Goal: Task Accomplishment & Management: Use online tool/utility

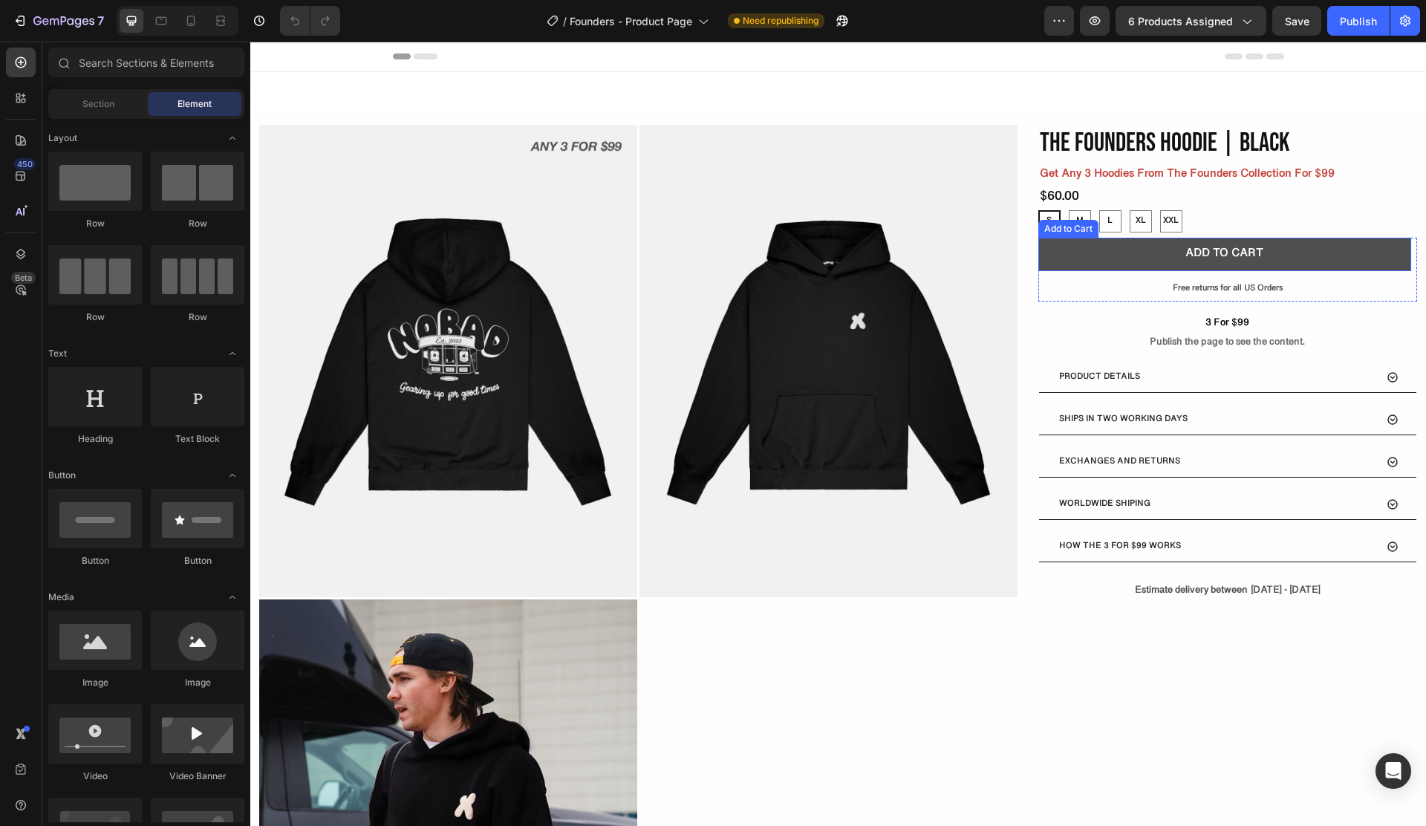
click at [1103, 266] on button "ADD TO CART" at bounding box center [1224, 254] width 373 height 33
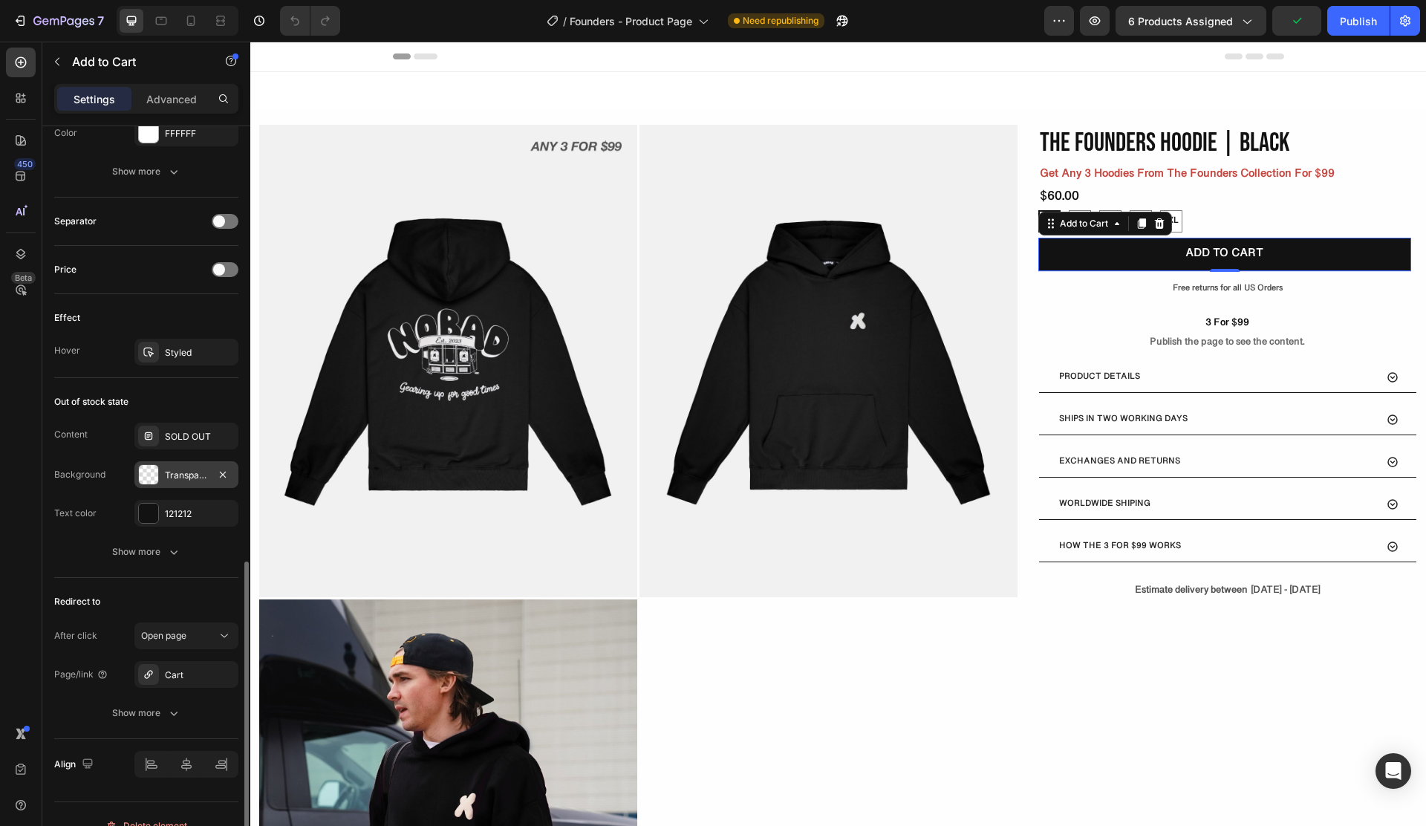
scroll to position [927, 0]
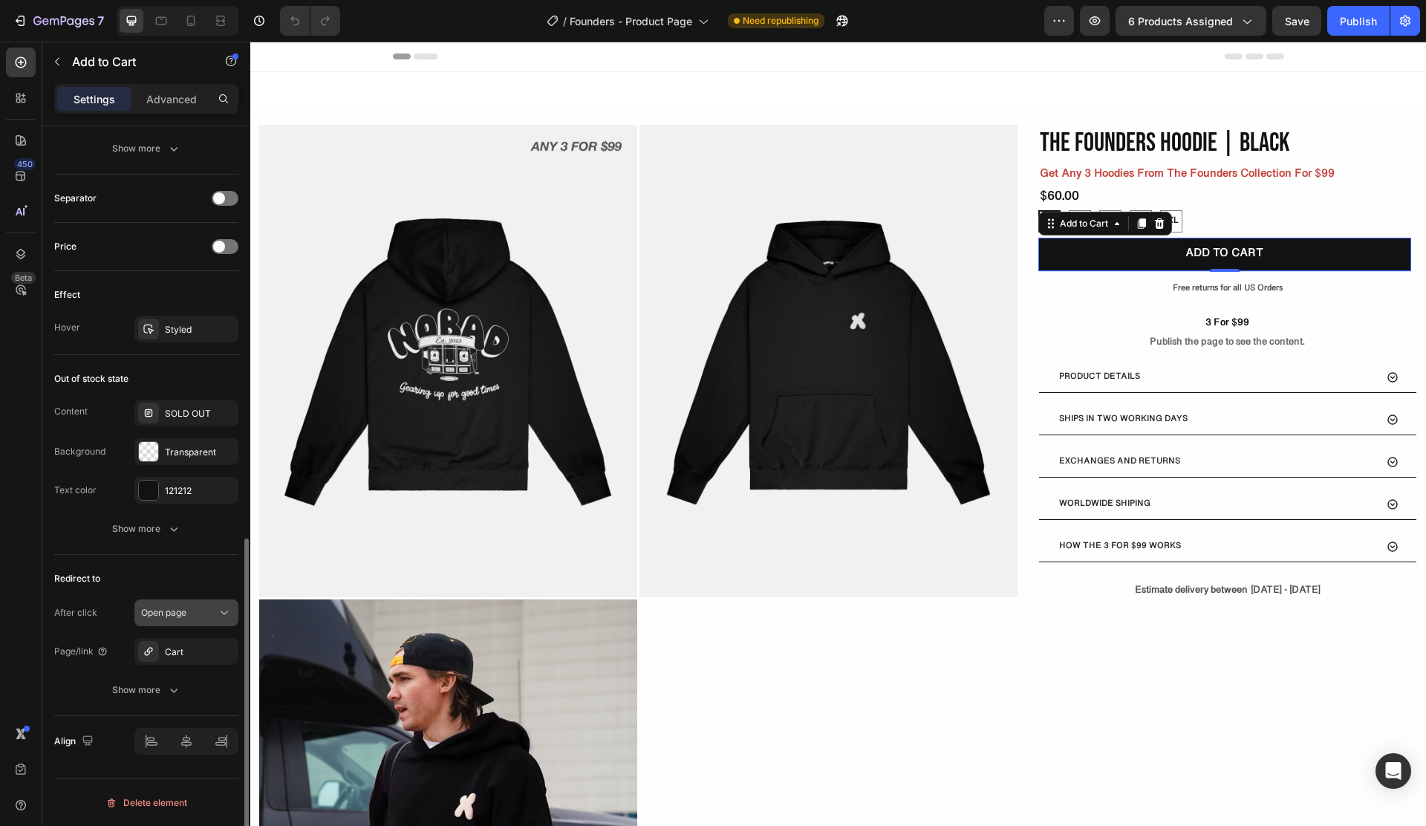
click at [192, 620] on button "Open page" at bounding box center [186, 612] width 104 height 27
click at [179, 622] on button "Open page" at bounding box center [186, 612] width 104 height 27
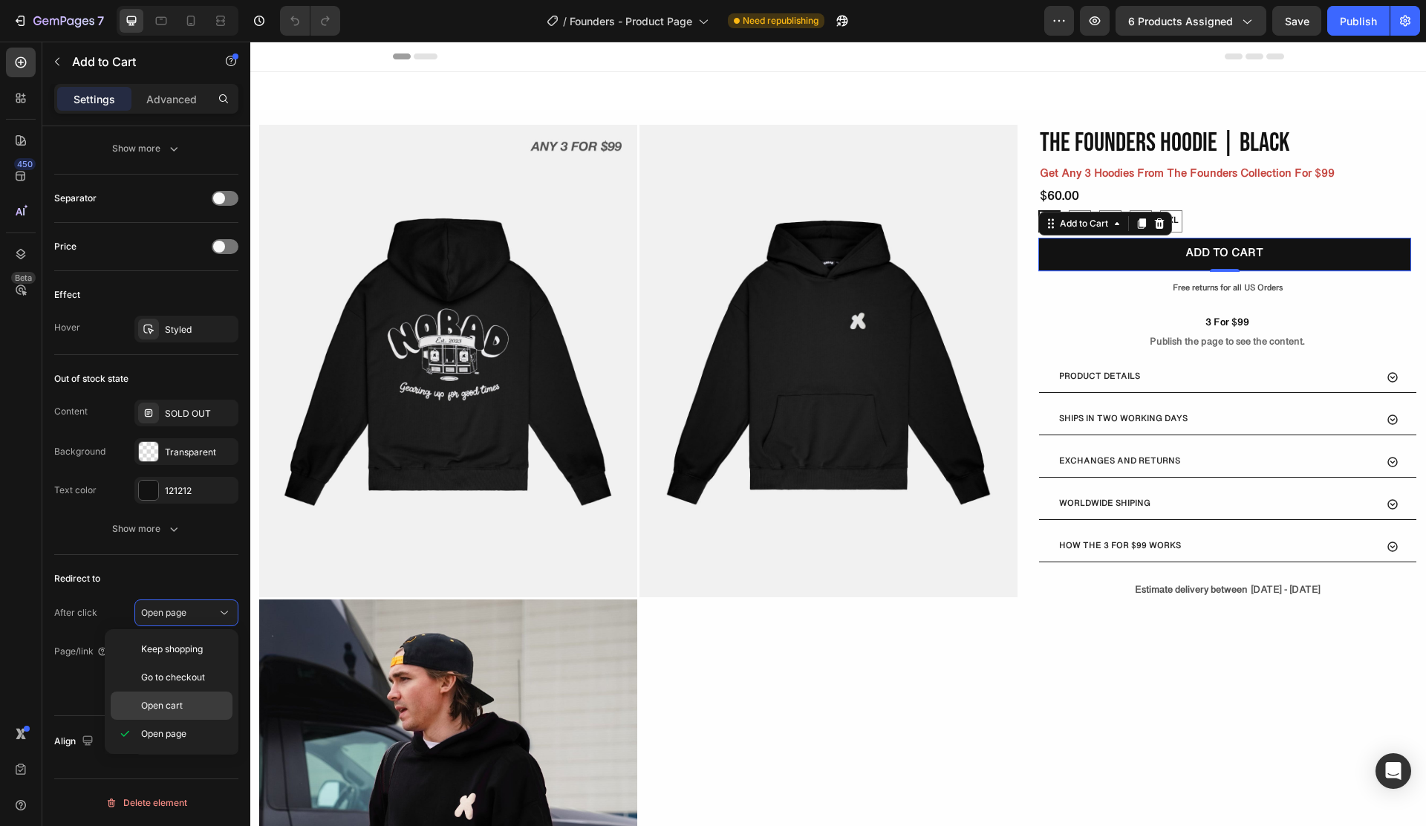
click at [178, 705] on span "Open cart" at bounding box center [162, 705] width 42 height 13
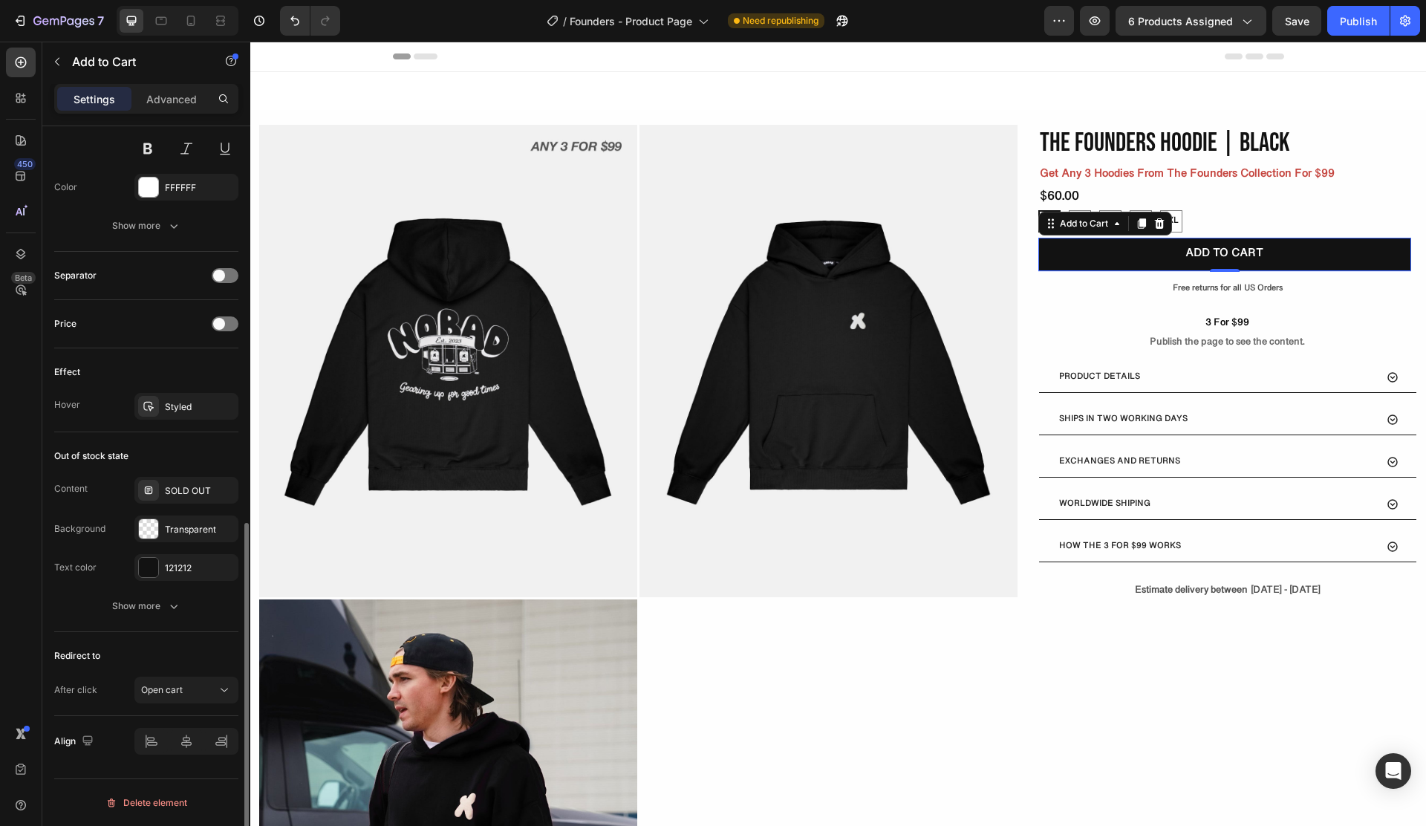
scroll to position [850, 0]
click at [165, 657] on div "Redirect to" at bounding box center [146, 656] width 184 height 24
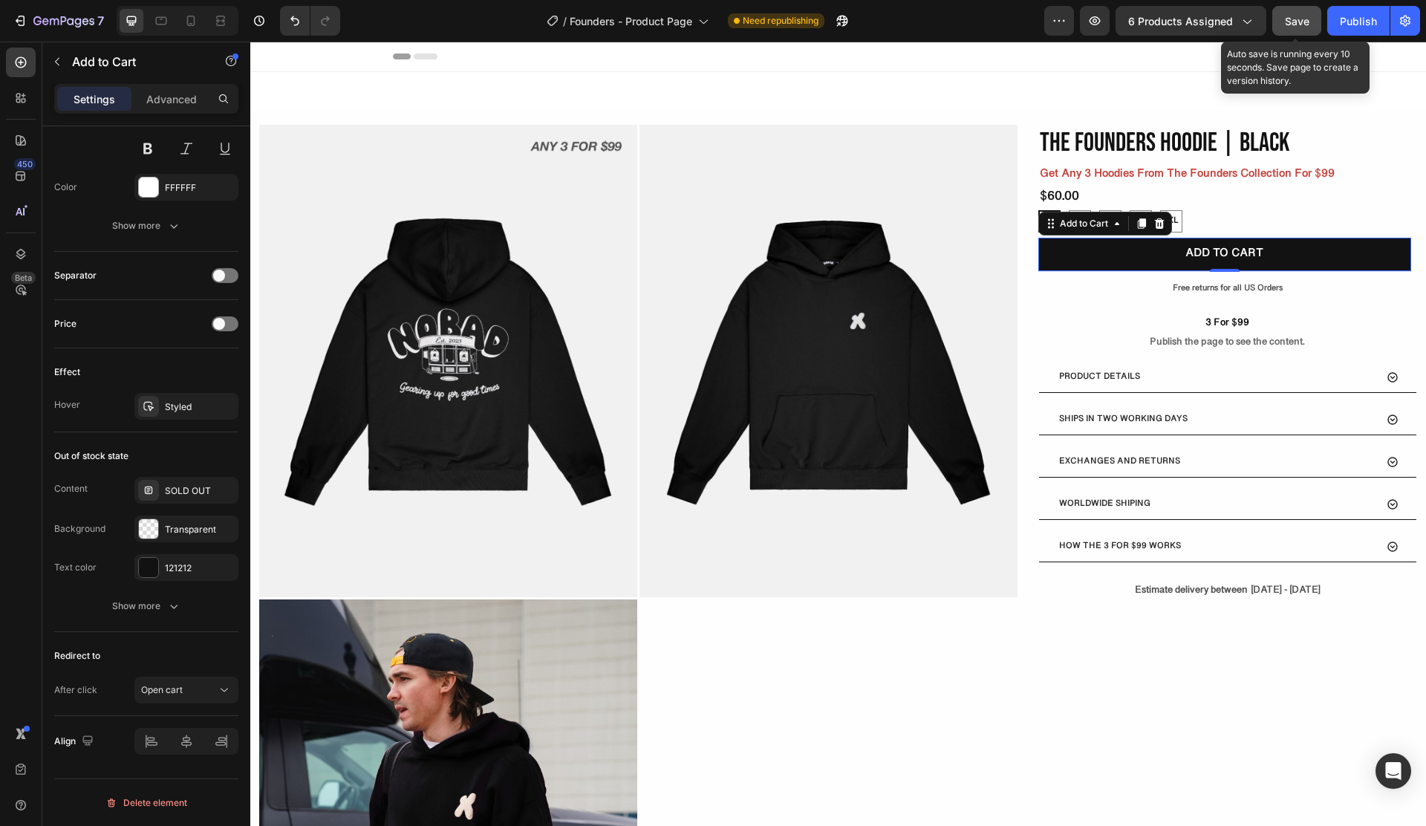
click at [1288, 27] on span "Save" at bounding box center [1297, 21] width 25 height 13
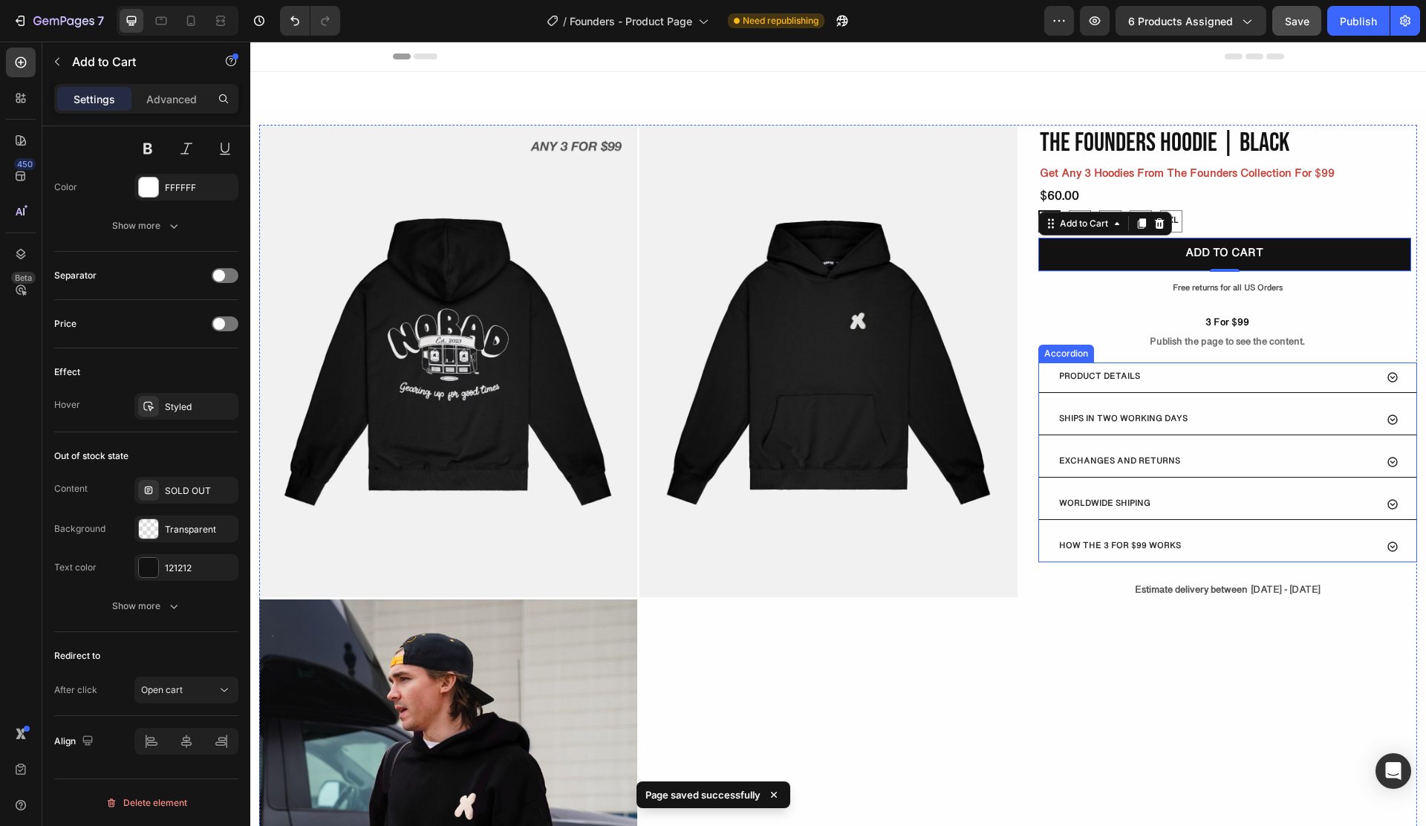
click at [1237, 522] on div "PRODUCT DETAILS SHIPS IN TWO WORKING DAYS EXCHANGES AND RETURNS WORLDWIDE SHIPI…" at bounding box center [1227, 462] width 379 height 200
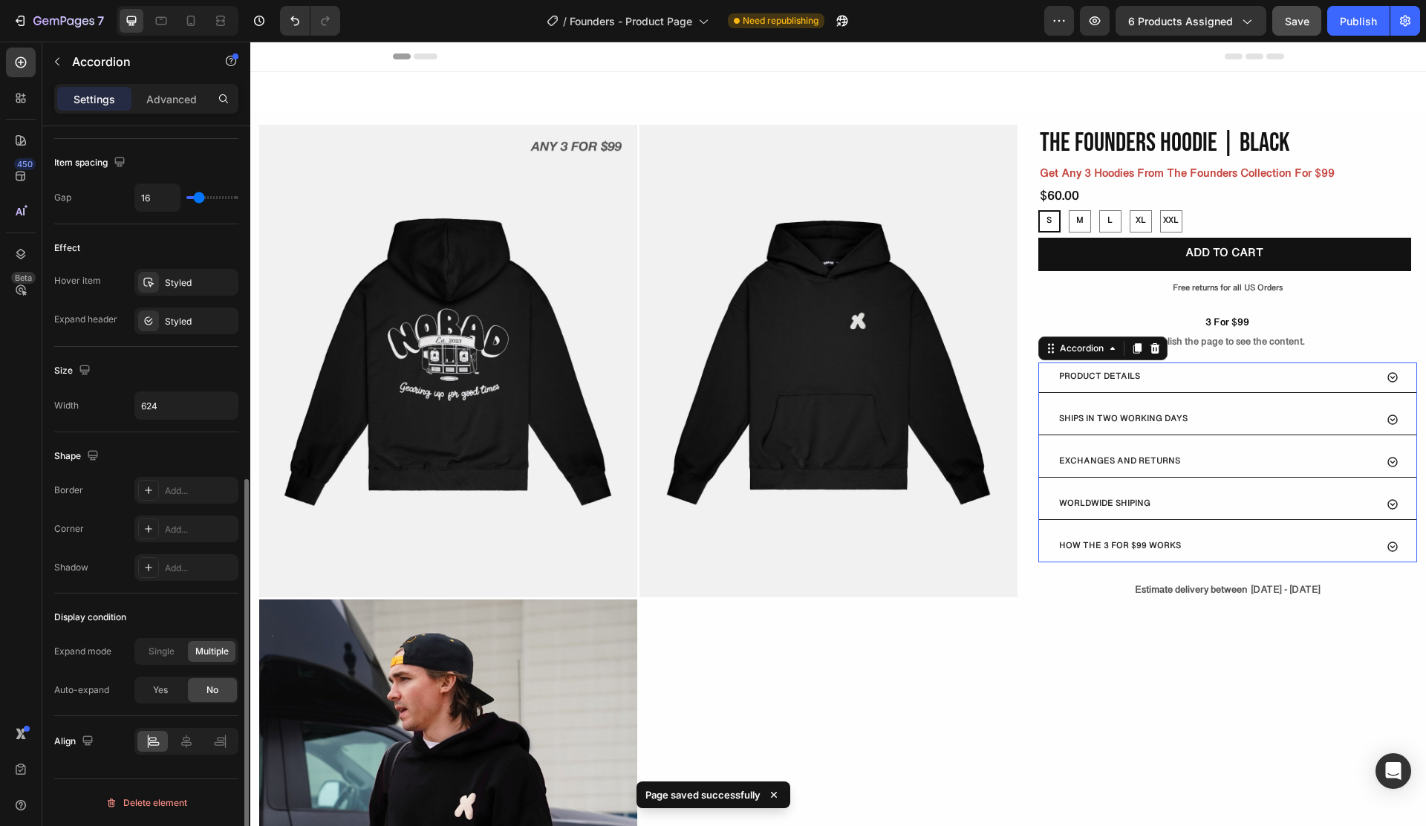
scroll to position [0, 0]
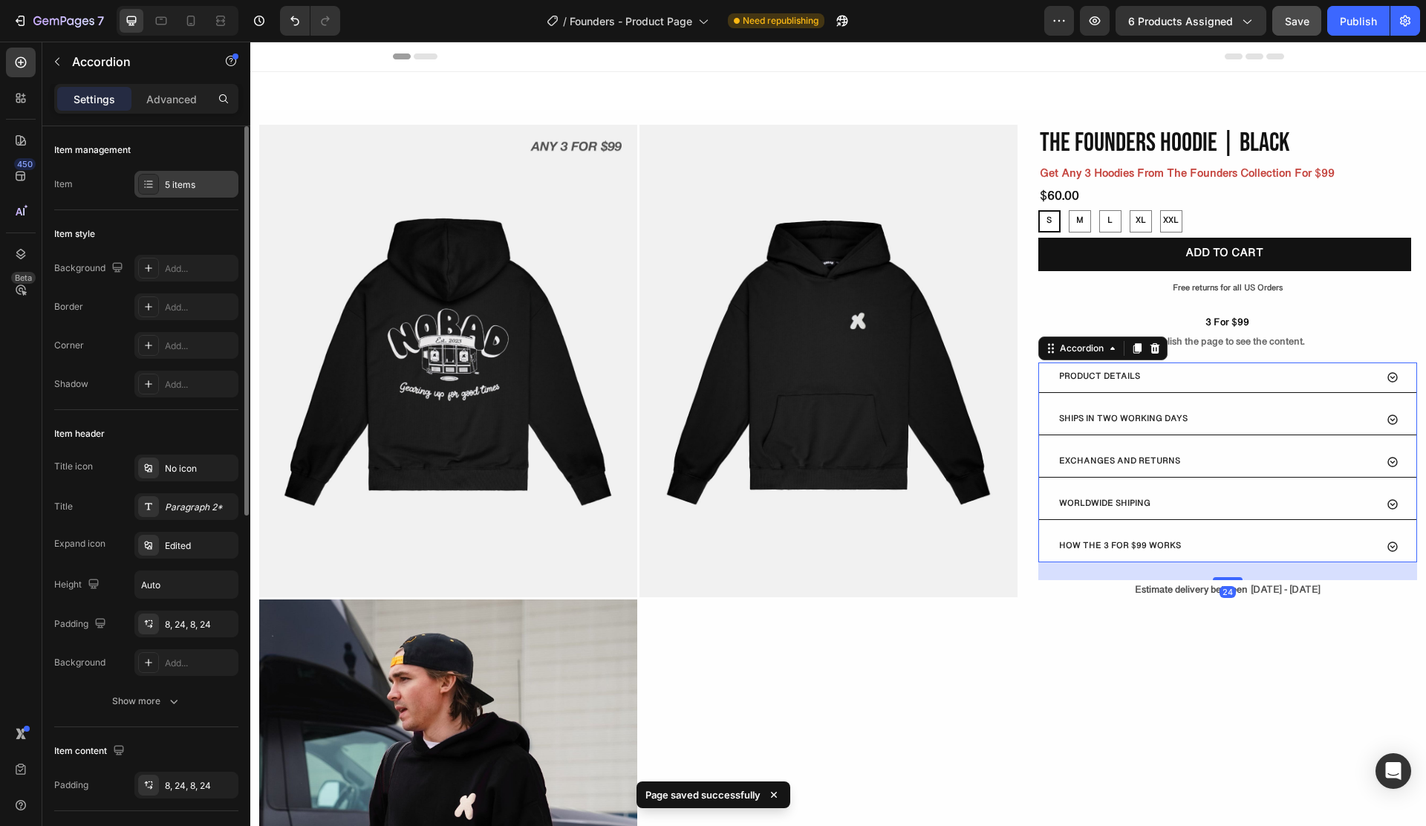
click at [167, 187] on div "5 items" at bounding box center [200, 184] width 70 height 13
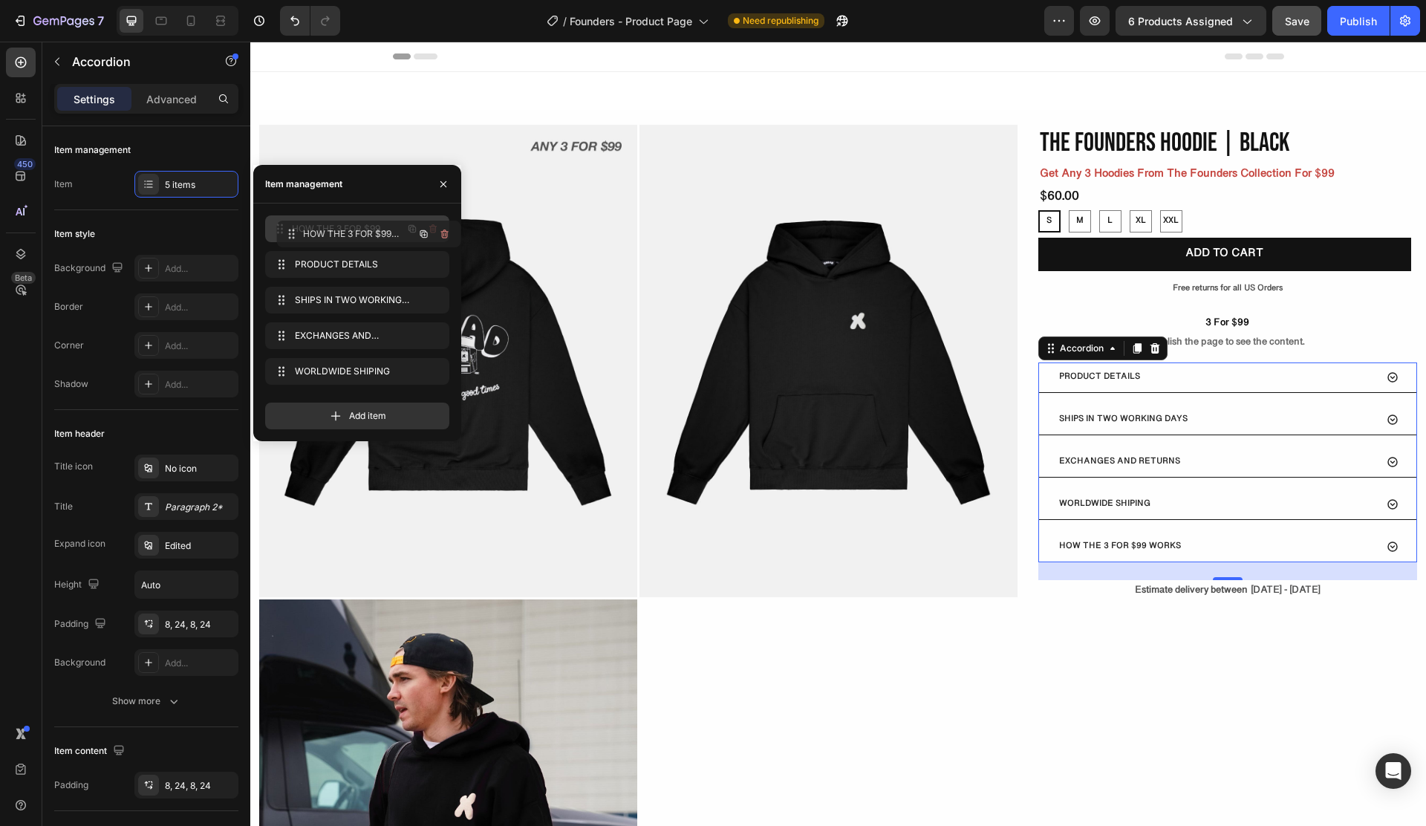
drag, startPoint x: 303, startPoint y: 369, endPoint x: 315, endPoint y: 232, distance: 137.9
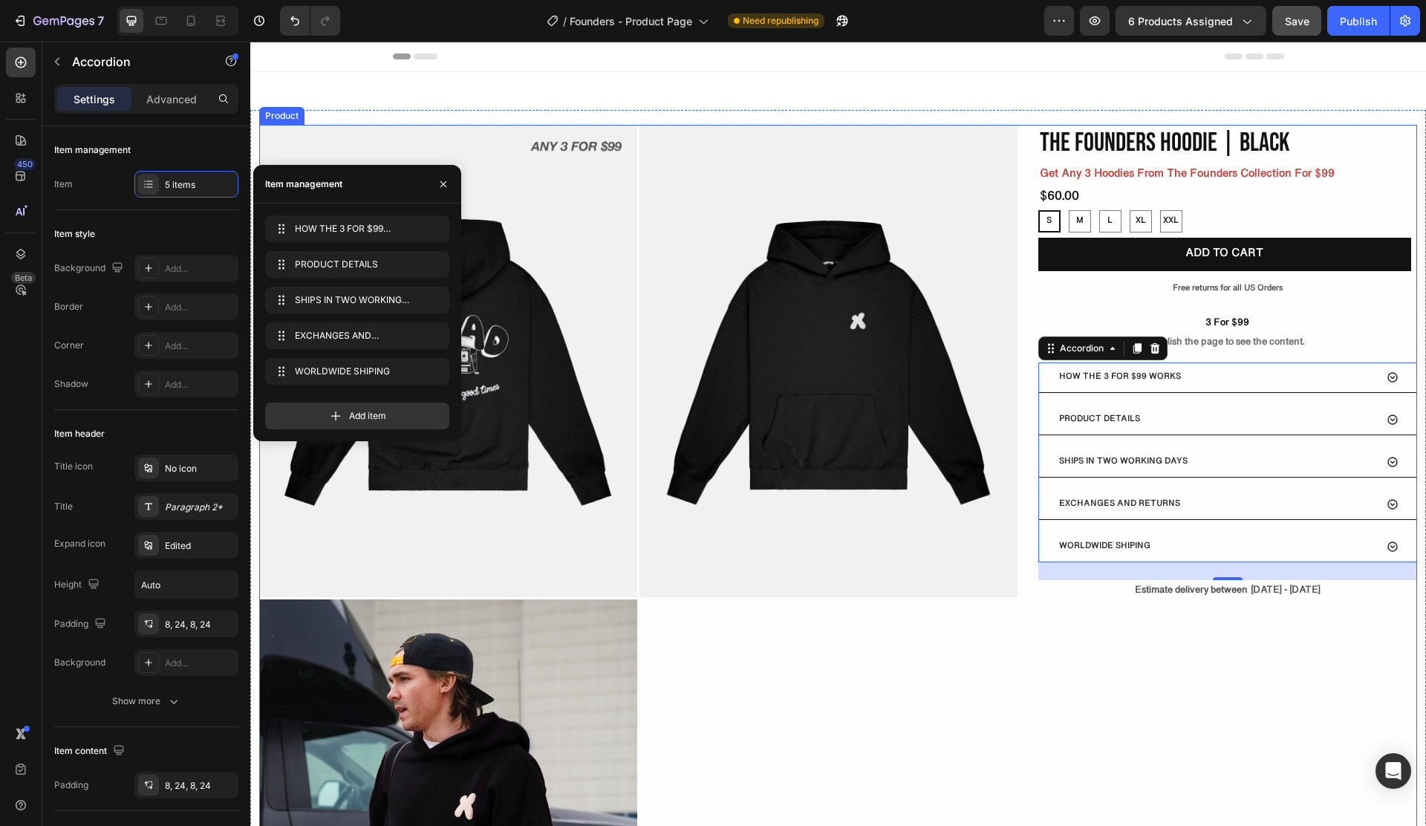
click at [1063, 675] on div "The Founders Hoodie | Black Product Title Get Any 3 Hoodies From The Founders C…" at bounding box center [1227, 598] width 379 height 947
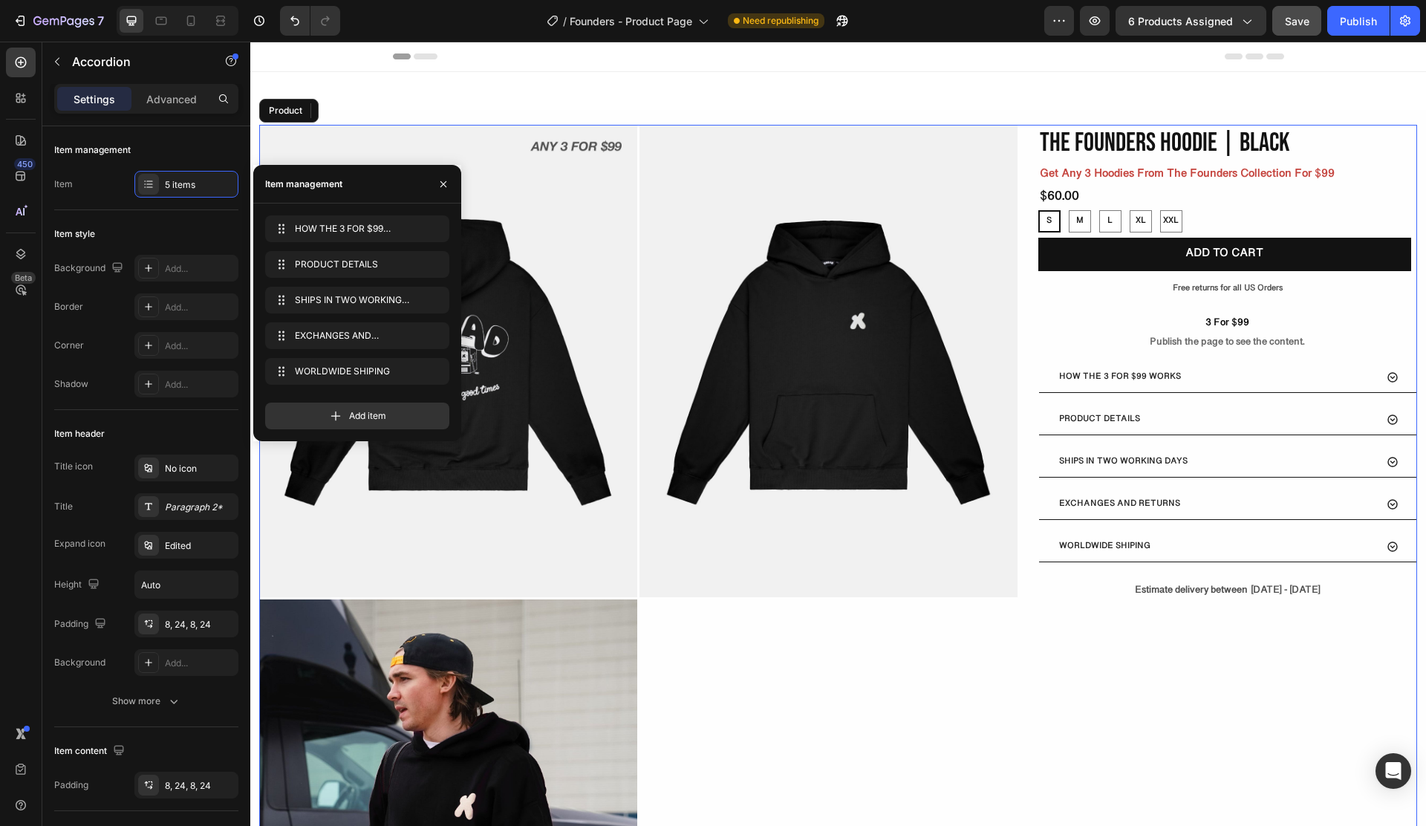
radio input "true"
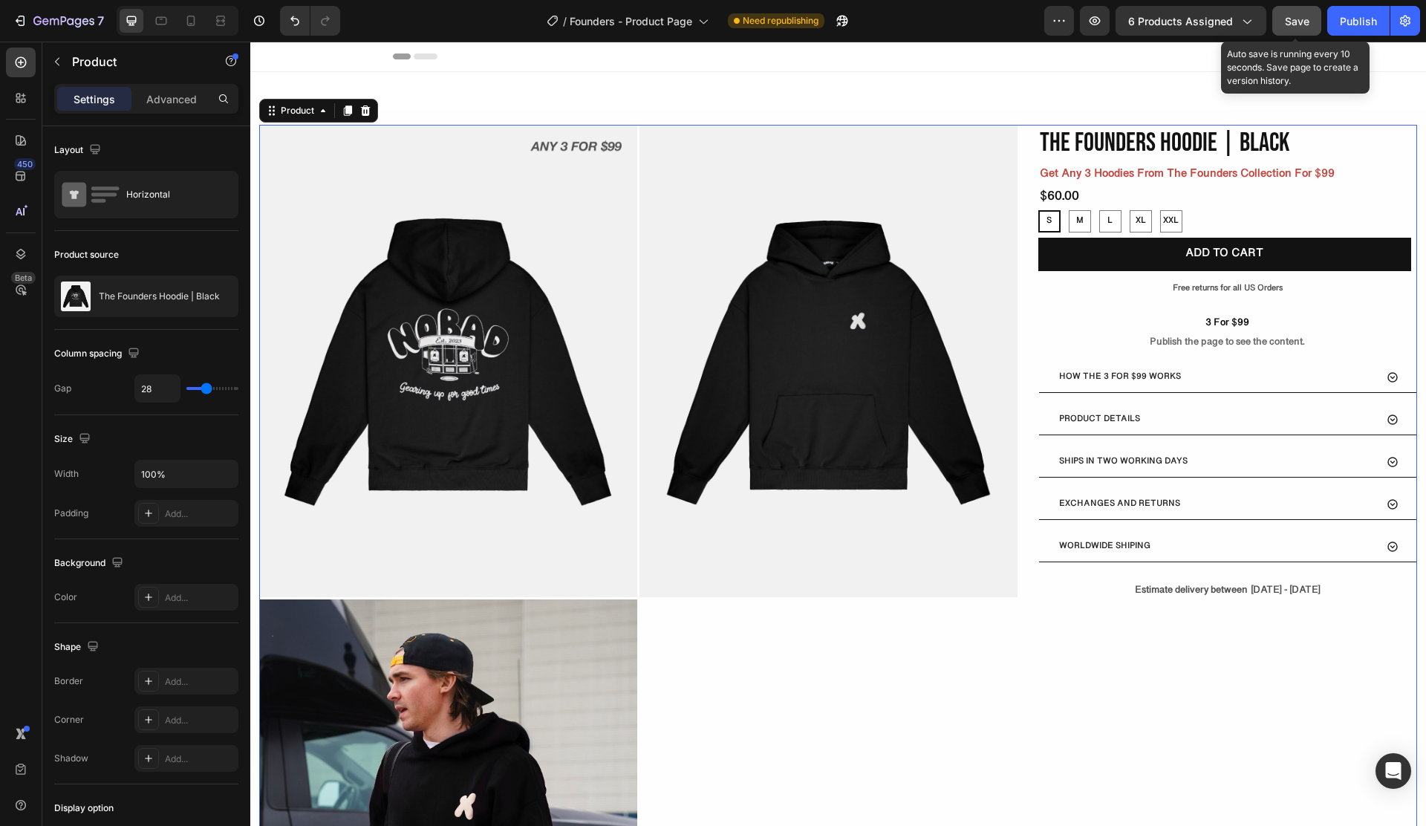
click at [1294, 30] on button "Save" at bounding box center [1296, 21] width 49 height 30
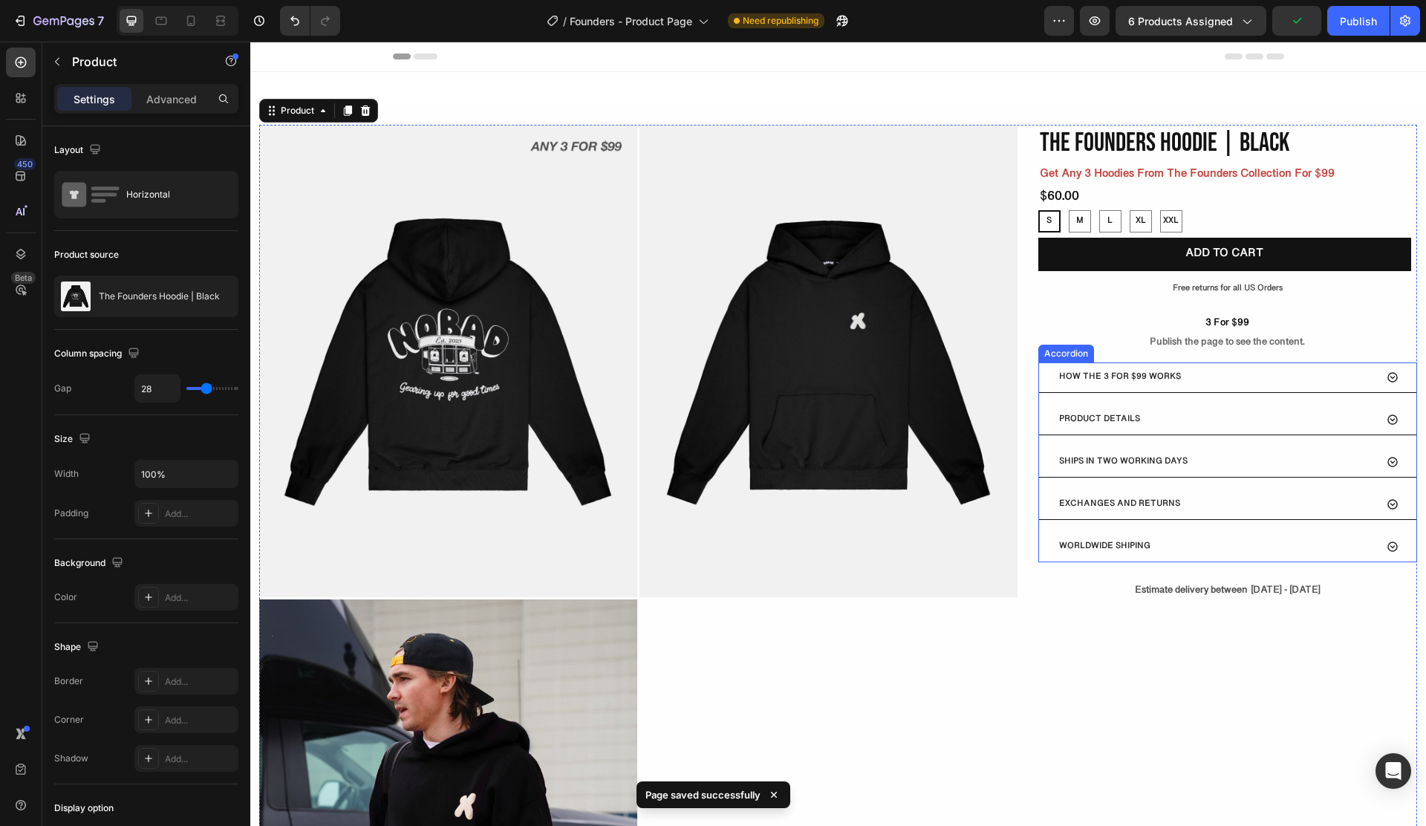
click at [1283, 383] on div "HOW THE 3 FOR $99 WORKS" at bounding box center [1216, 377] width 318 height 18
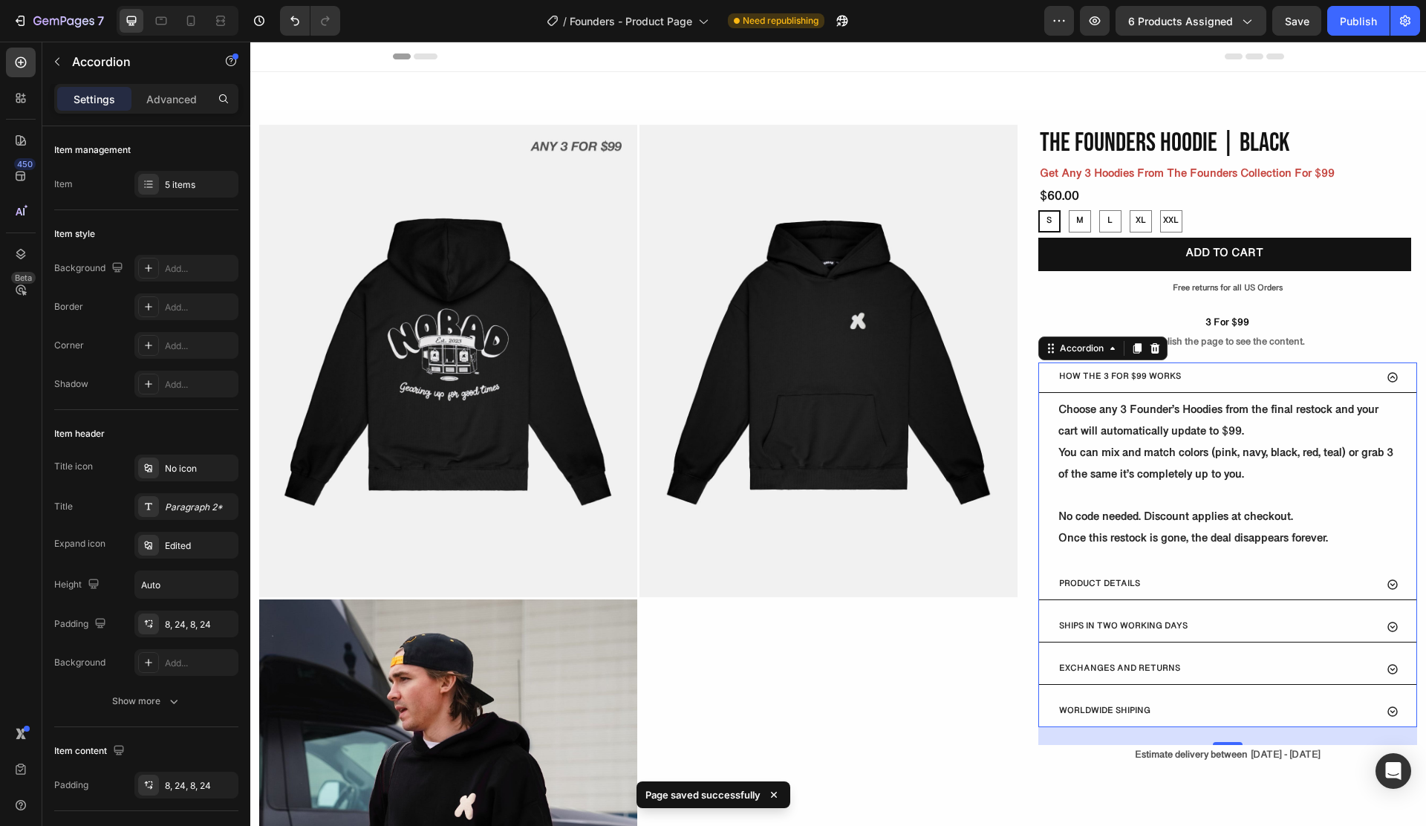
click at [1283, 383] on div "HOW THE 3 FOR $99 WORKS" at bounding box center [1216, 377] width 318 height 18
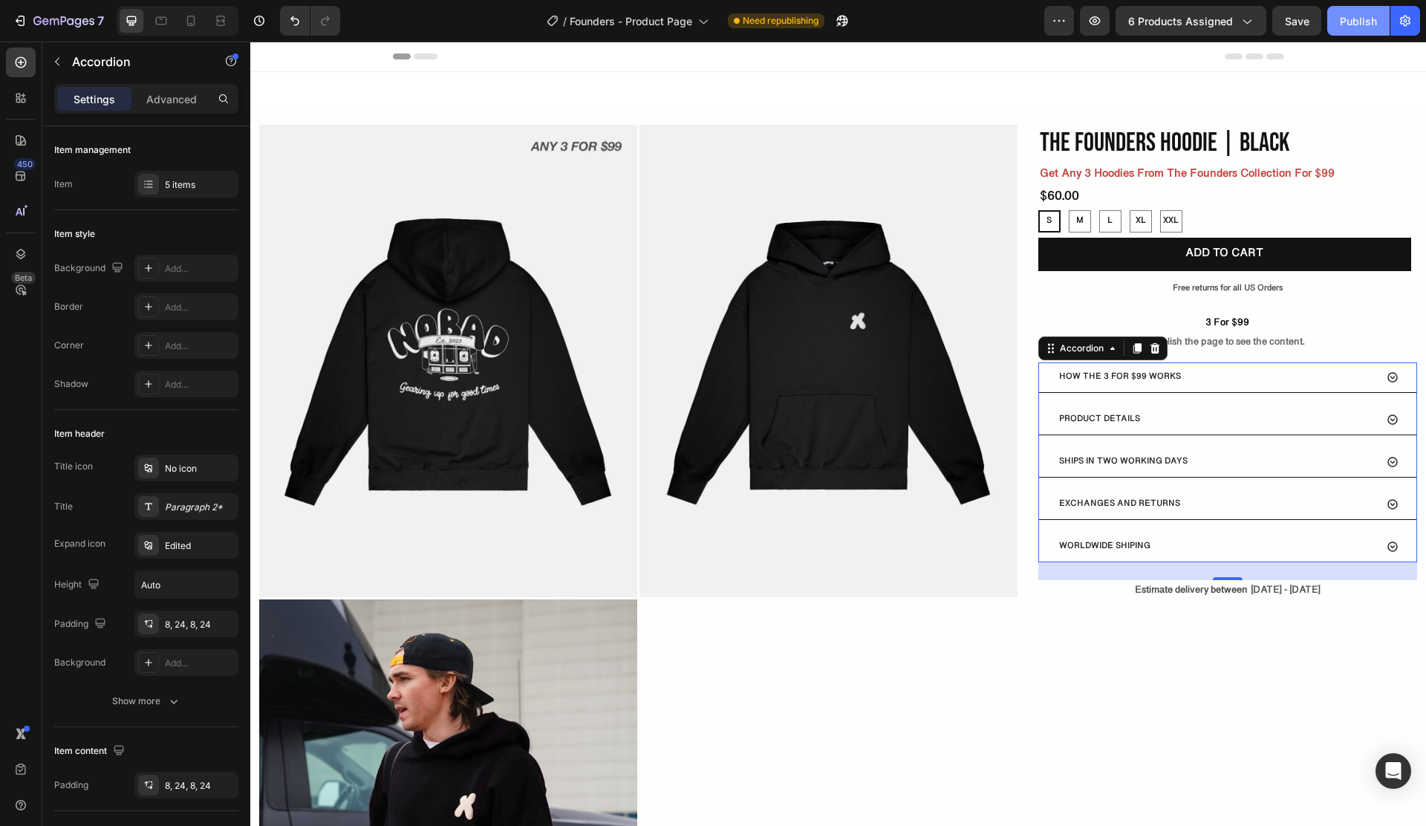
click at [1346, 29] on button "Publish" at bounding box center [1358, 21] width 62 height 30
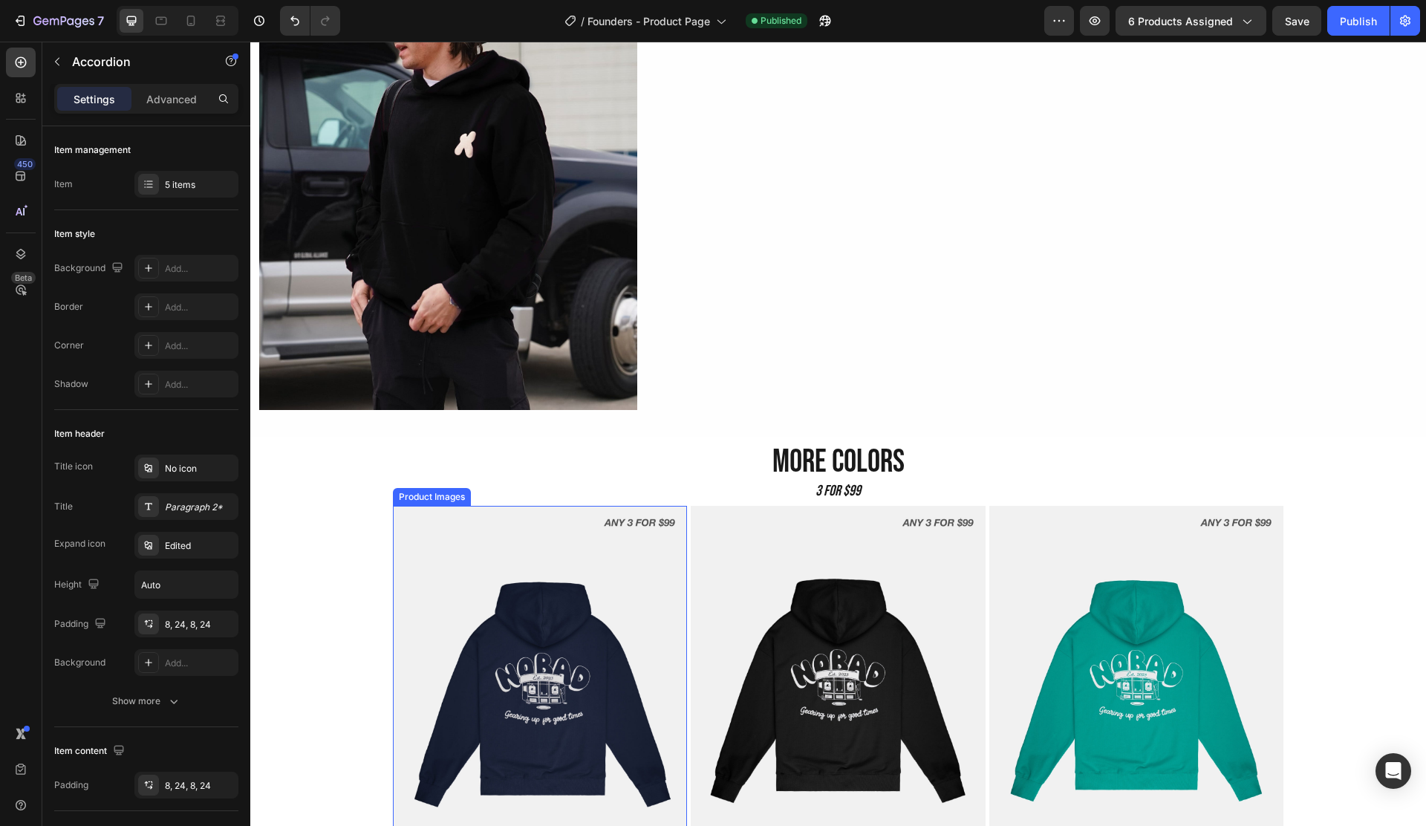
scroll to position [929, 0]
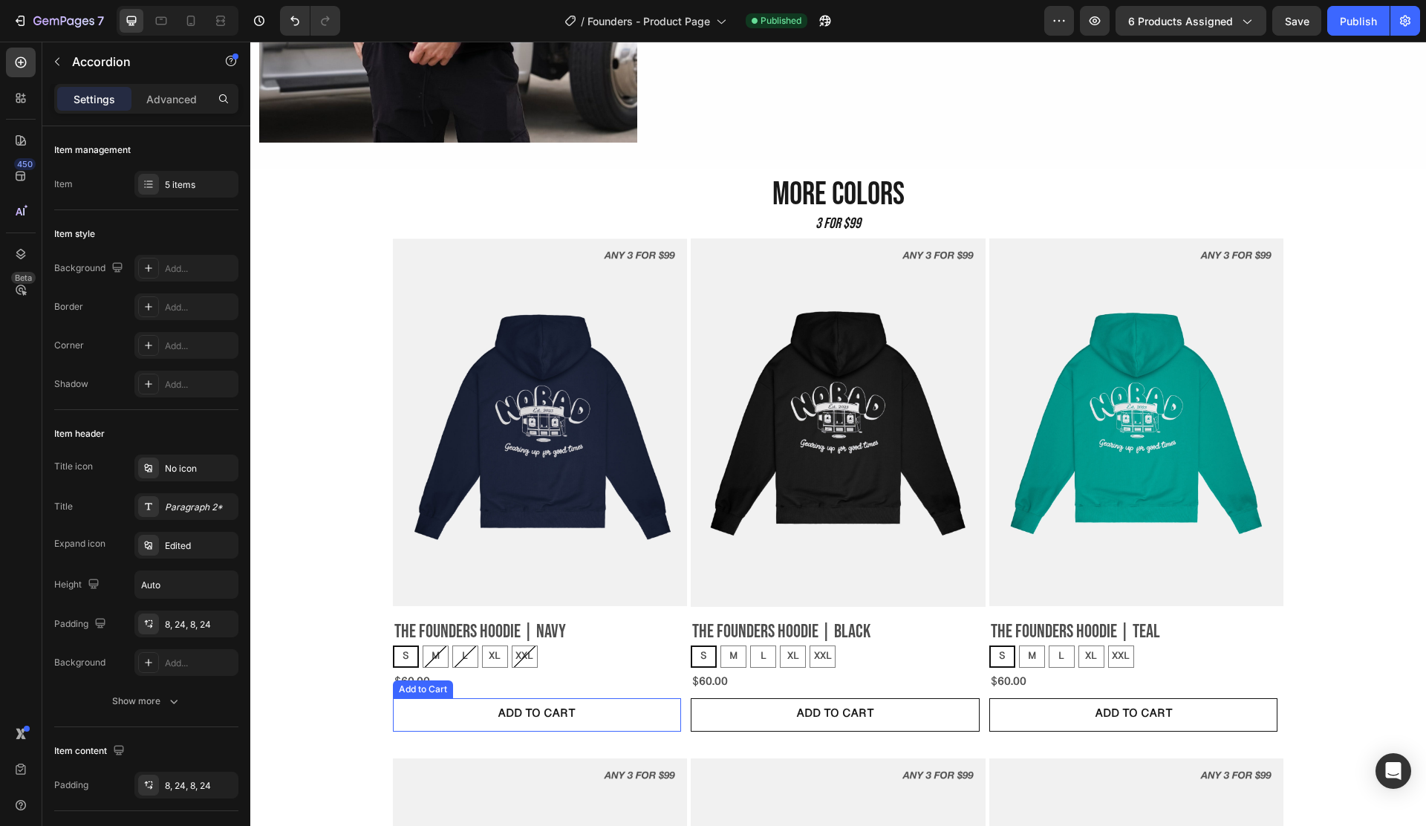
click at [548, 698] on button "ADD TO CART" at bounding box center [537, 714] width 289 height 33
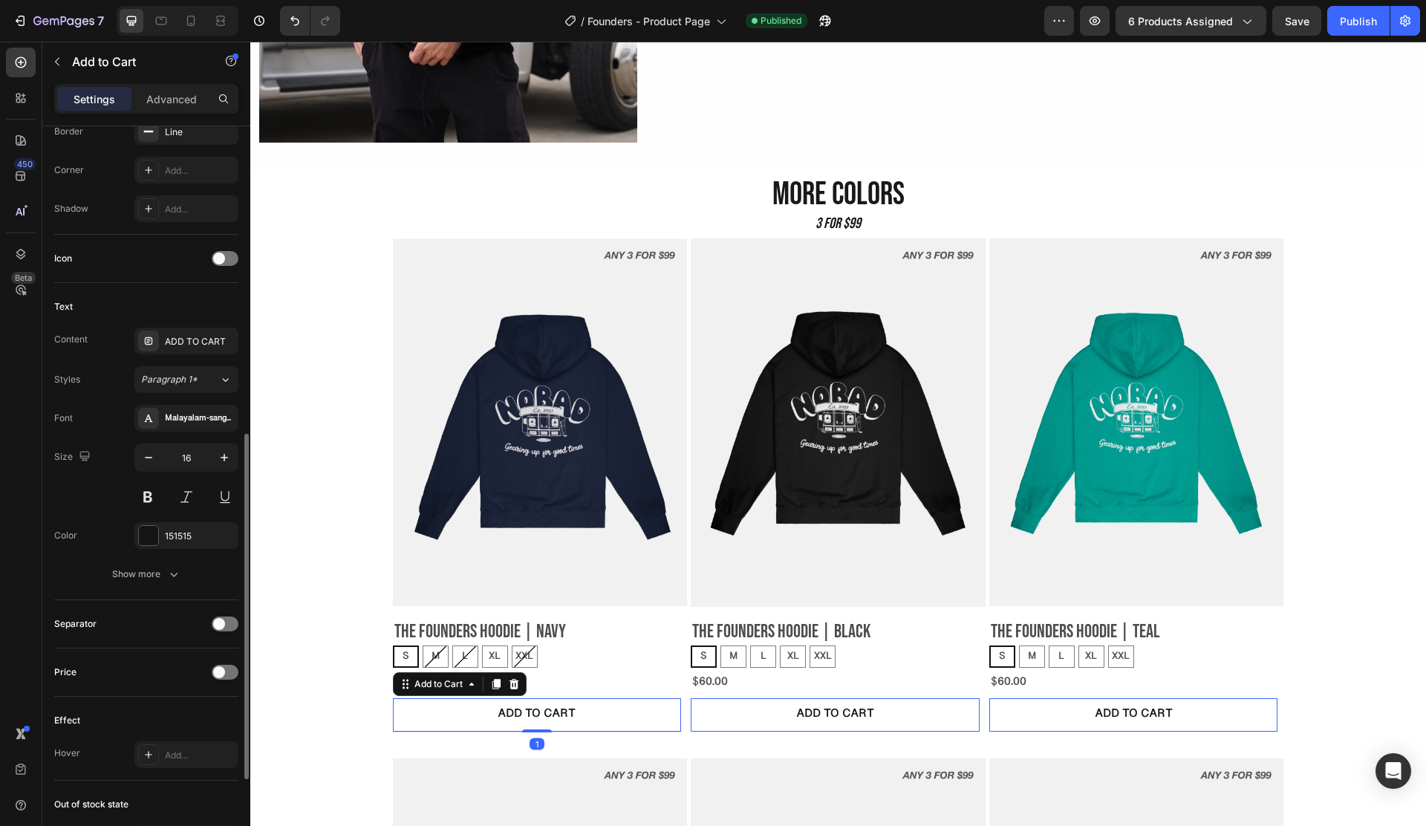
scroll to position [850, 0]
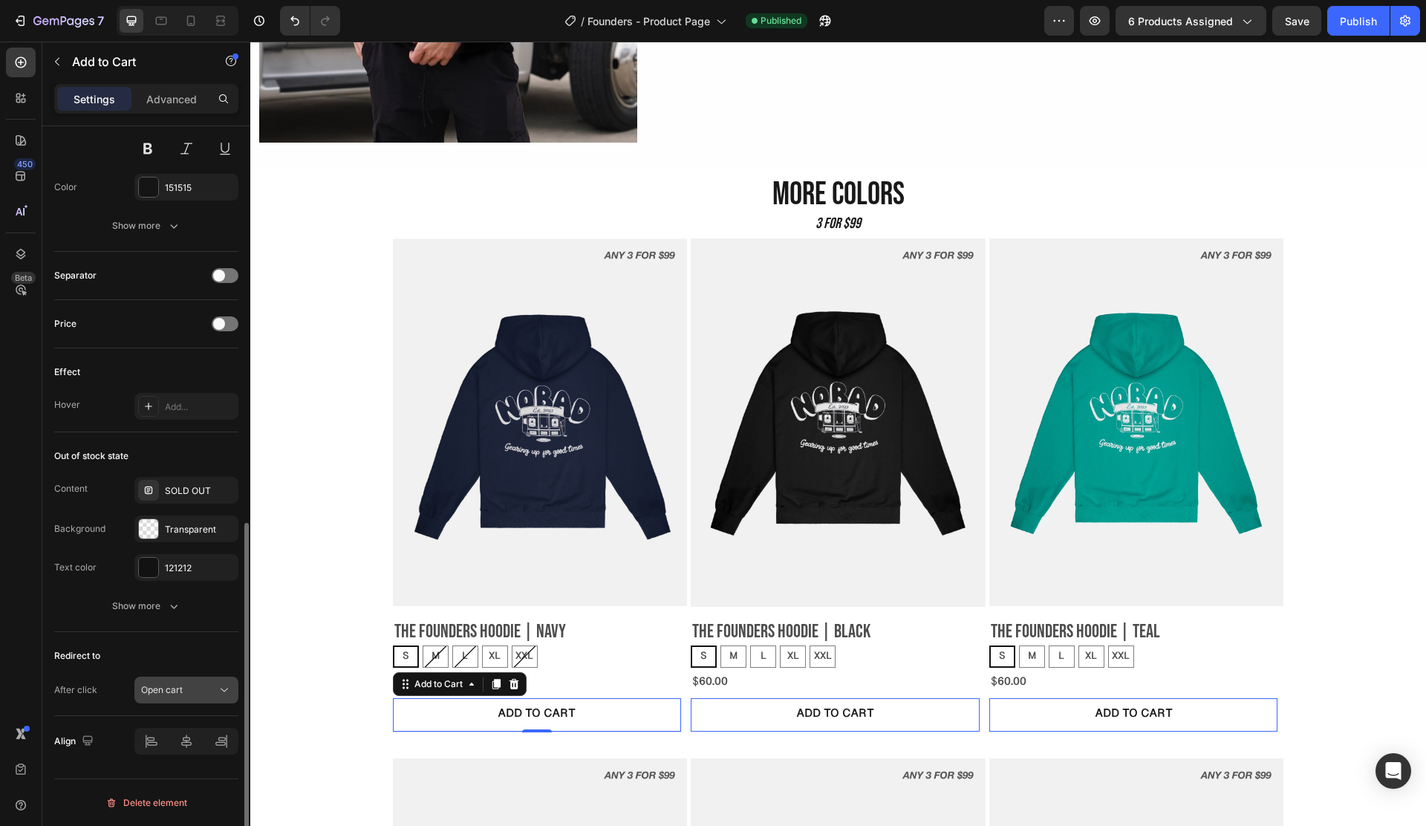
click at [190, 683] on div "Open cart" at bounding box center [179, 689] width 76 height 13
click at [189, 690] on div "Open cart" at bounding box center [179, 689] width 76 height 13
click at [423, 645] on div "M" at bounding box center [436, 656] width 26 height 22
click at [422, 645] on input "M M M" at bounding box center [422, 645] width 1 height 1
radio input "true"
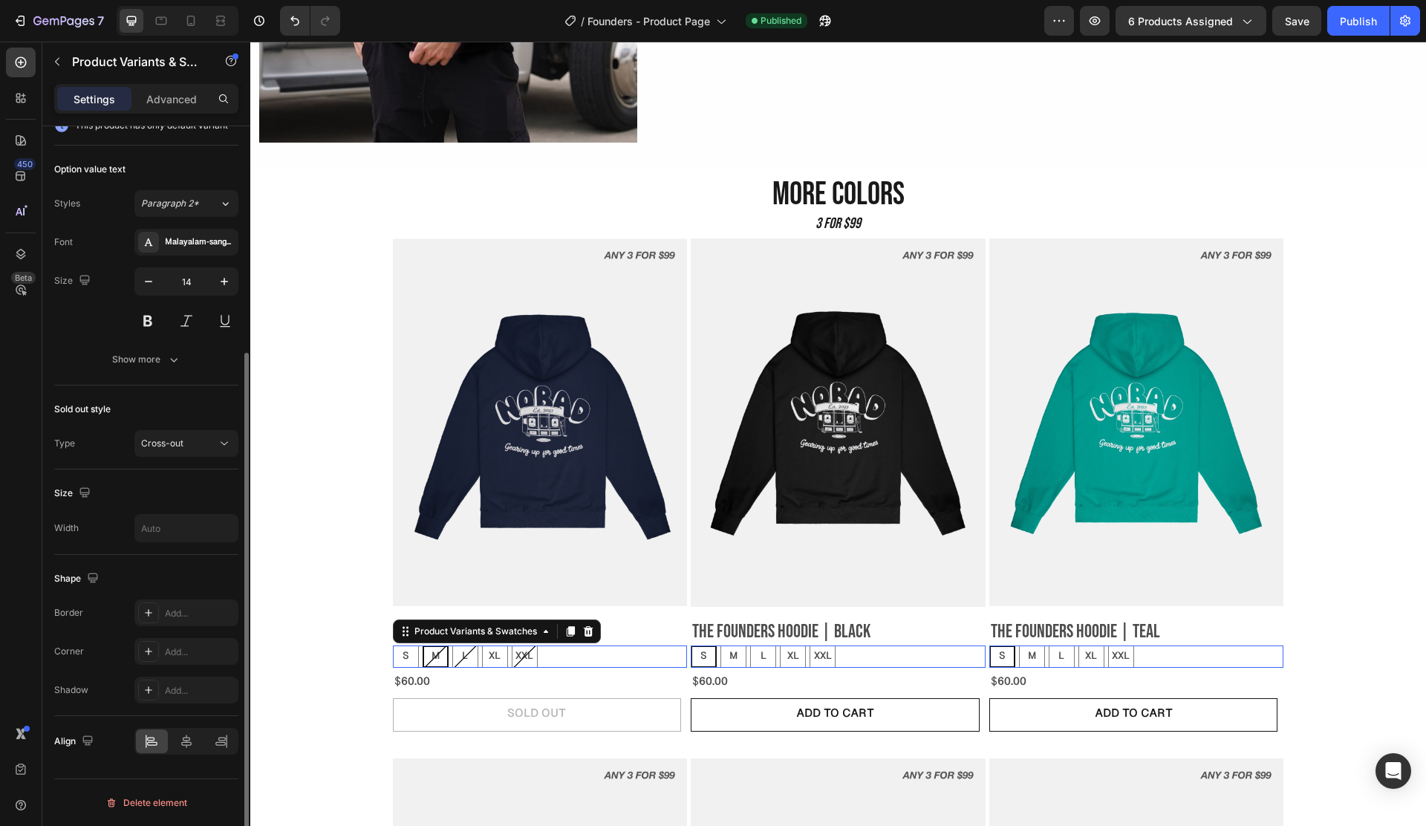
scroll to position [0, 0]
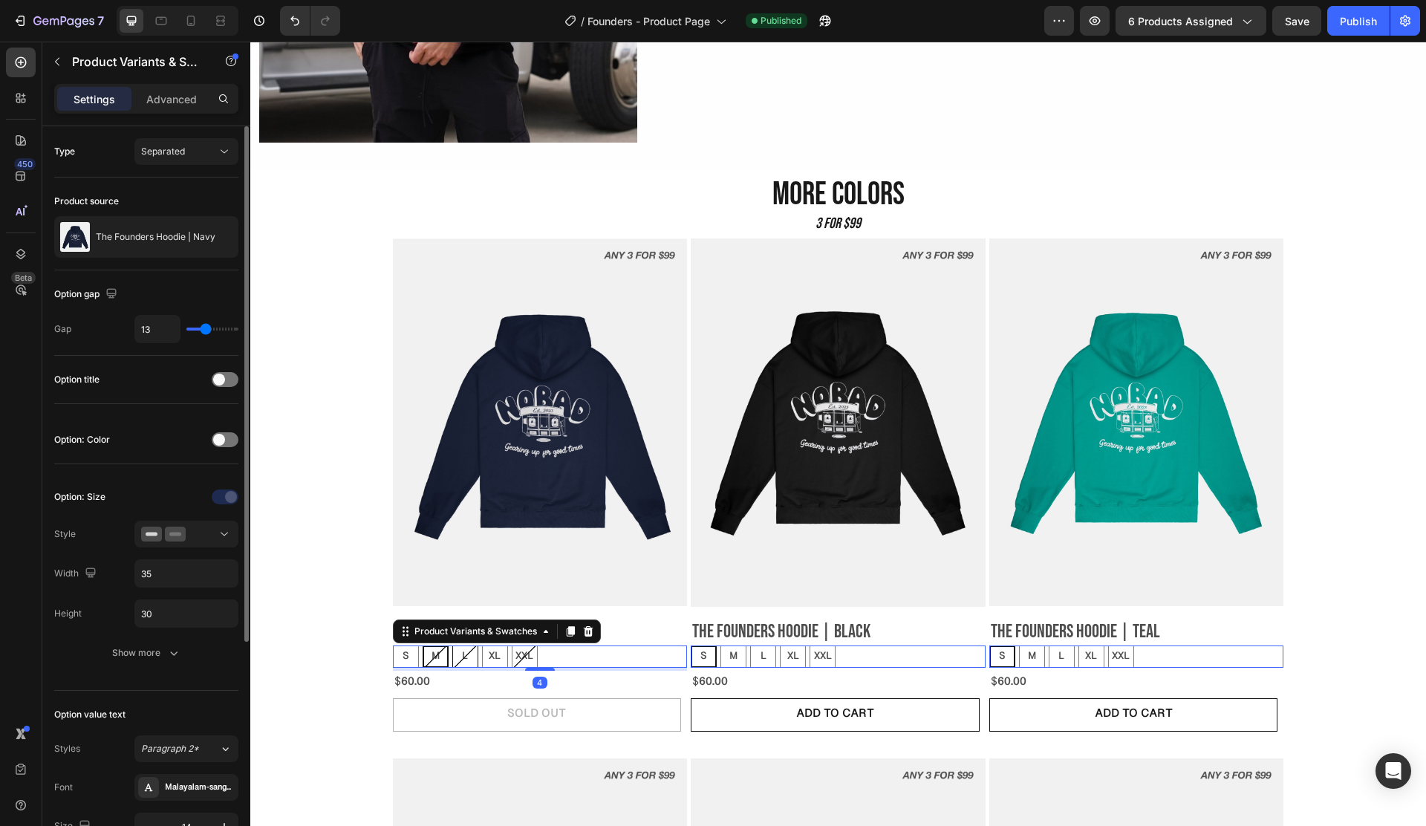
click at [452, 646] on div "L" at bounding box center [465, 656] width 26 height 22
click at [452, 645] on input "L L L" at bounding box center [452, 645] width 1 height 1
radio input "true"
click at [489, 651] on span "XL" at bounding box center [495, 657] width 12 height 12
click at [482, 645] on input "XL XL XL" at bounding box center [481, 645] width 1 height 1
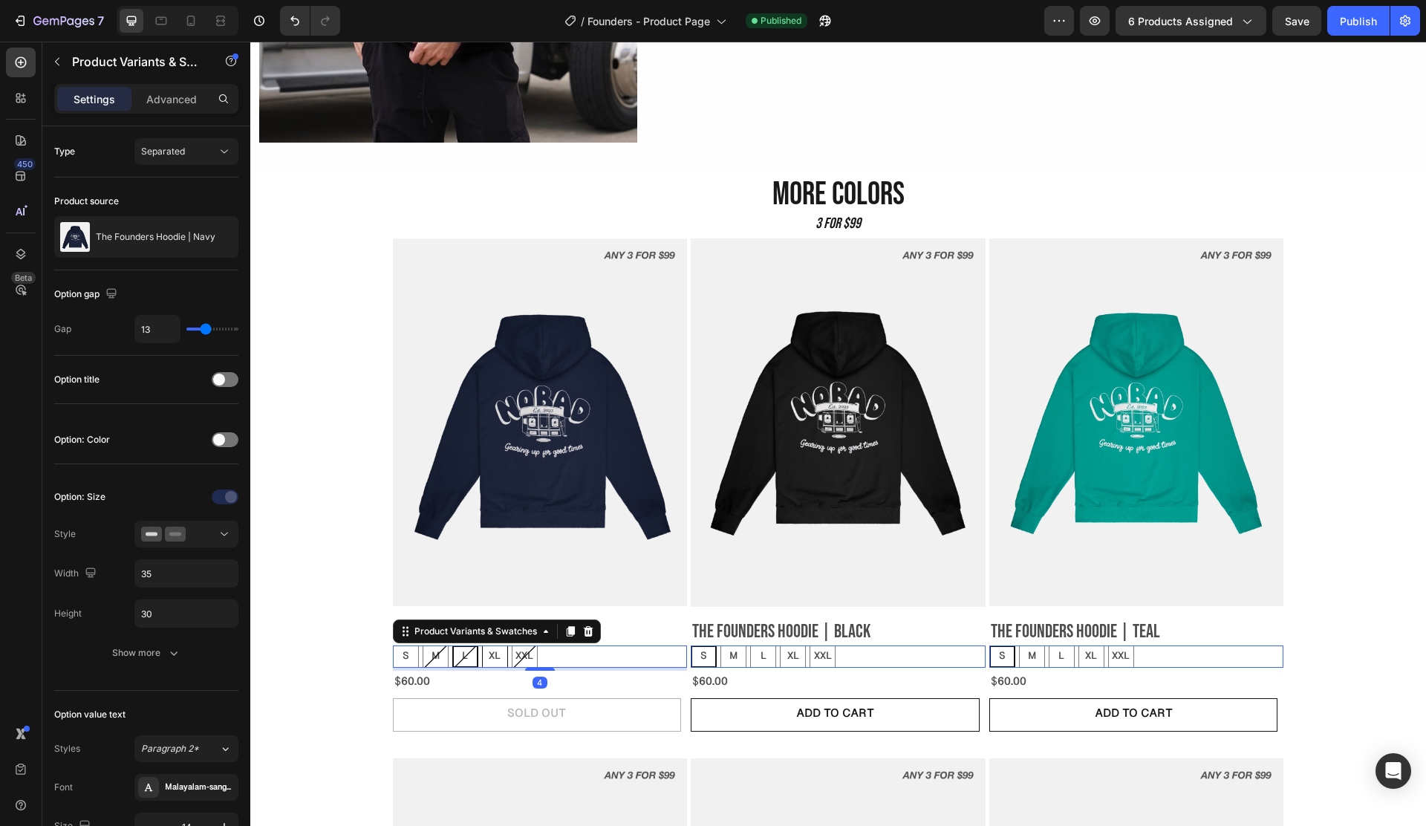
radio input "true"
click at [504, 645] on div "S S S M M M L L L XL XL XL XXL XXL XXL" at bounding box center [540, 656] width 295 height 22
click at [518, 651] on span "XXL" at bounding box center [524, 657] width 18 height 12
click at [512, 645] on input "XXL XXL XXL" at bounding box center [511, 645] width 1 height 1
radio input "true"
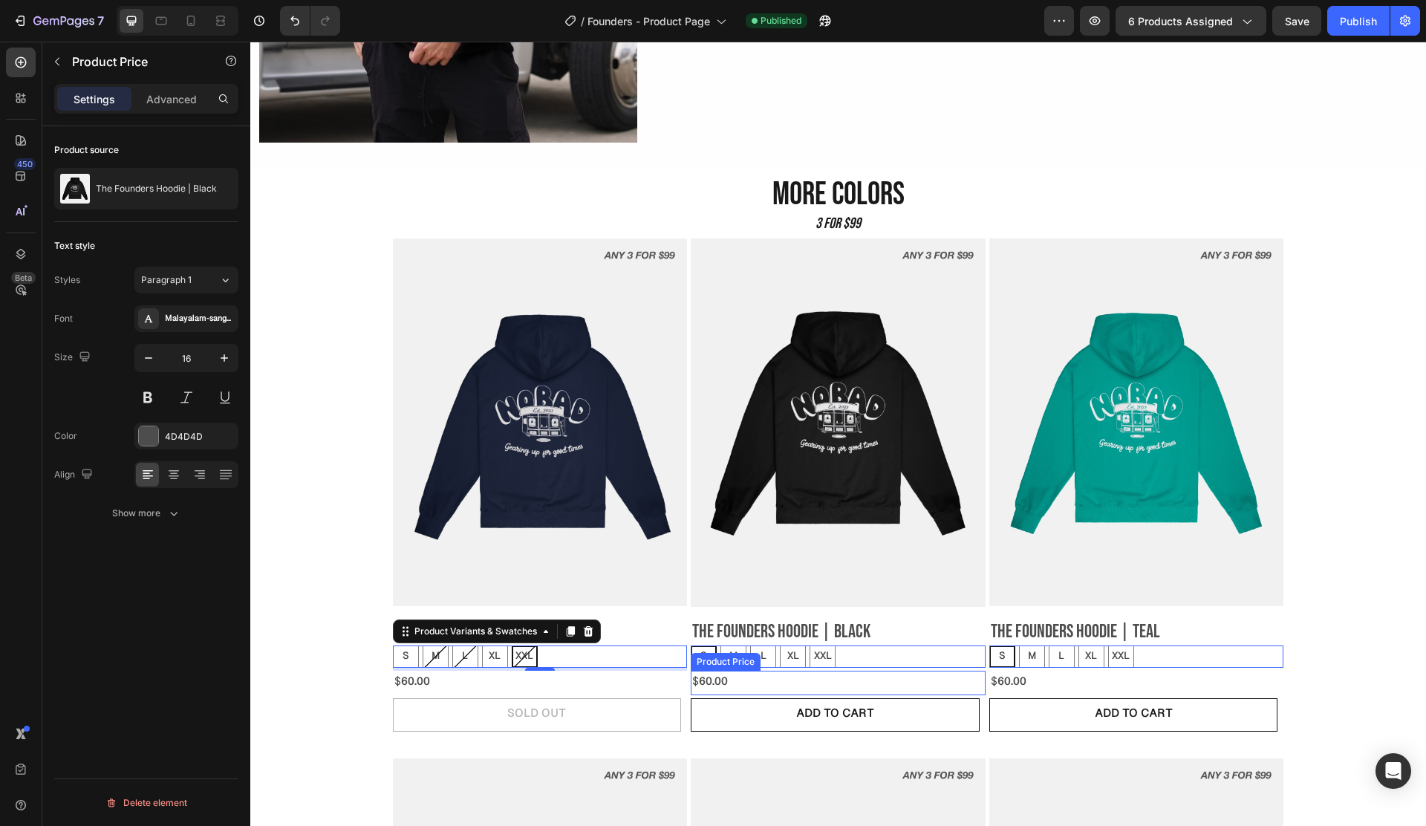
click at [753, 680] on div "$60.00" at bounding box center [838, 683] width 295 height 25
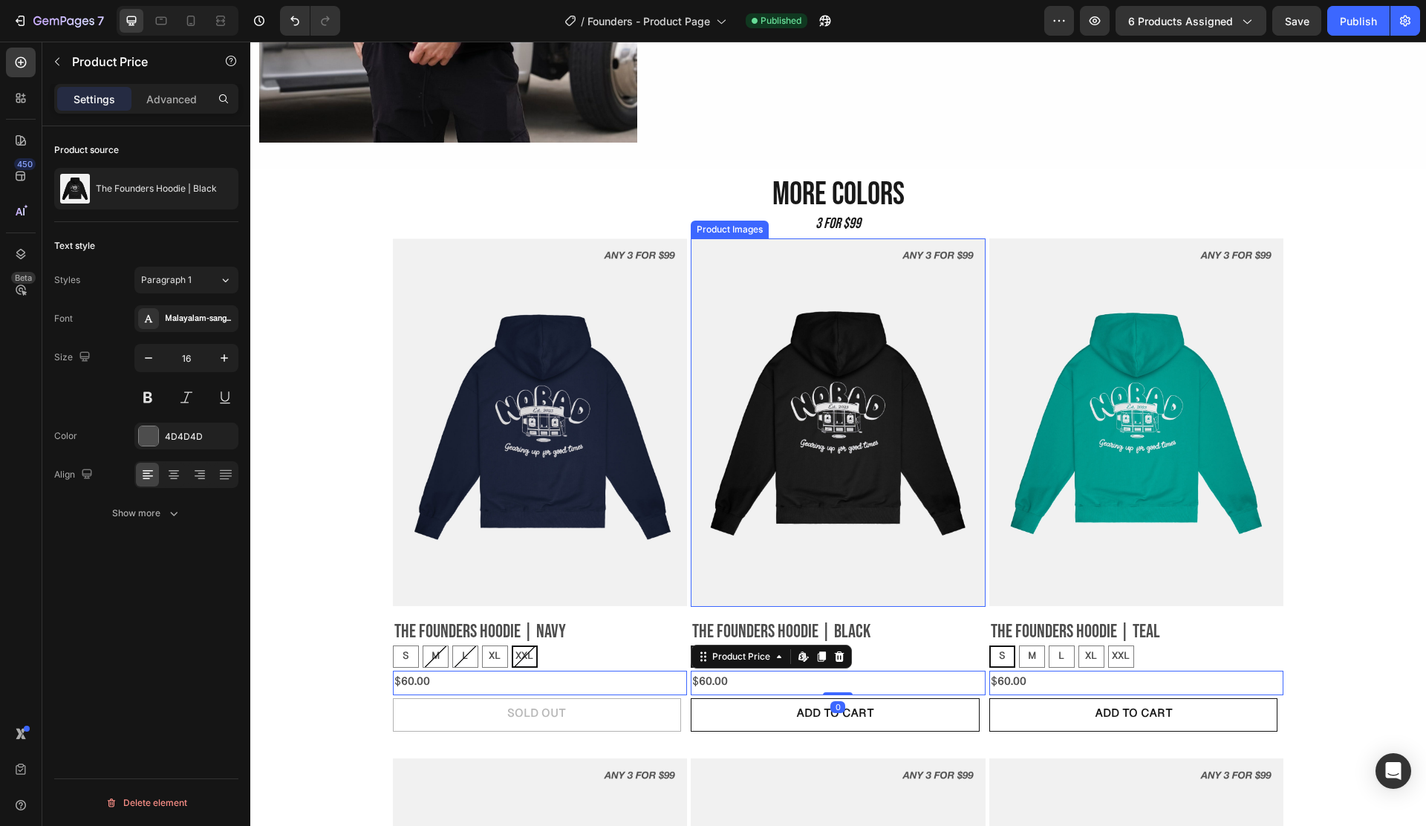
click at [815, 490] on img at bounding box center [838, 422] width 295 height 368
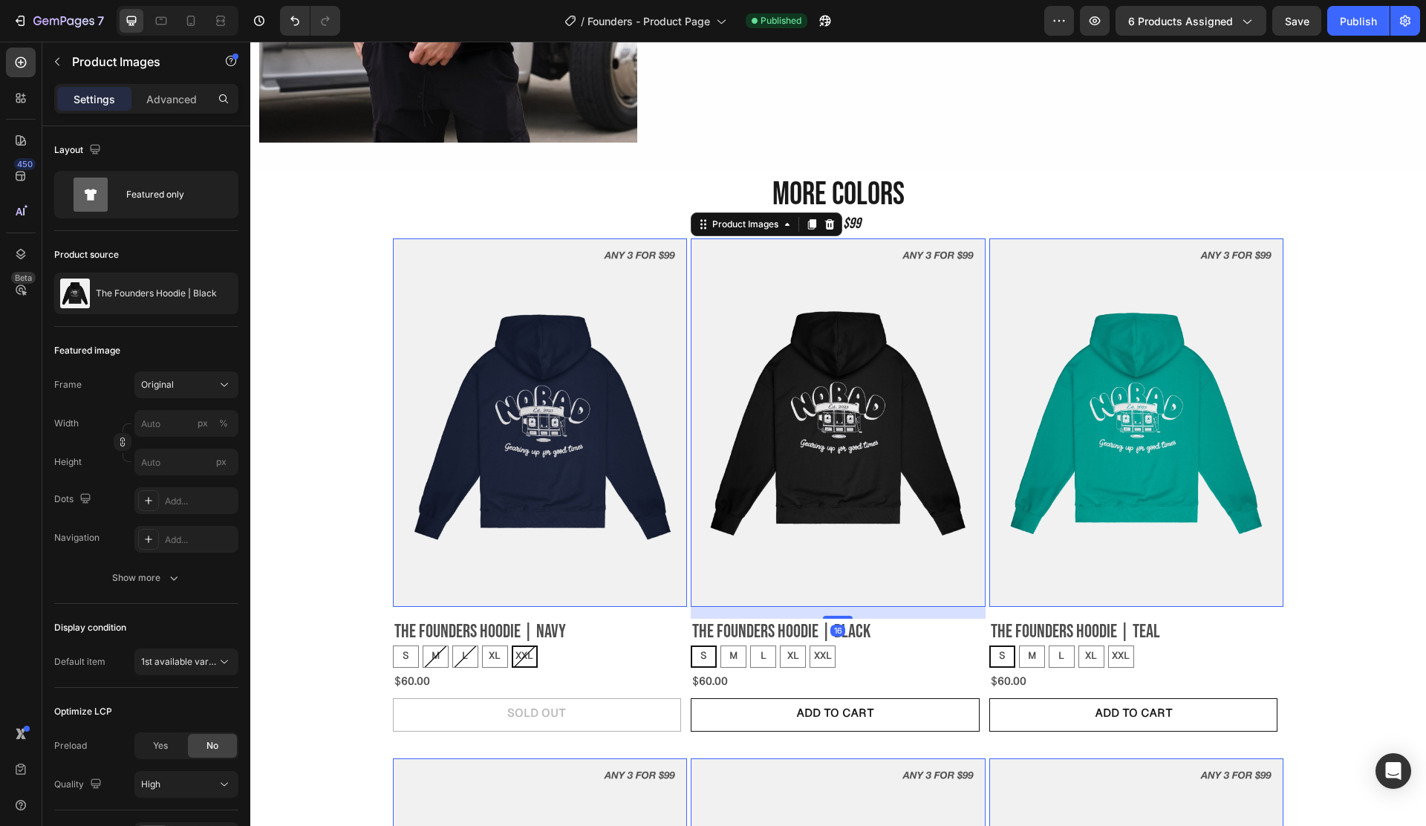
click at [525, 420] on img at bounding box center [540, 422] width 295 height 368
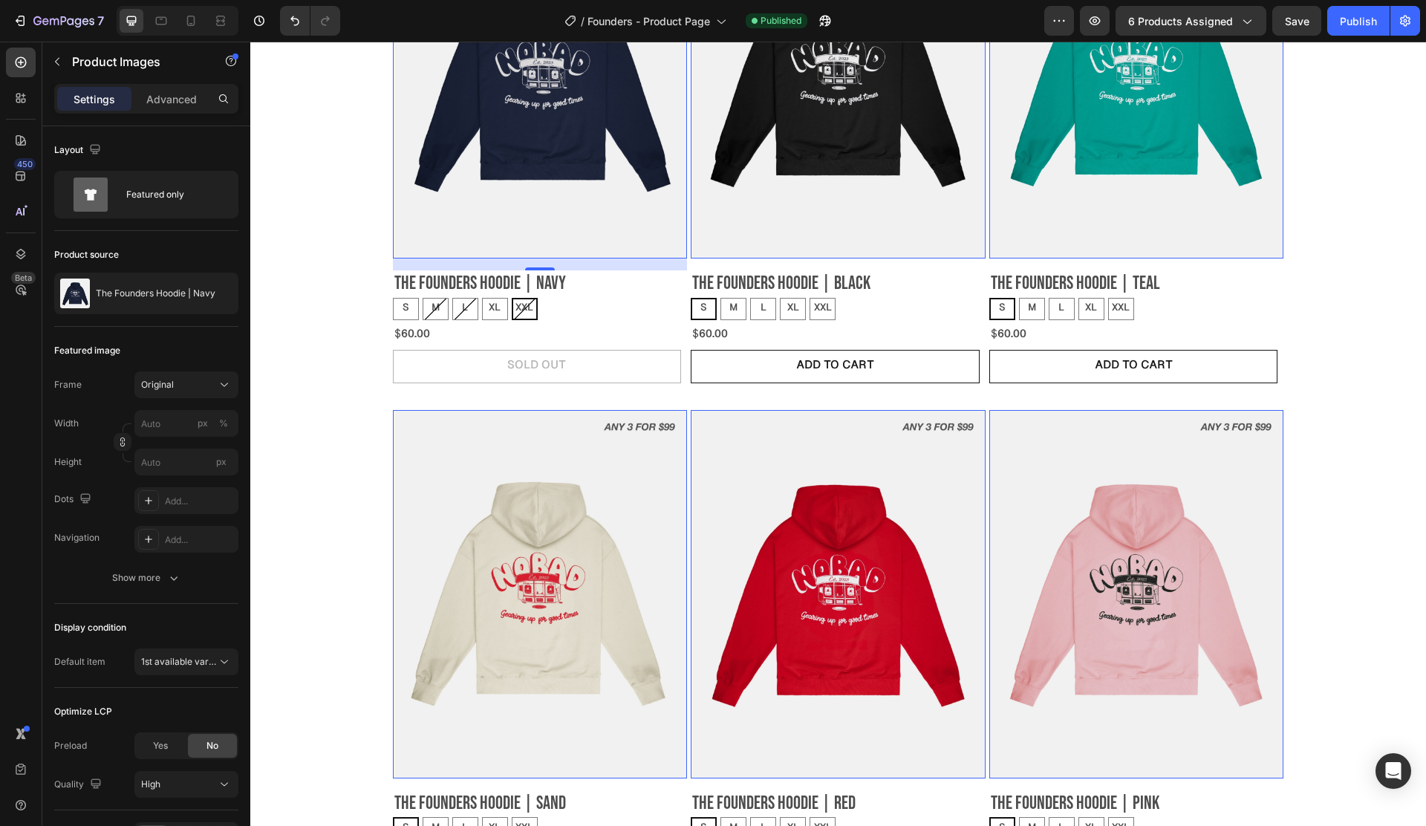
scroll to position [1506, 0]
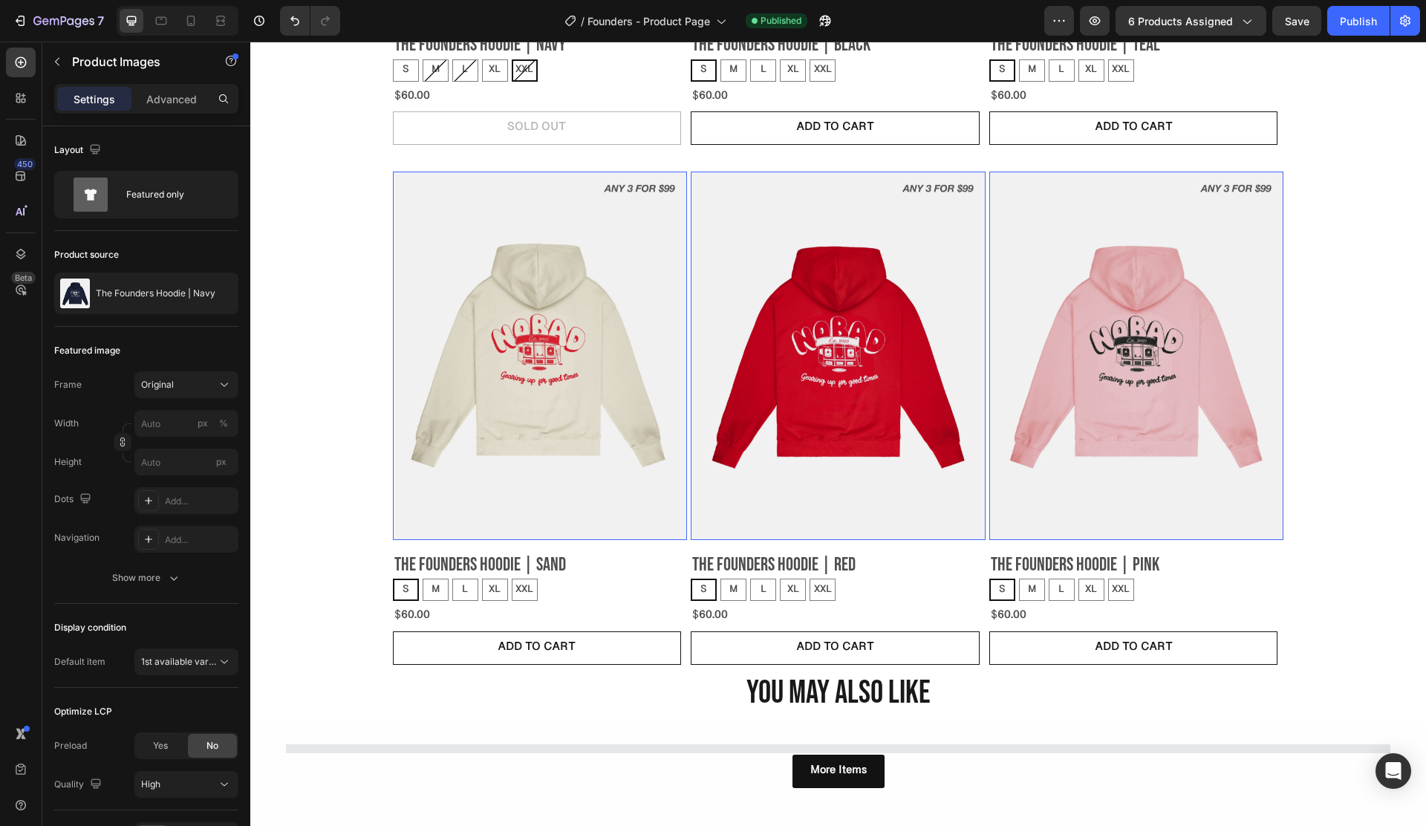
click at [509, 423] on img at bounding box center [540, 356] width 295 height 368
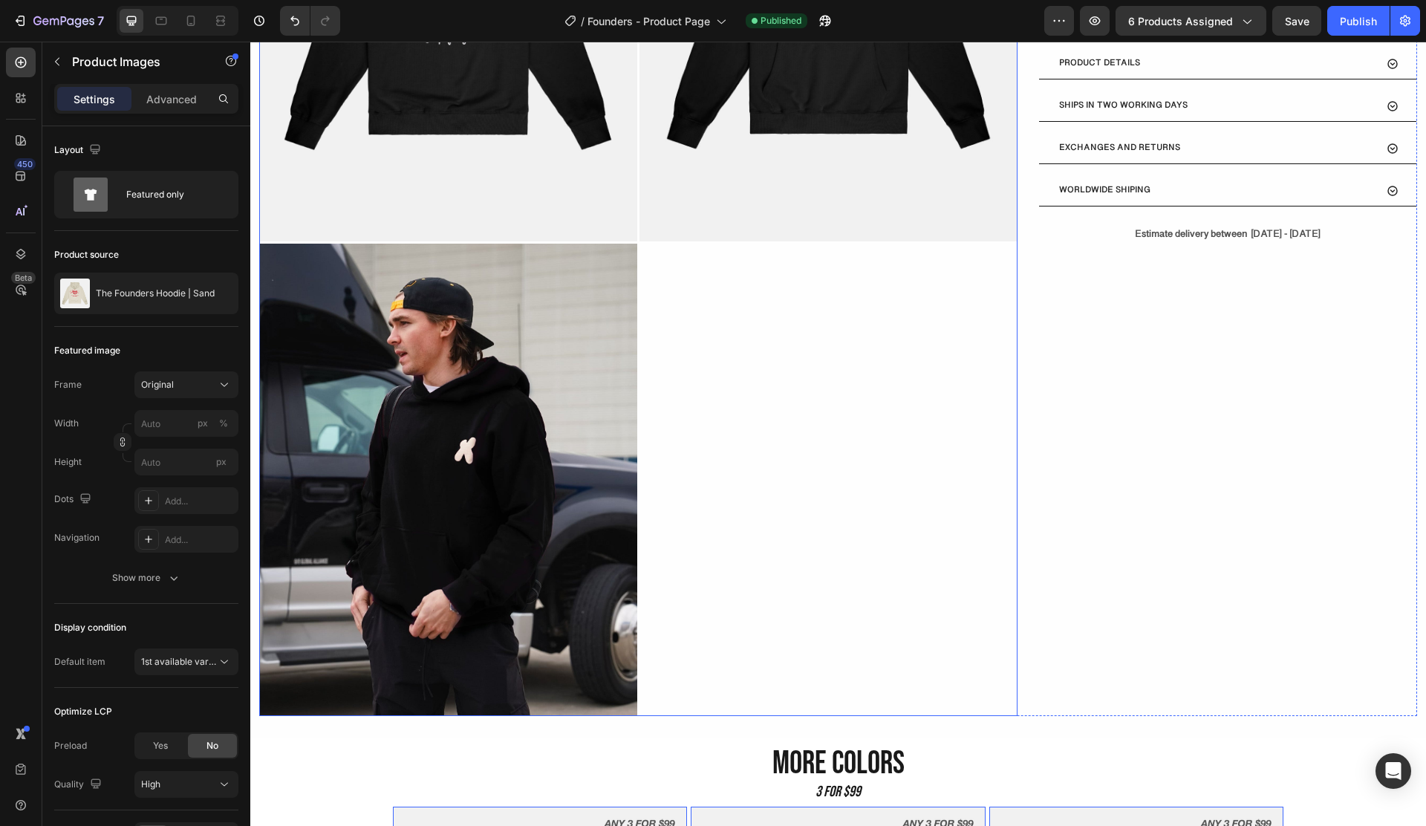
scroll to position [275, 0]
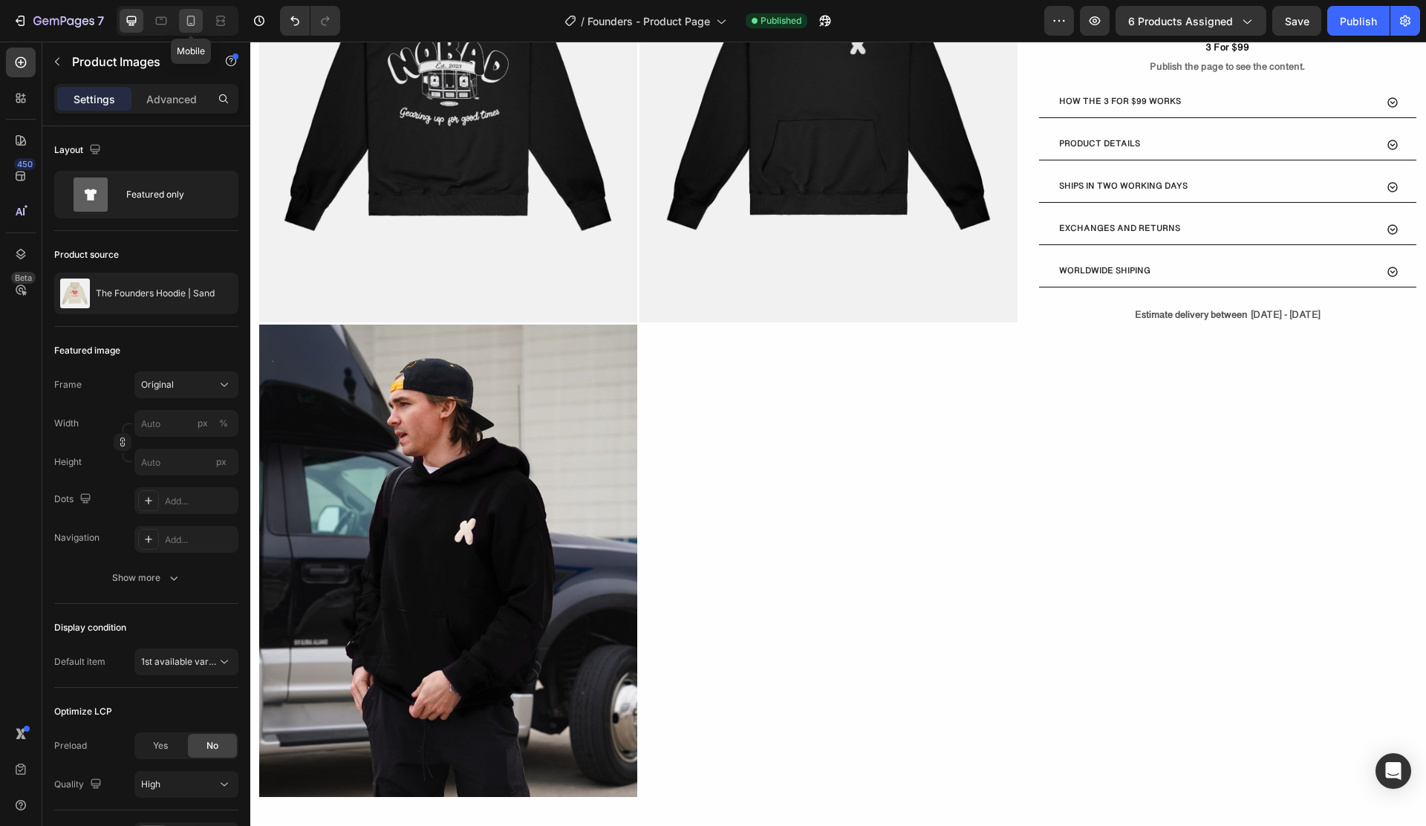
click at [187, 26] on icon at bounding box center [190, 20] width 15 height 15
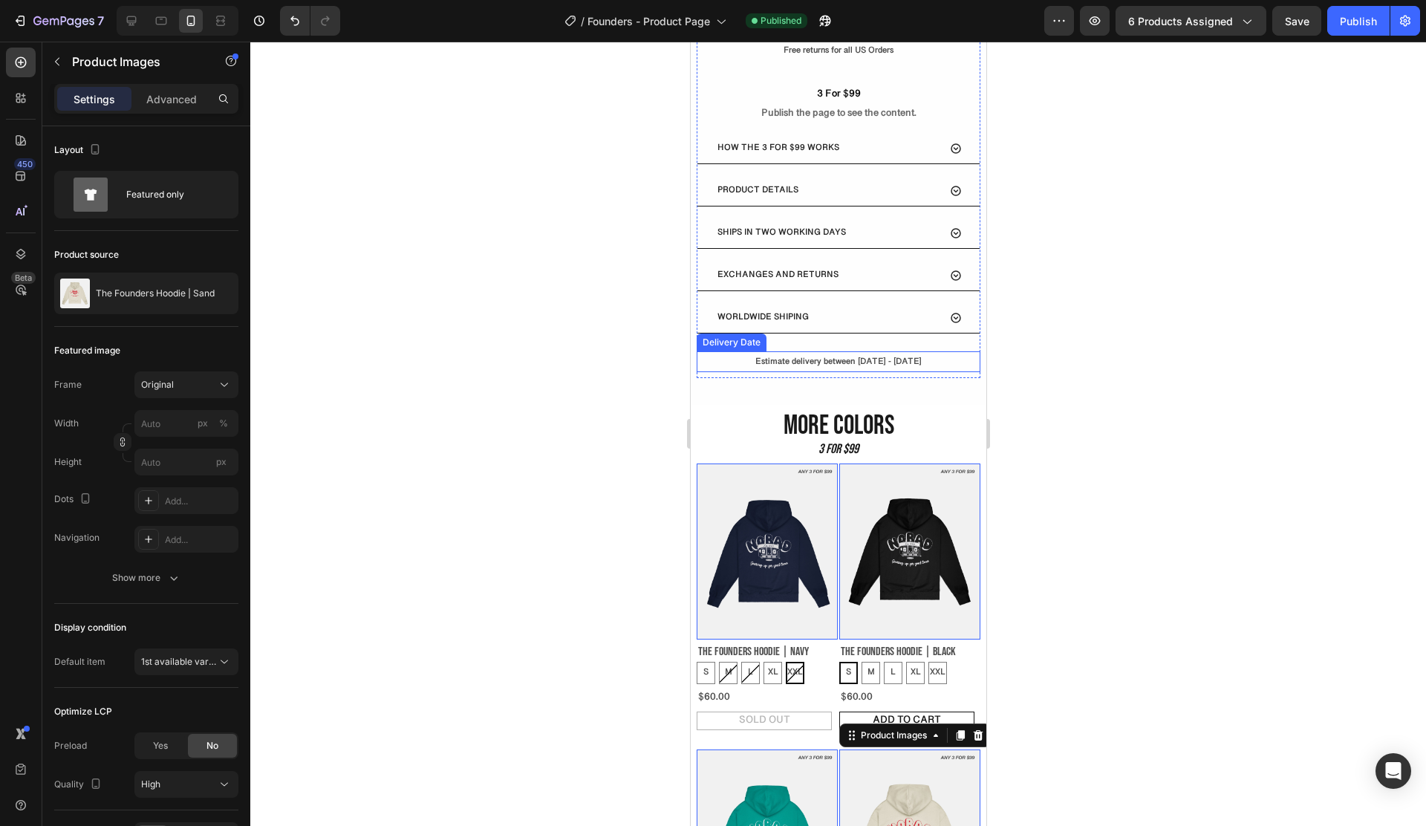
scroll to position [582, 0]
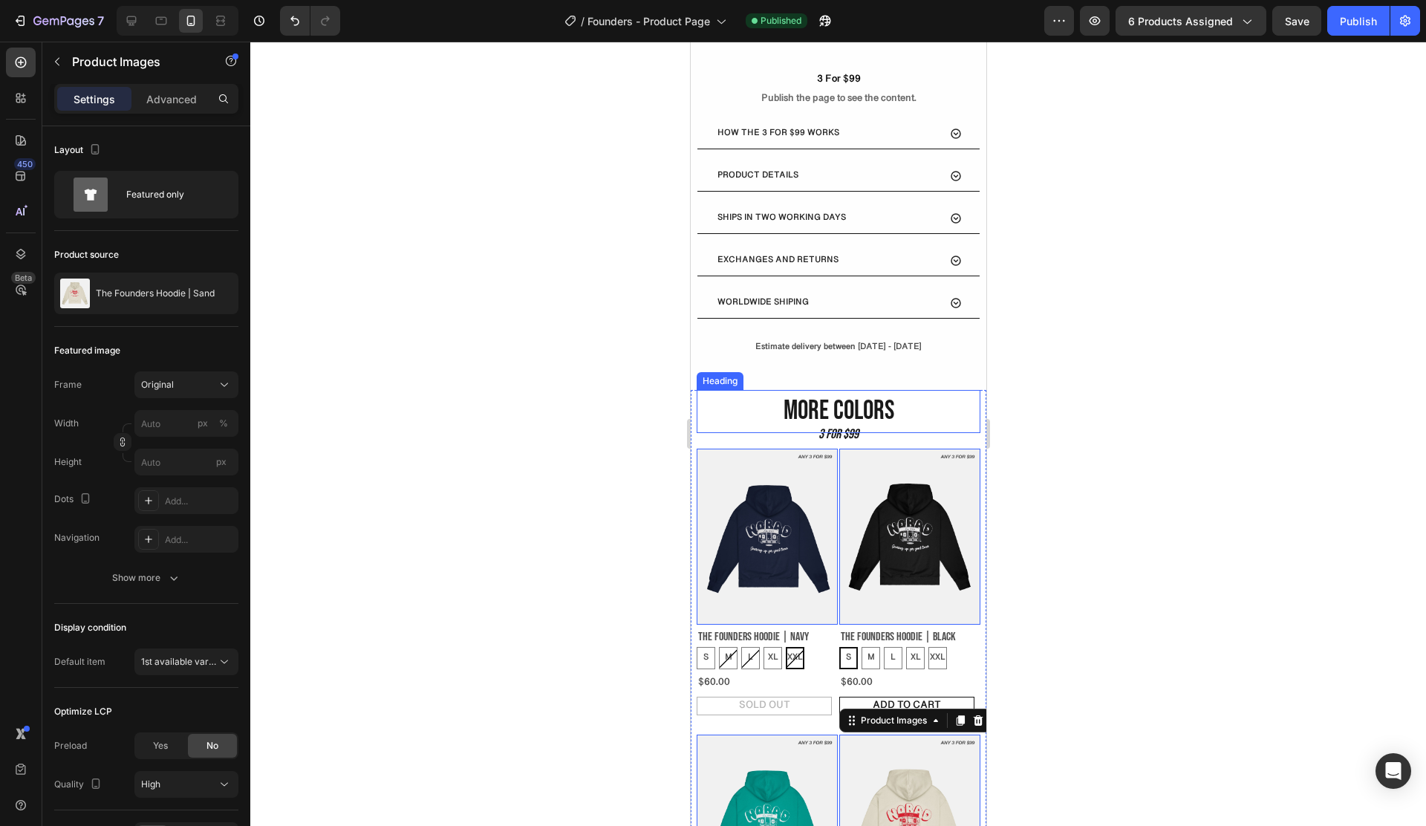
click at [1206, 425] on div at bounding box center [838, 434] width 1176 height 784
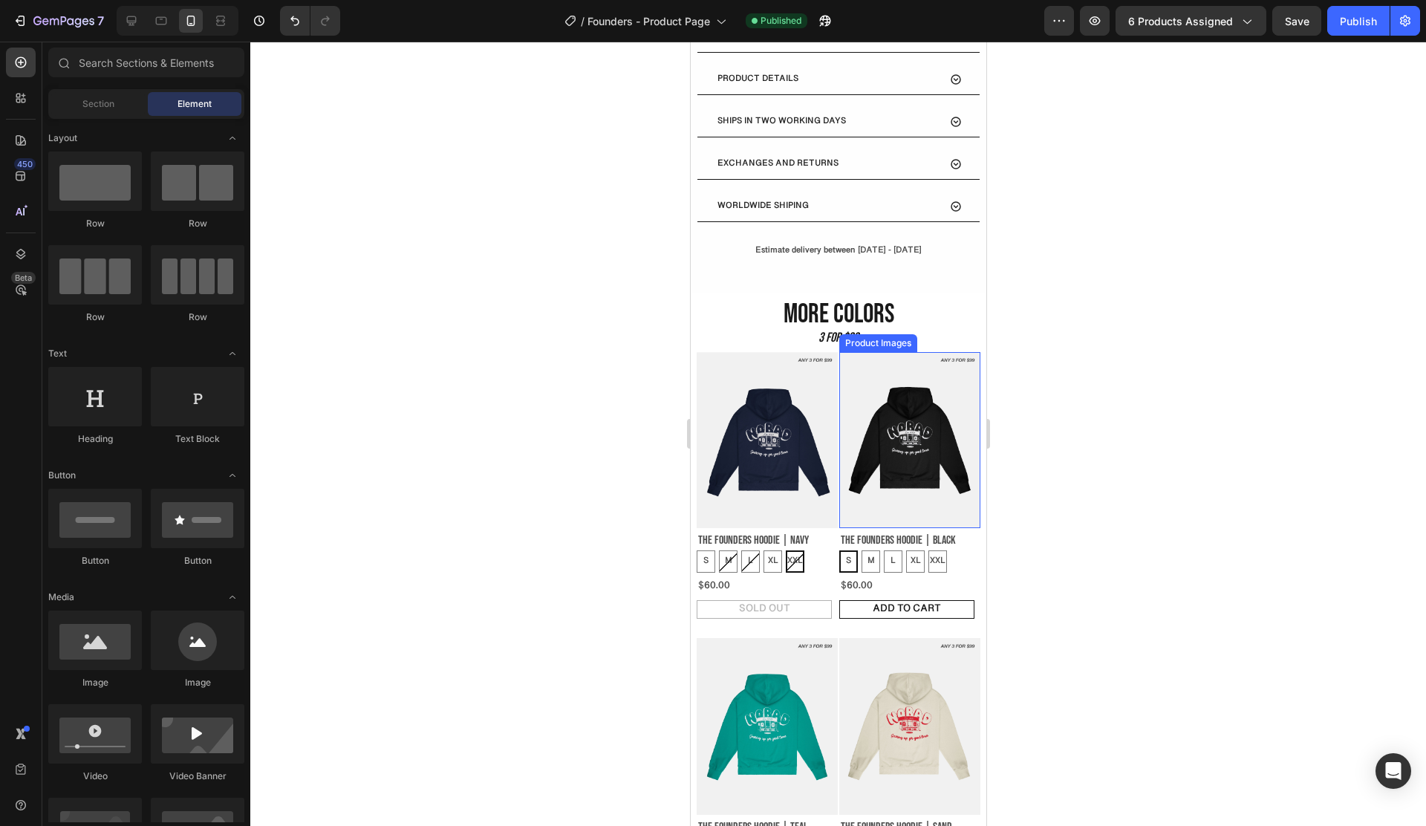
scroll to position [698, 0]
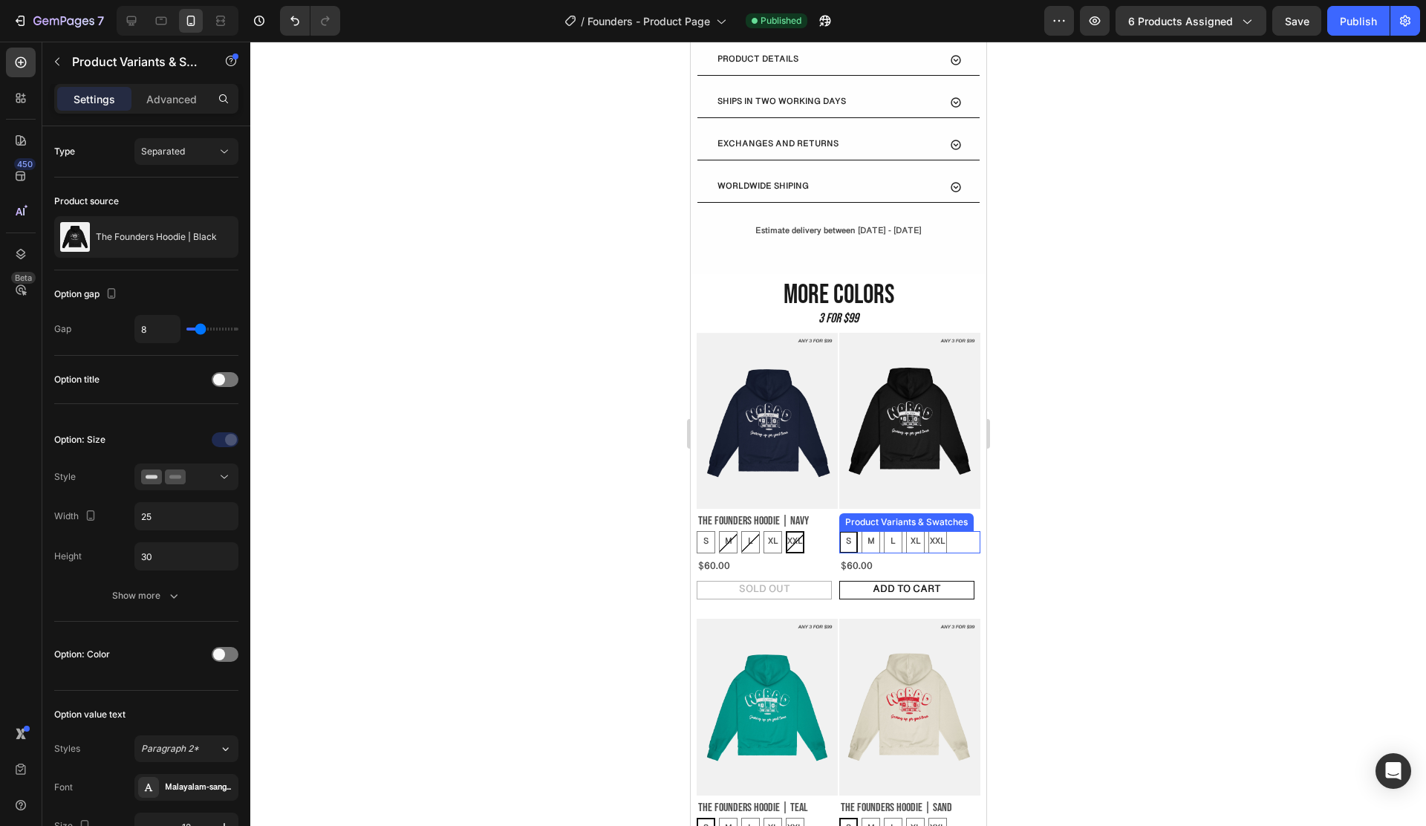
click at [951, 531] on div "S S S M M M L L L XL XL XL XXL XXL XXL" at bounding box center [908, 542] width 141 height 22
click at [906, 581] on div "ADD TO CART" at bounding box center [906, 590] width 68 height 19
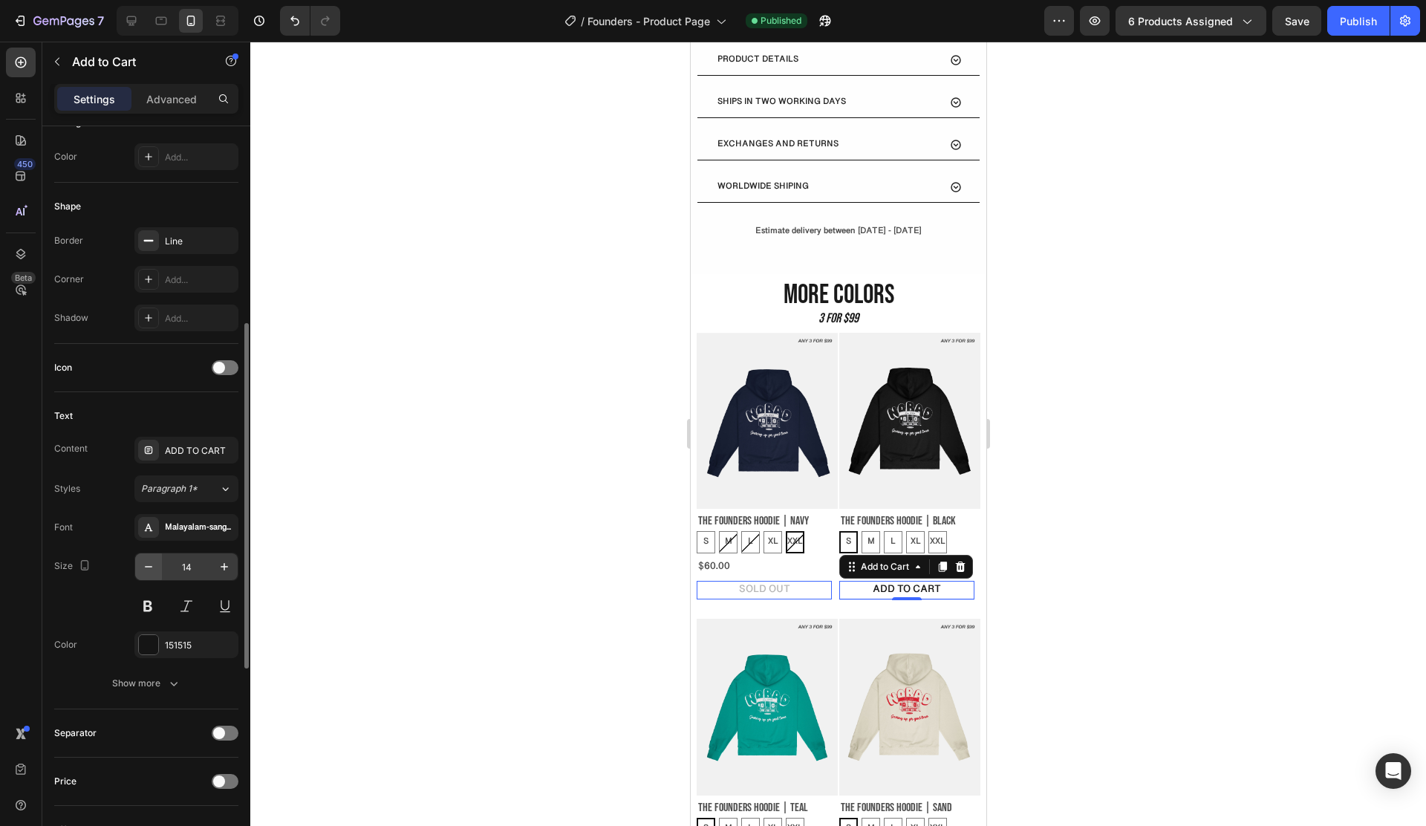
scroll to position [444, 0]
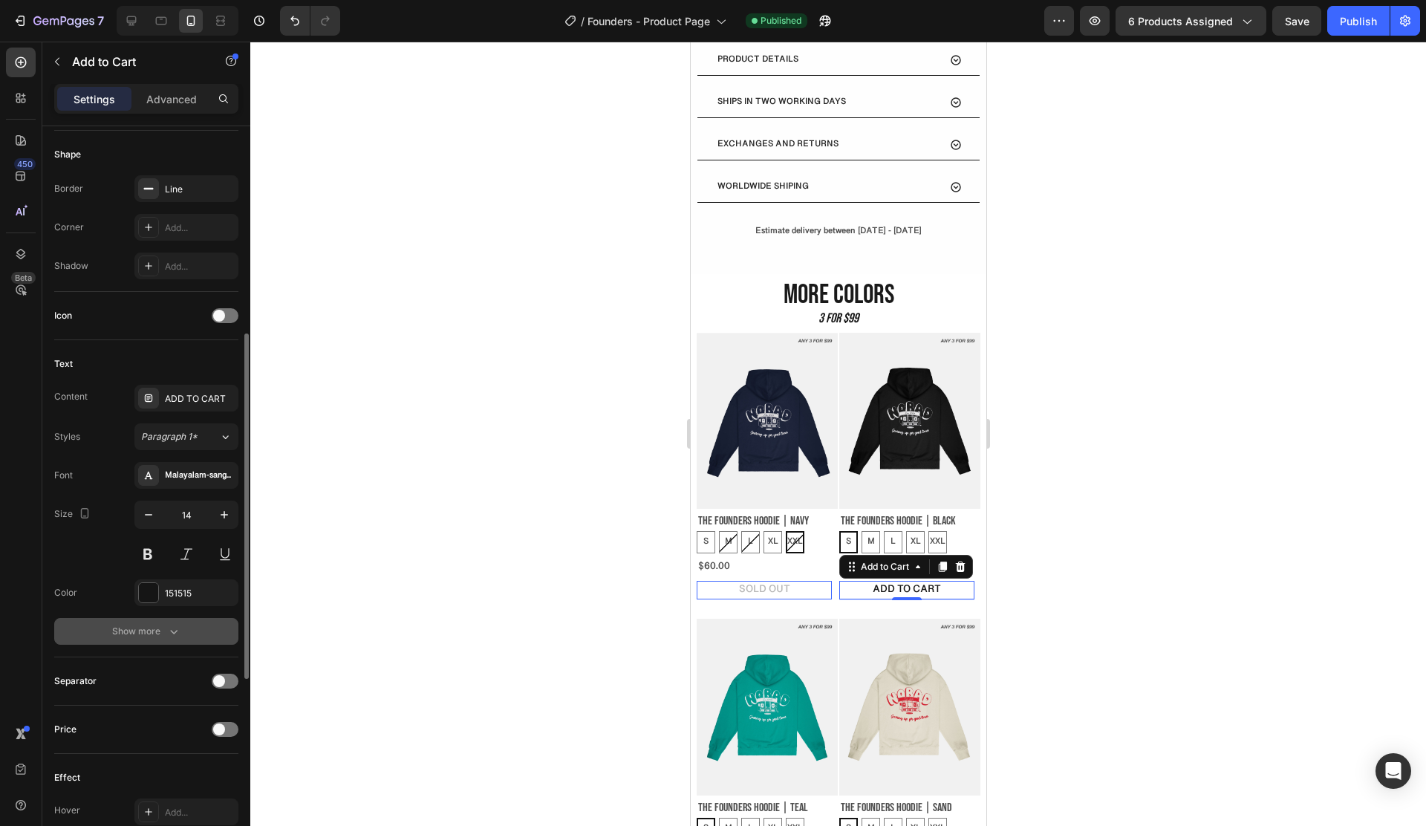
click at [144, 622] on button "Show more" at bounding box center [146, 631] width 184 height 27
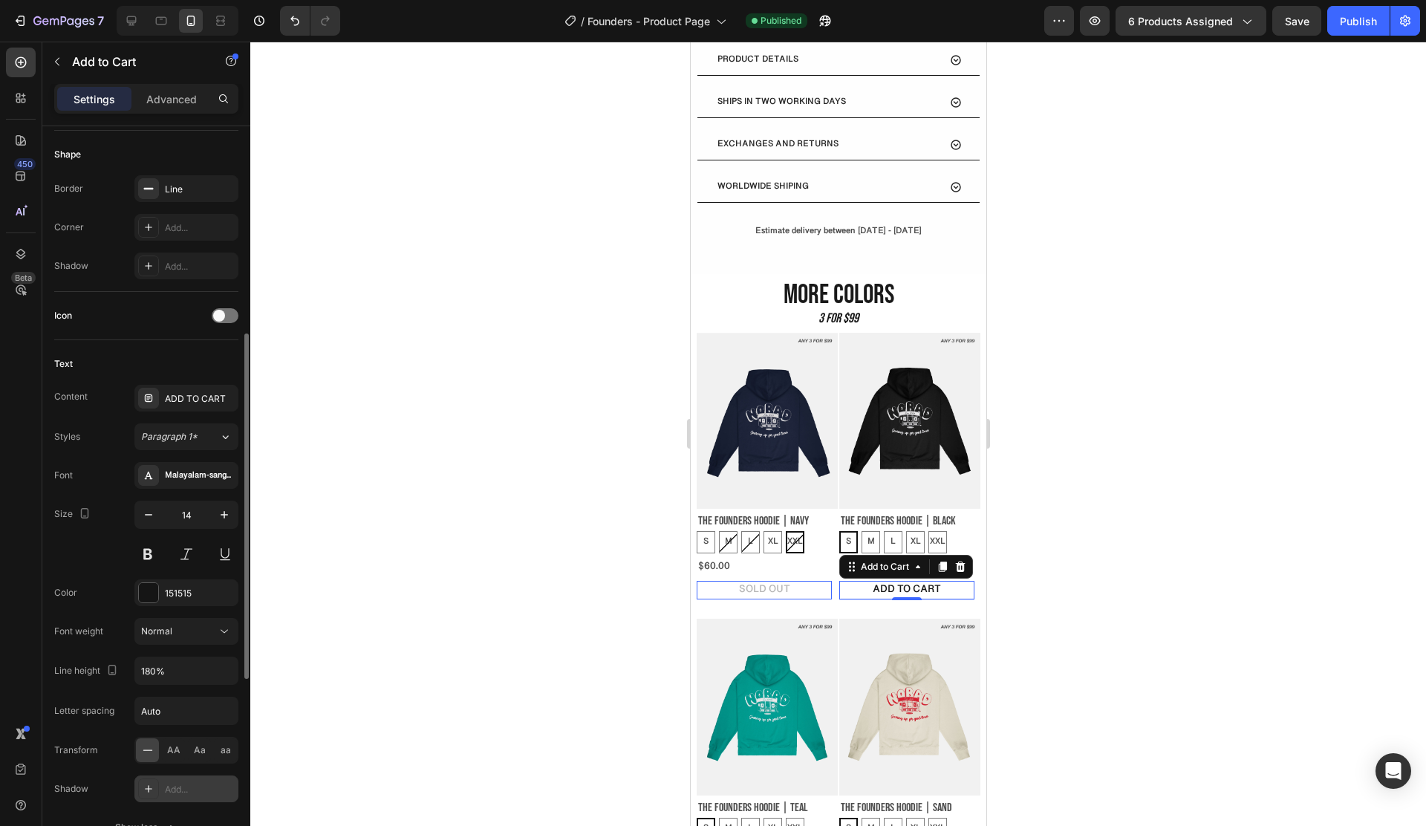
scroll to position [639, 0]
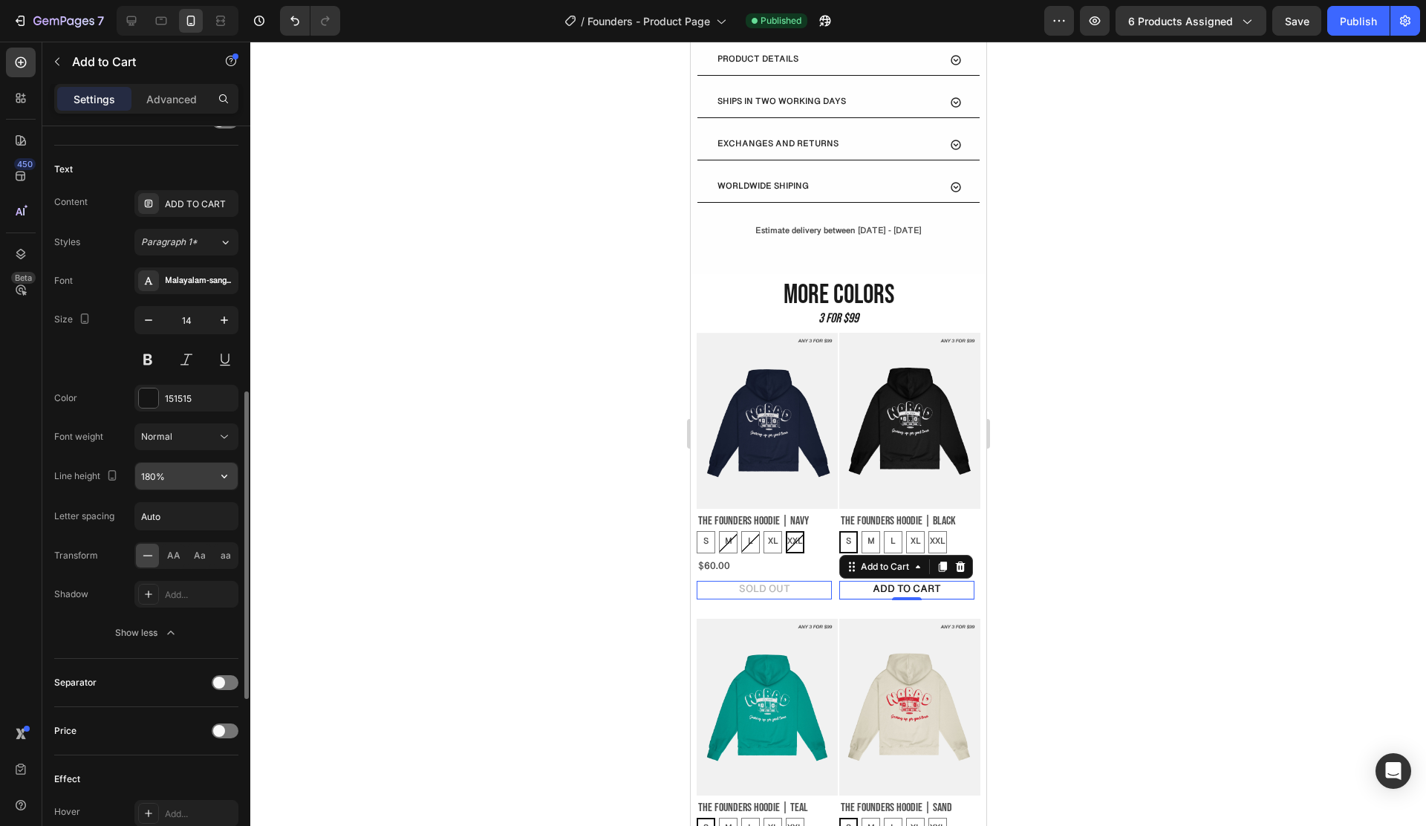
click at [180, 484] on input "180%" at bounding box center [186, 476] width 102 height 27
click at [221, 482] on icon "button" at bounding box center [224, 476] width 15 height 15
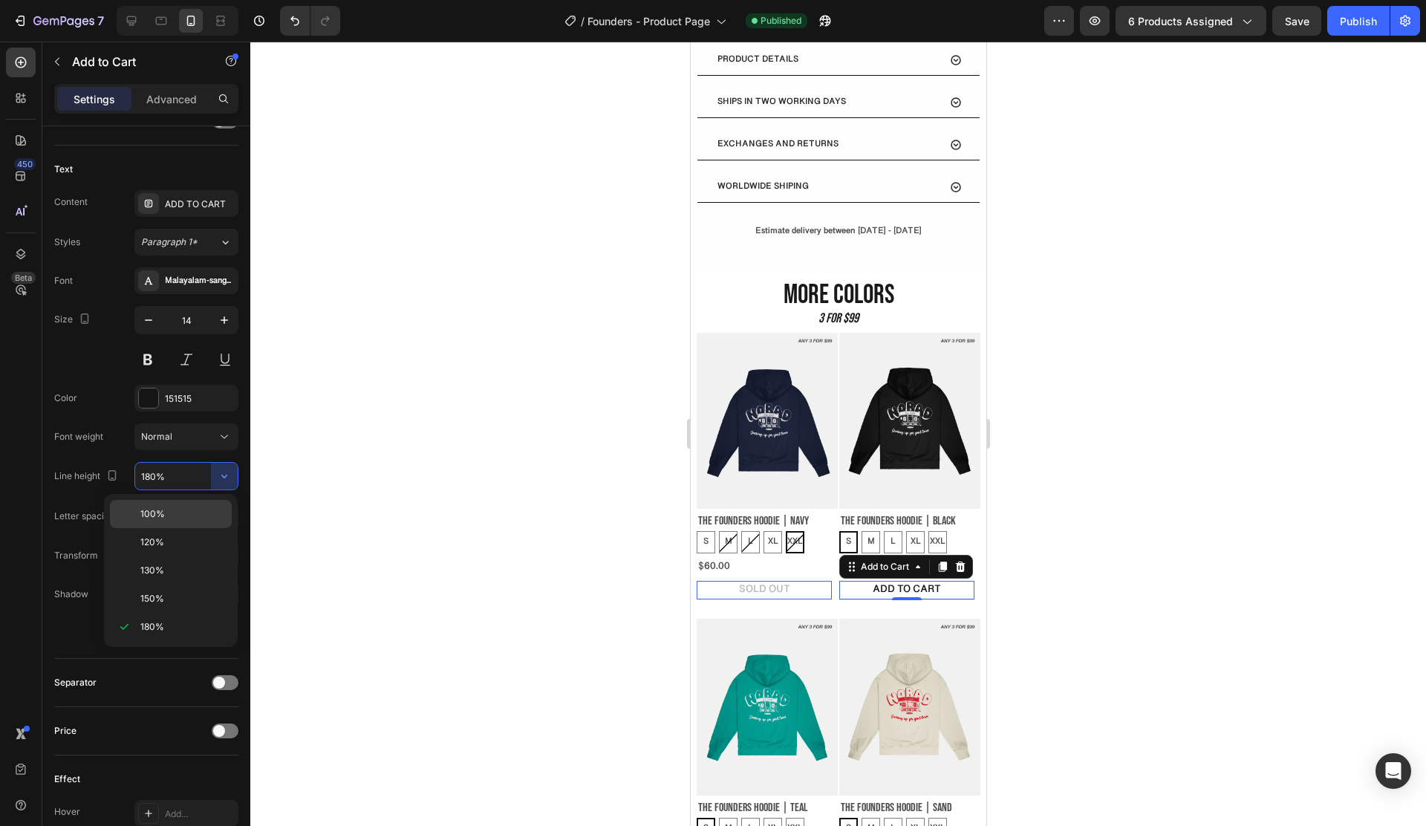
click at [165, 512] on p "100%" at bounding box center [182, 513] width 85 height 13
type input "100%"
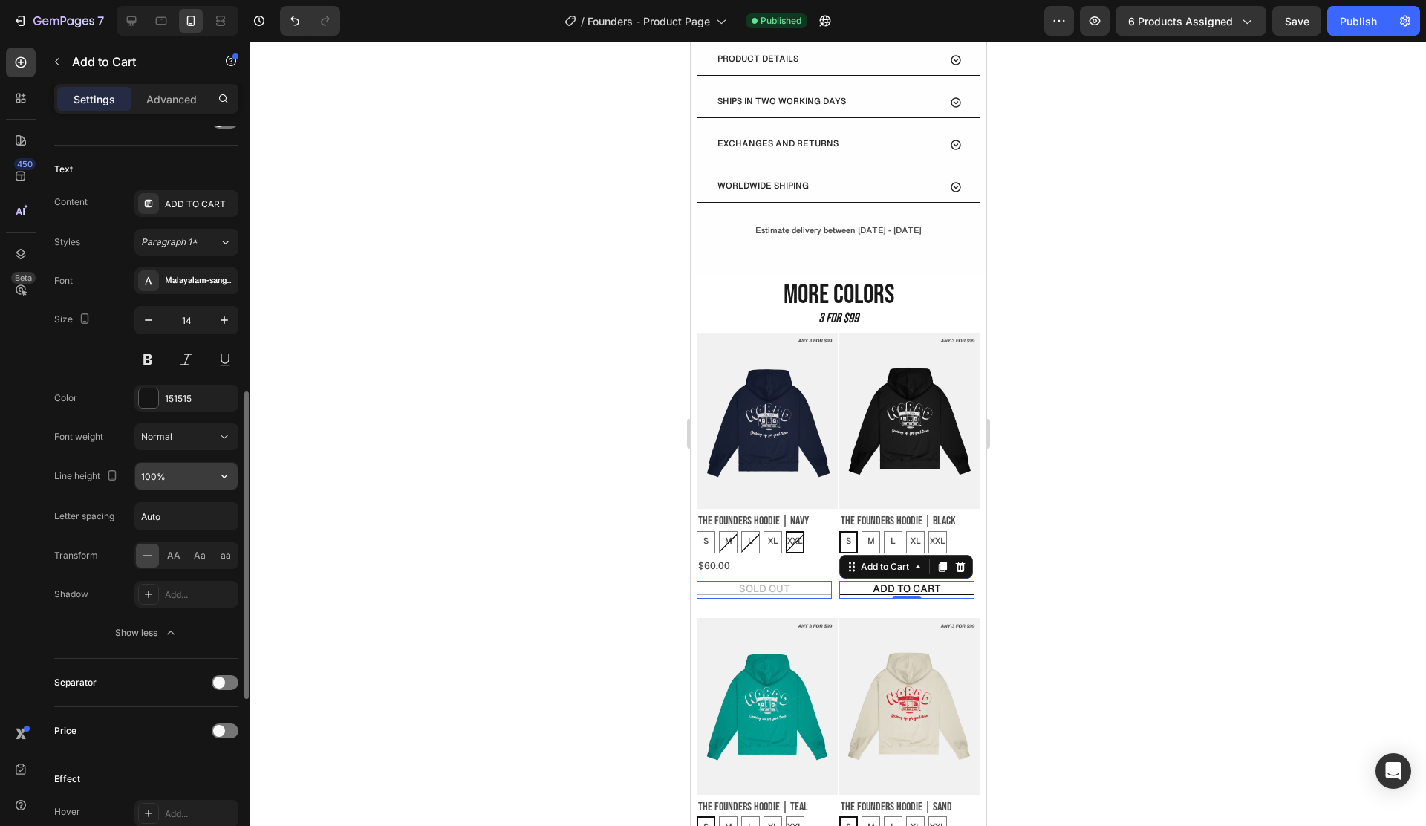
click at [188, 467] on input "100%" at bounding box center [186, 476] width 102 height 27
click at [188, 475] on input "100%" at bounding box center [186, 476] width 102 height 27
drag, startPoint x: 171, startPoint y: 477, endPoint x: 110, endPoint y: 474, distance: 61.0
click at [113, 475] on div "Line height 100%" at bounding box center [146, 476] width 184 height 28
click at [506, 546] on div at bounding box center [838, 434] width 1176 height 784
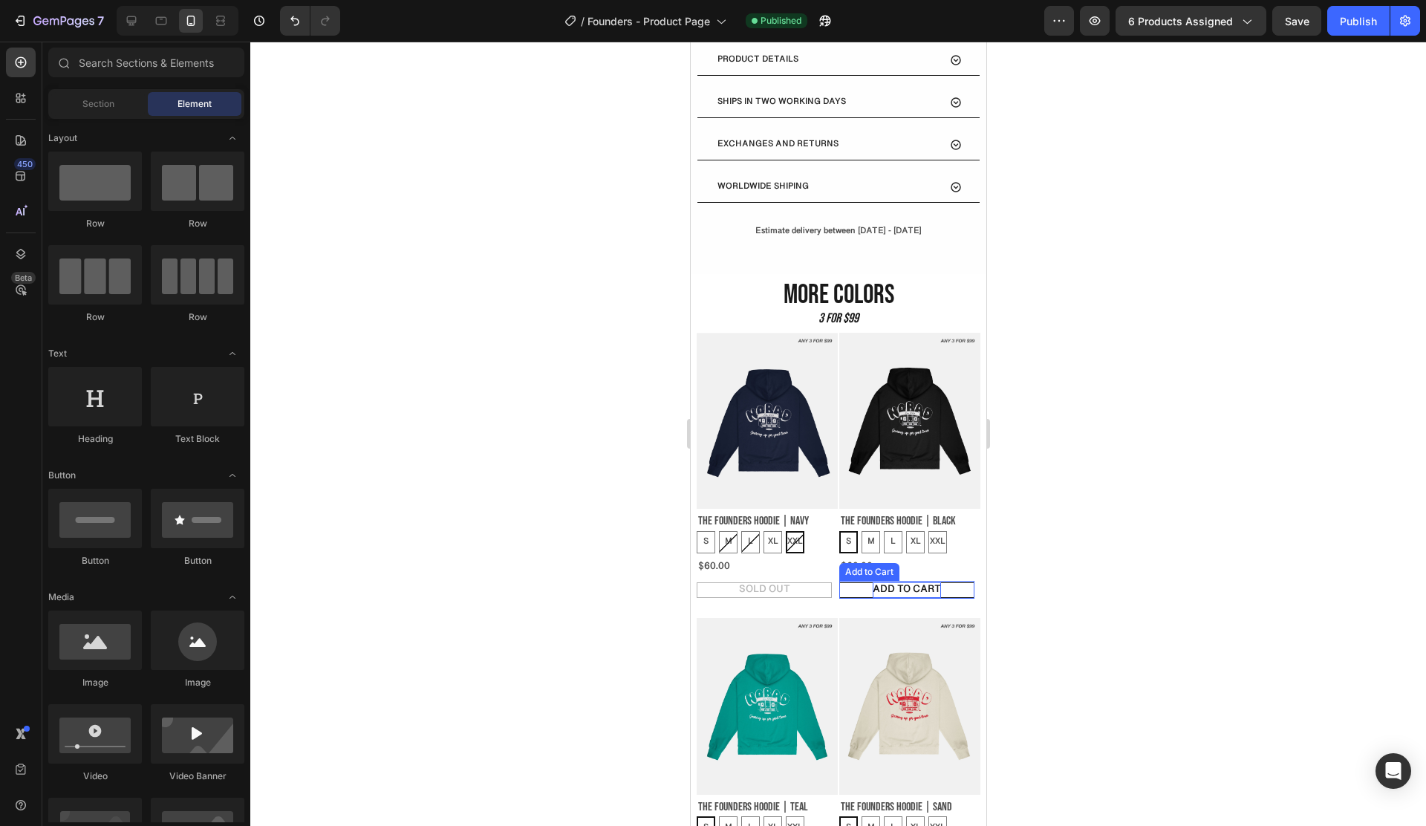
click at [893, 582] on div "ADD TO CART" at bounding box center [906, 590] width 68 height 16
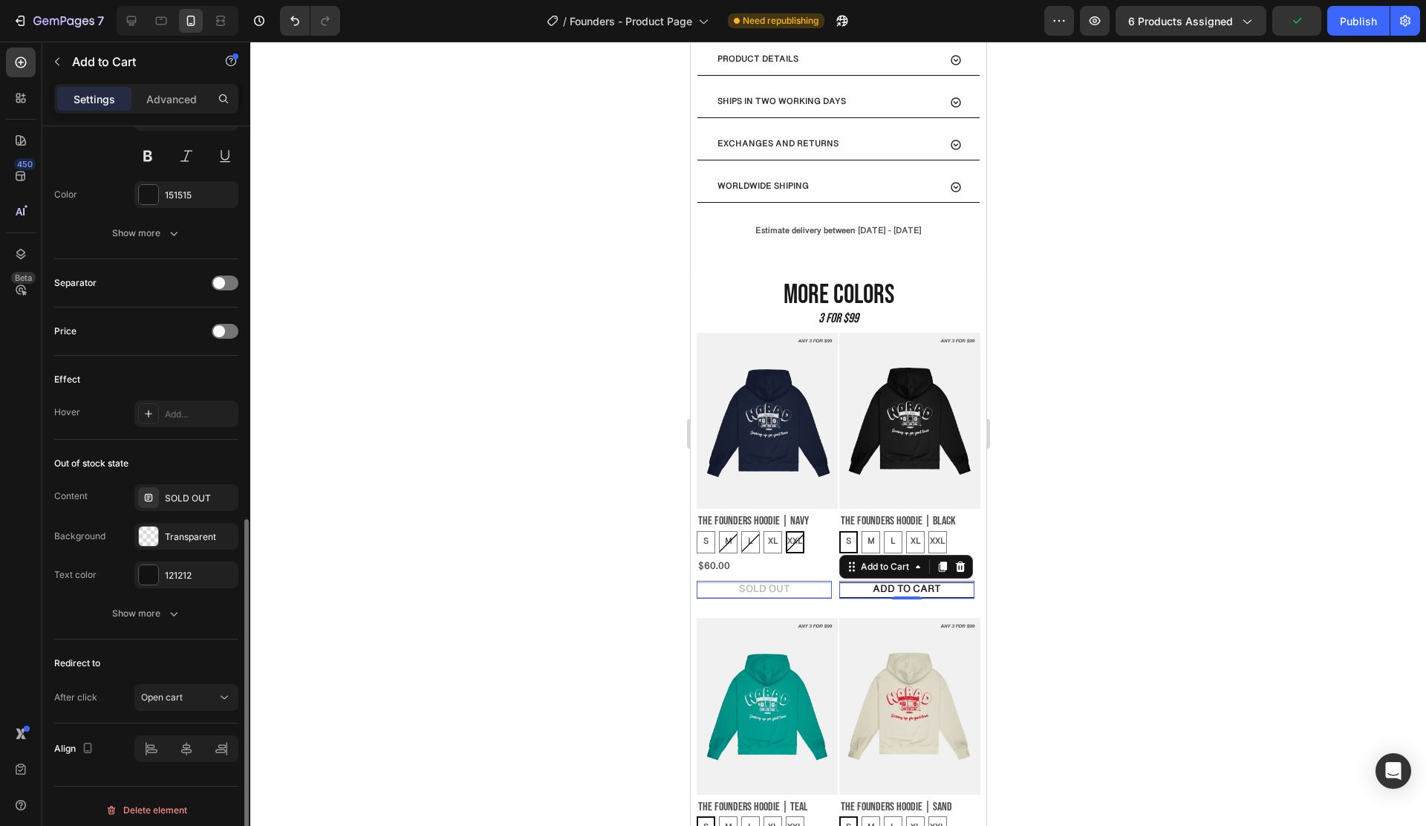
scroll to position [850, 0]
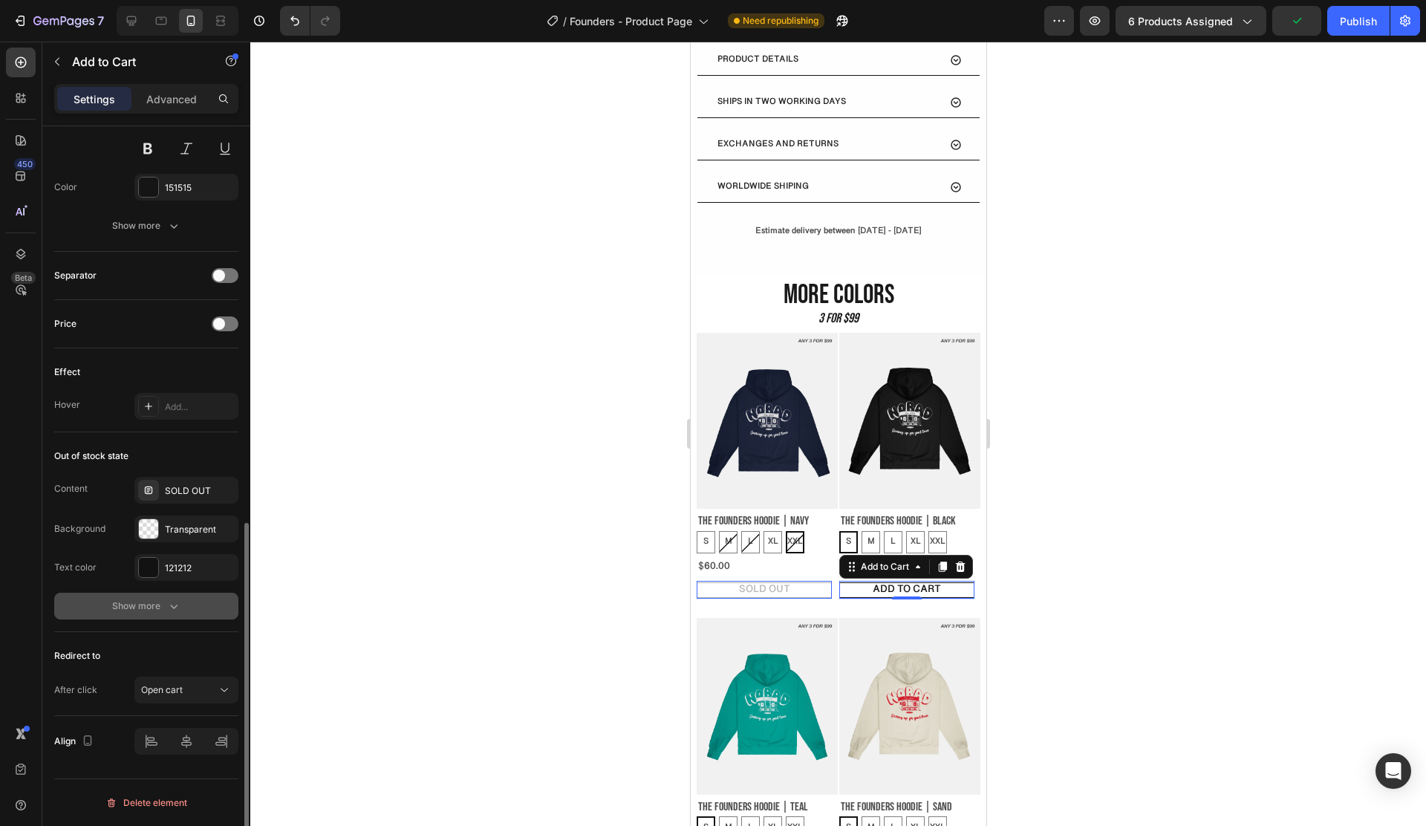
click at [173, 596] on button "Show more" at bounding box center [146, 606] width 184 height 27
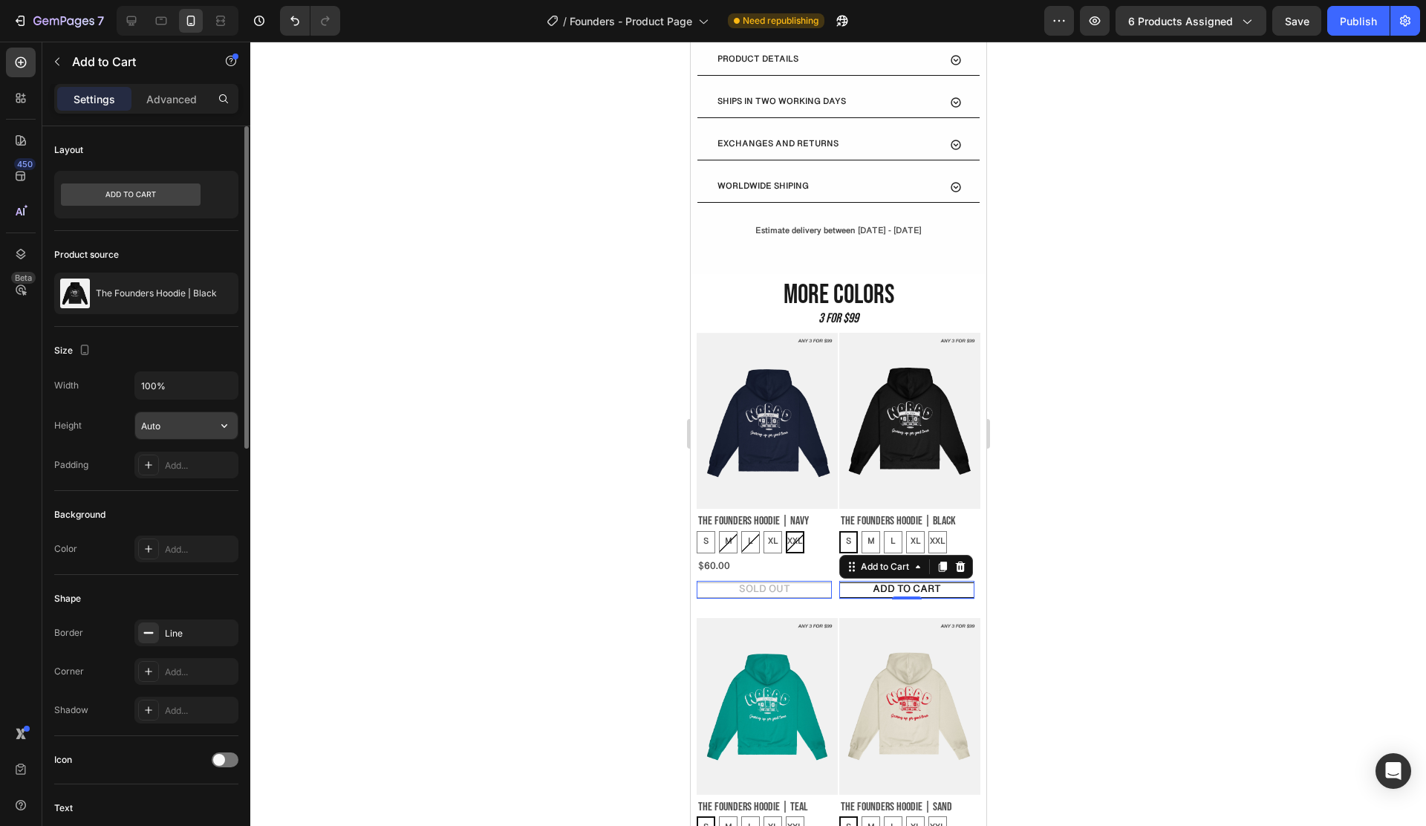
scroll to position [19, 0]
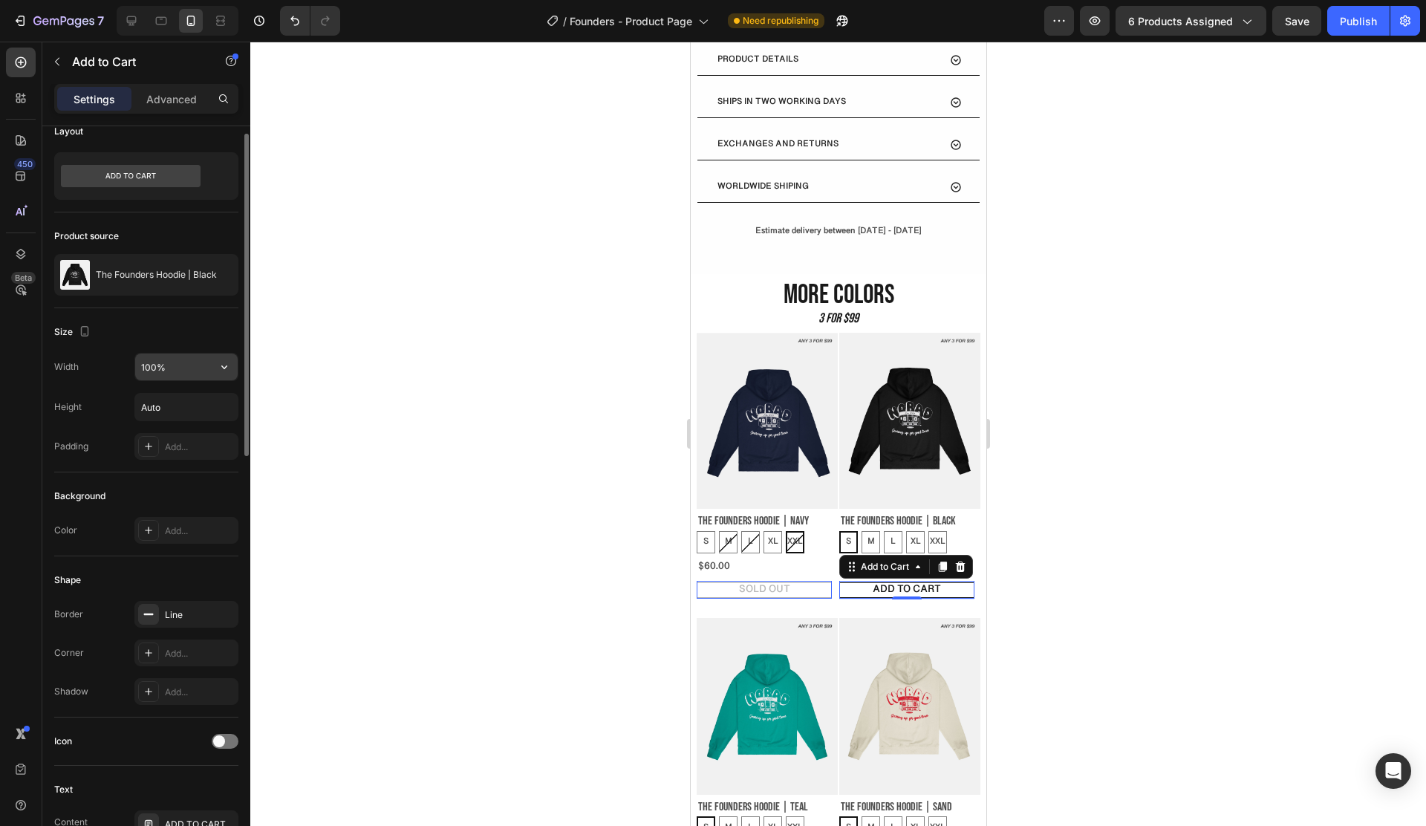
click at [190, 375] on input "100%" at bounding box center [186, 366] width 102 height 27
drag, startPoint x: 108, startPoint y: 407, endPoint x: 117, endPoint y: 408, distance: 8.9
click at [109, 407] on div "Height Auto" at bounding box center [146, 407] width 184 height 28
click at [181, 407] on input "Auto" at bounding box center [186, 407] width 102 height 27
click at [212, 406] on button "button" at bounding box center [224, 407] width 27 height 27
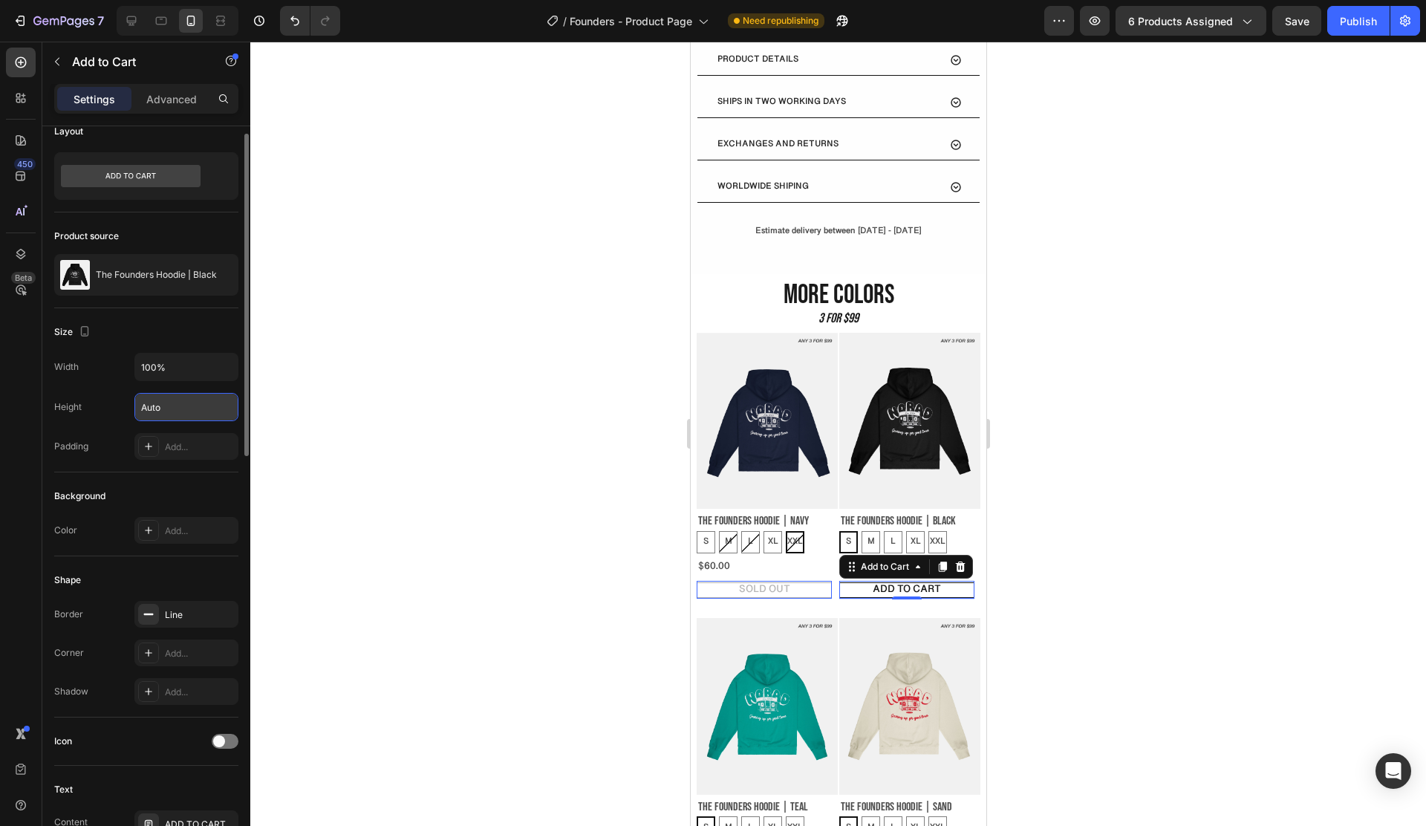
click at [71, 417] on div "Height" at bounding box center [67, 407] width 27 height 24
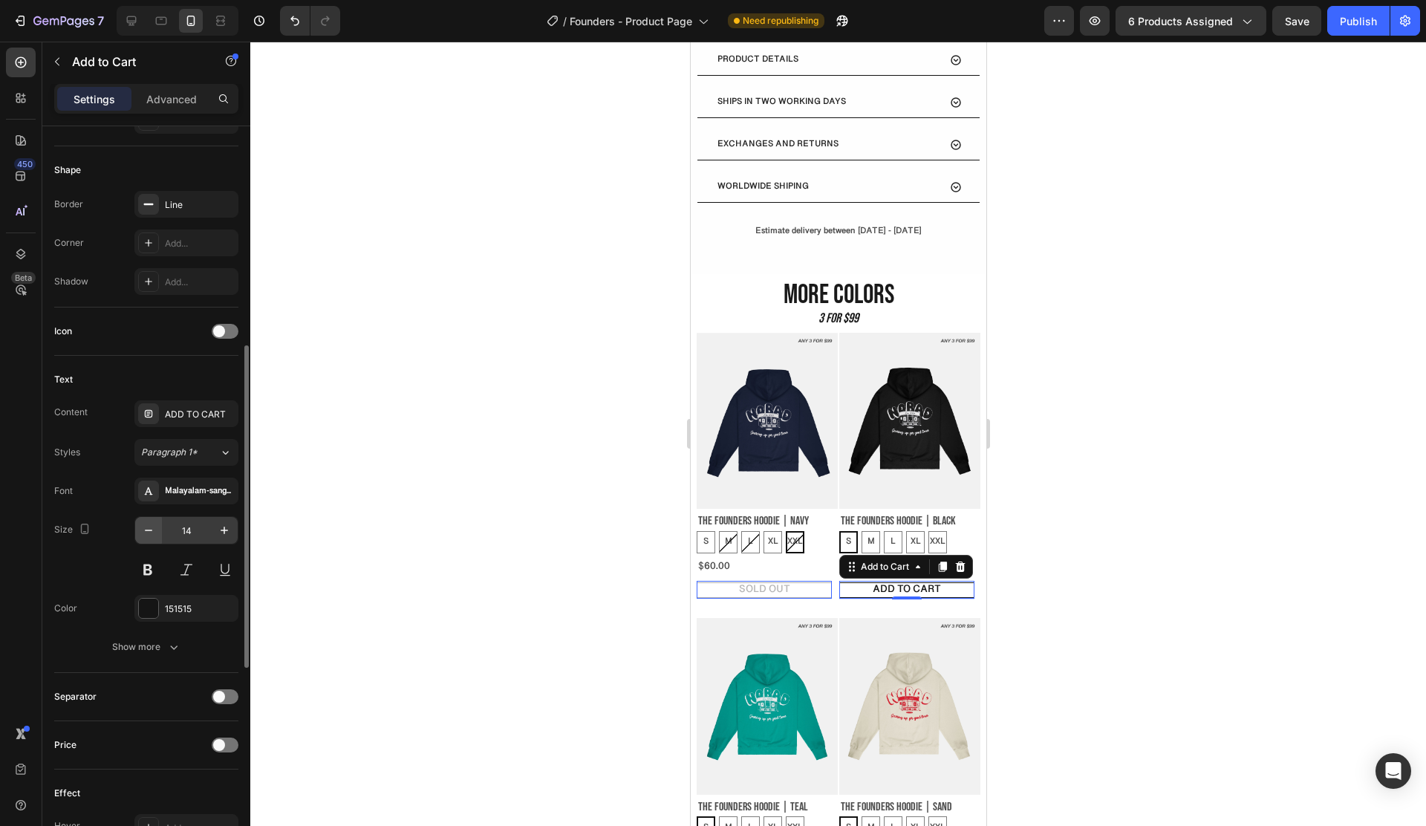
scroll to position [452, 0]
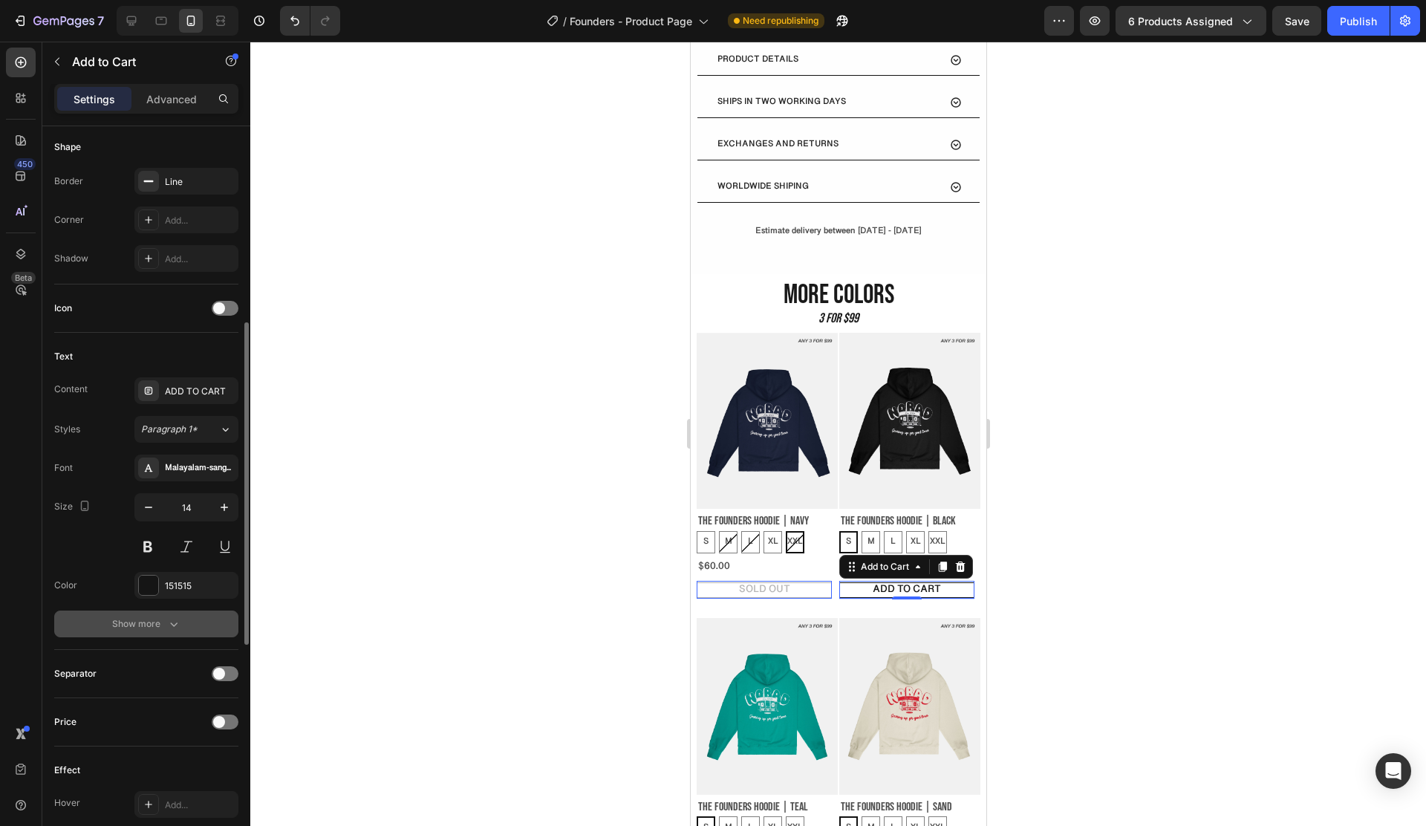
click at [147, 632] on button "Show more" at bounding box center [146, 623] width 184 height 27
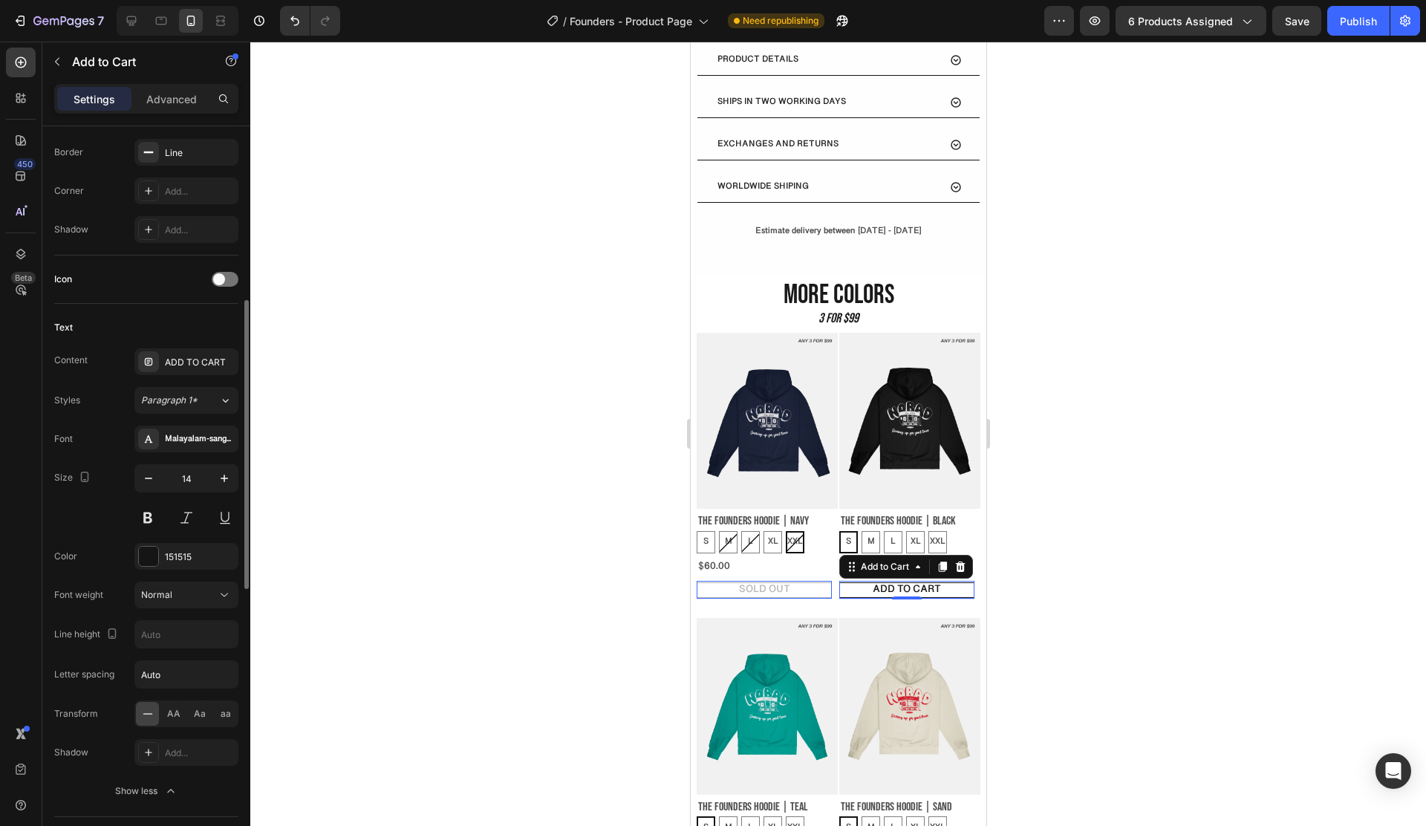
scroll to position [519, 0]
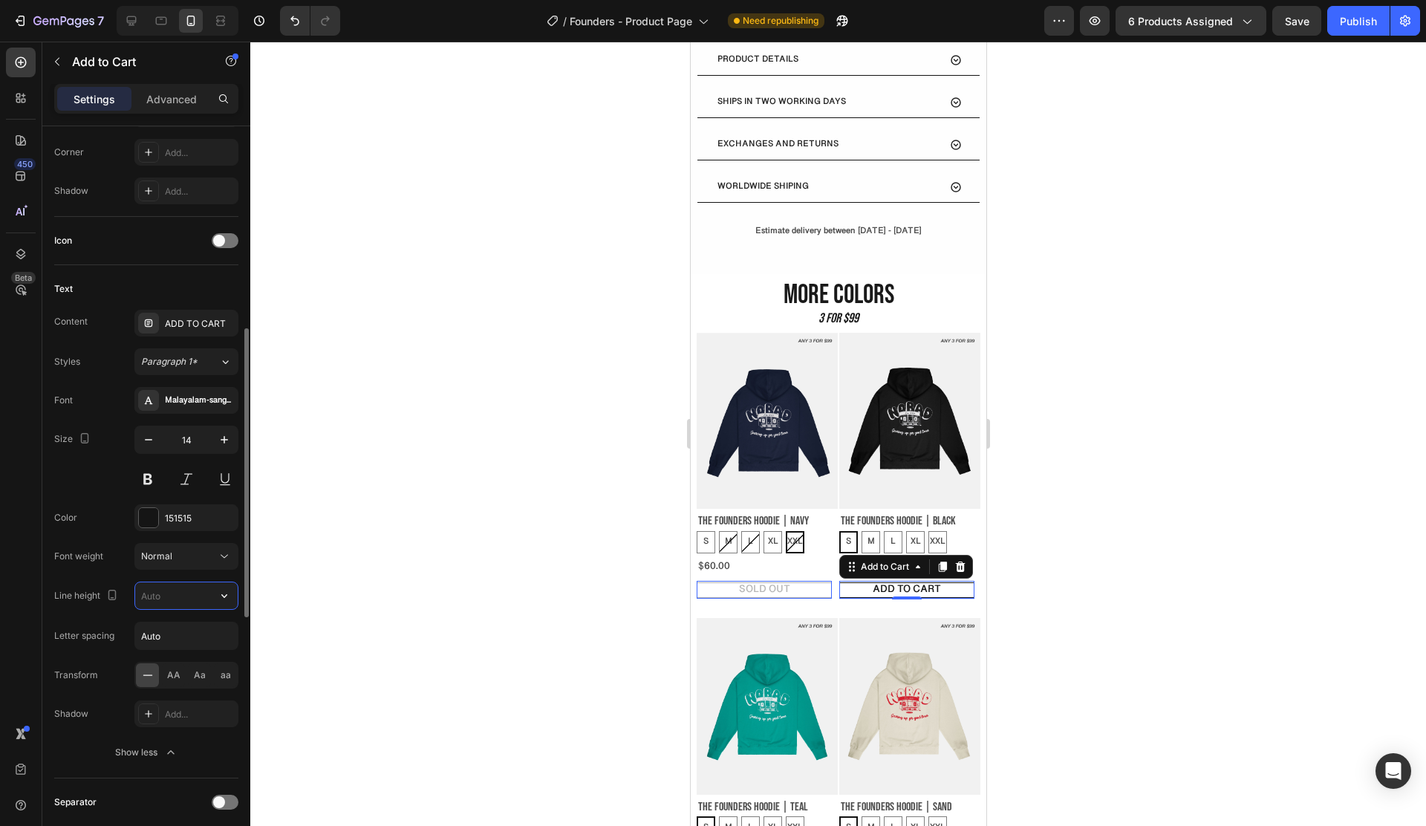
click at [148, 599] on input "text" at bounding box center [186, 595] width 102 height 27
click at [225, 591] on icon "button" at bounding box center [224, 595] width 15 height 15
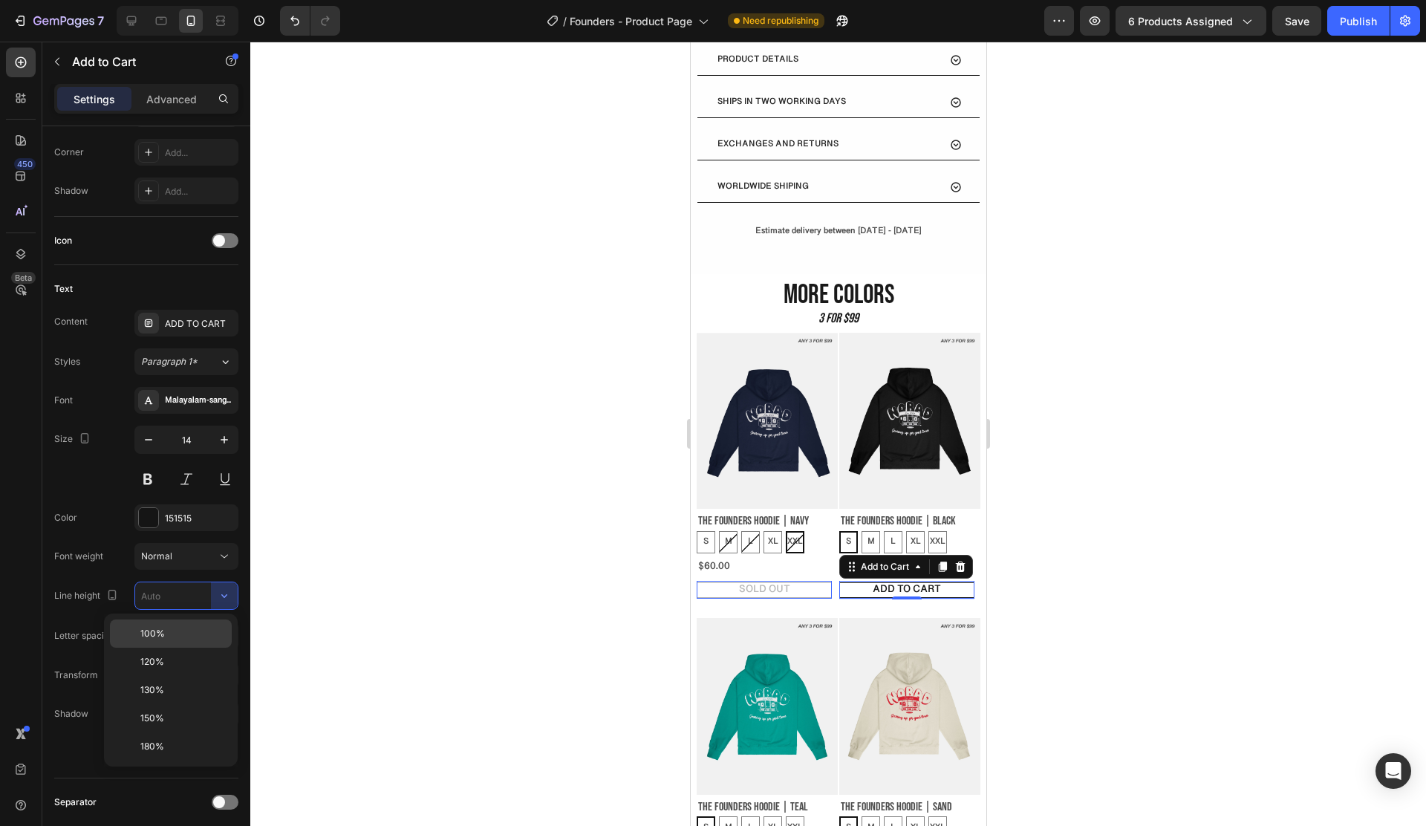
click at [195, 621] on div "100%" at bounding box center [171, 633] width 122 height 28
type input "100%"
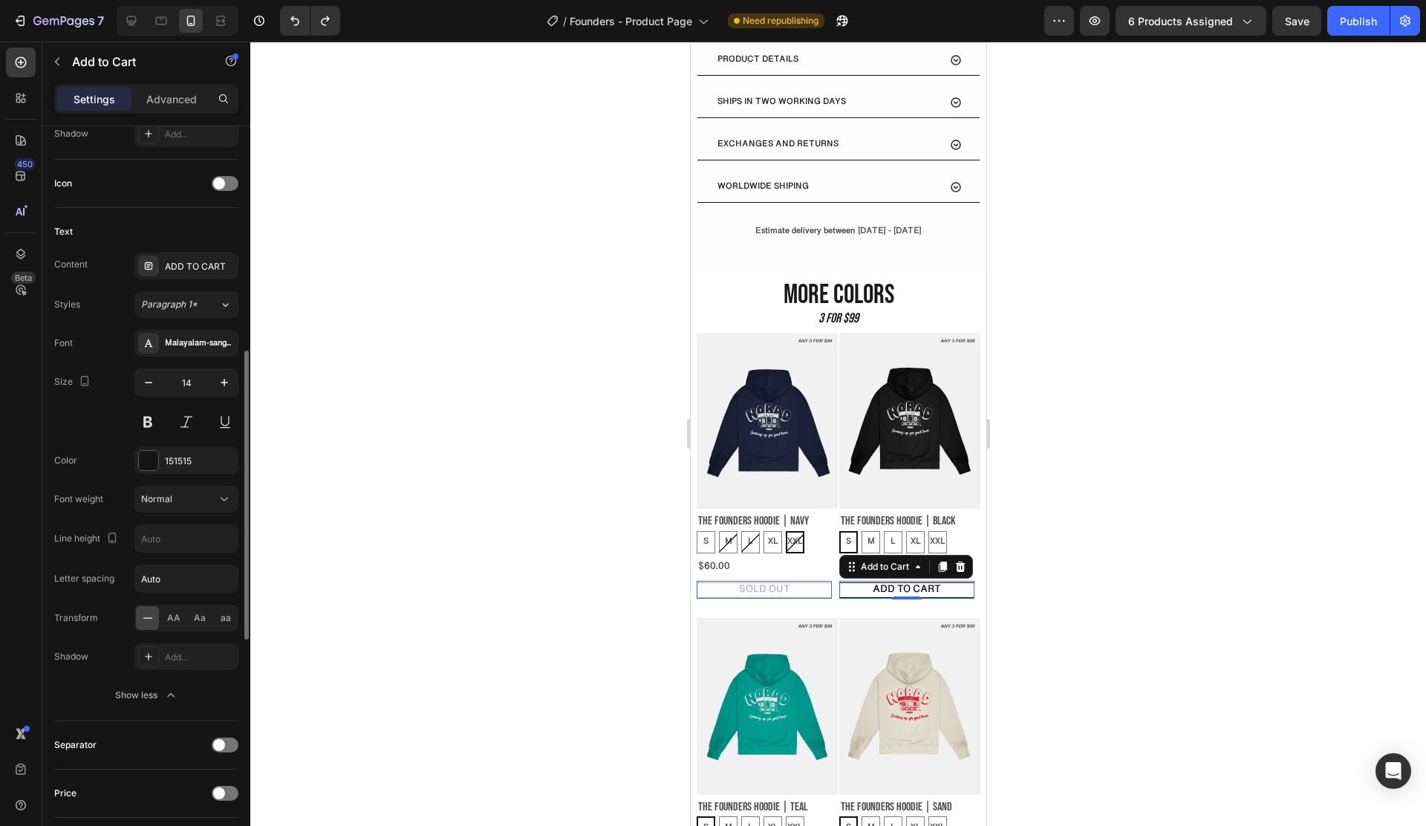
scroll to position [617, 0]
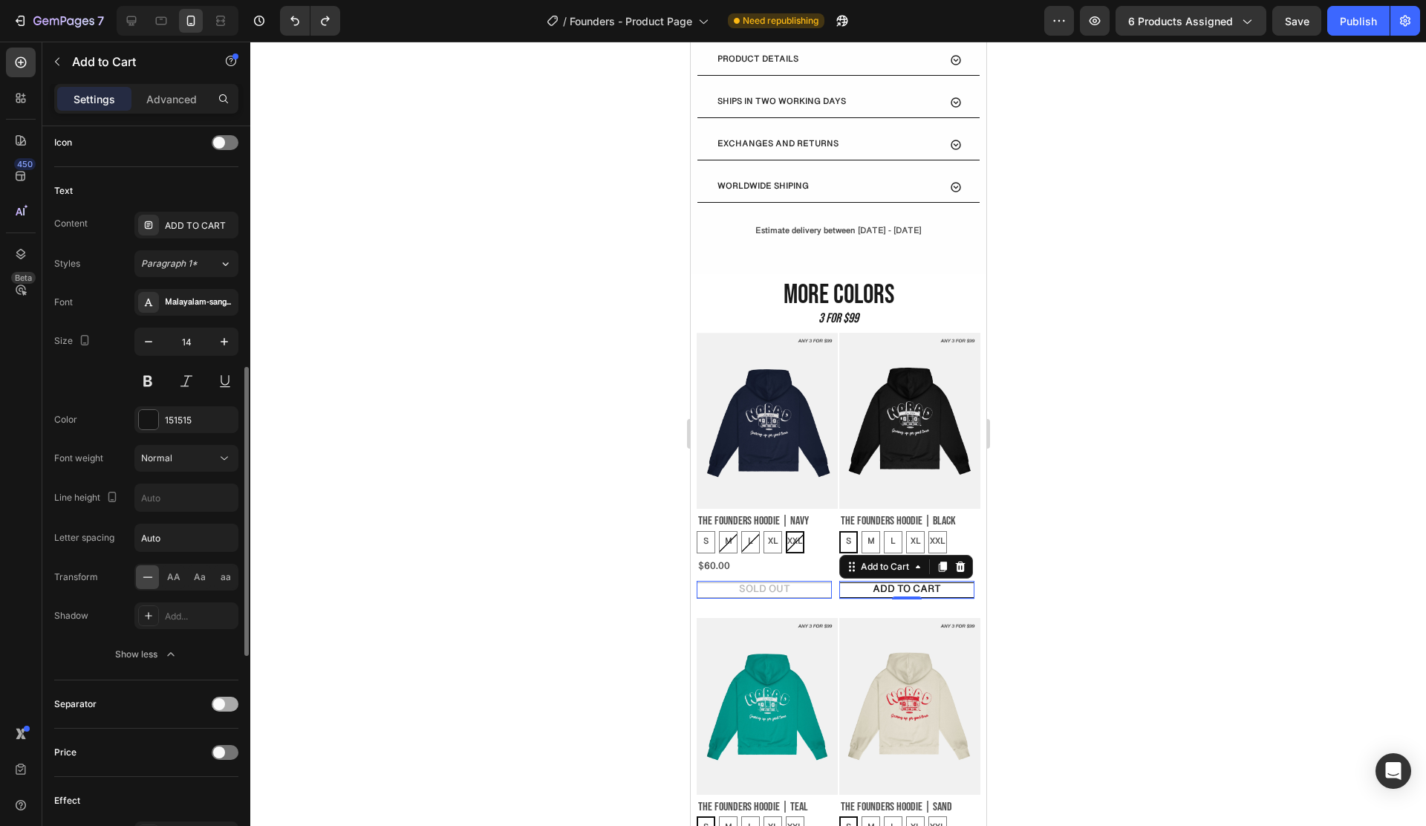
click at [219, 700] on span at bounding box center [219, 704] width 12 height 12
click at [219, 700] on div at bounding box center [225, 704] width 27 height 15
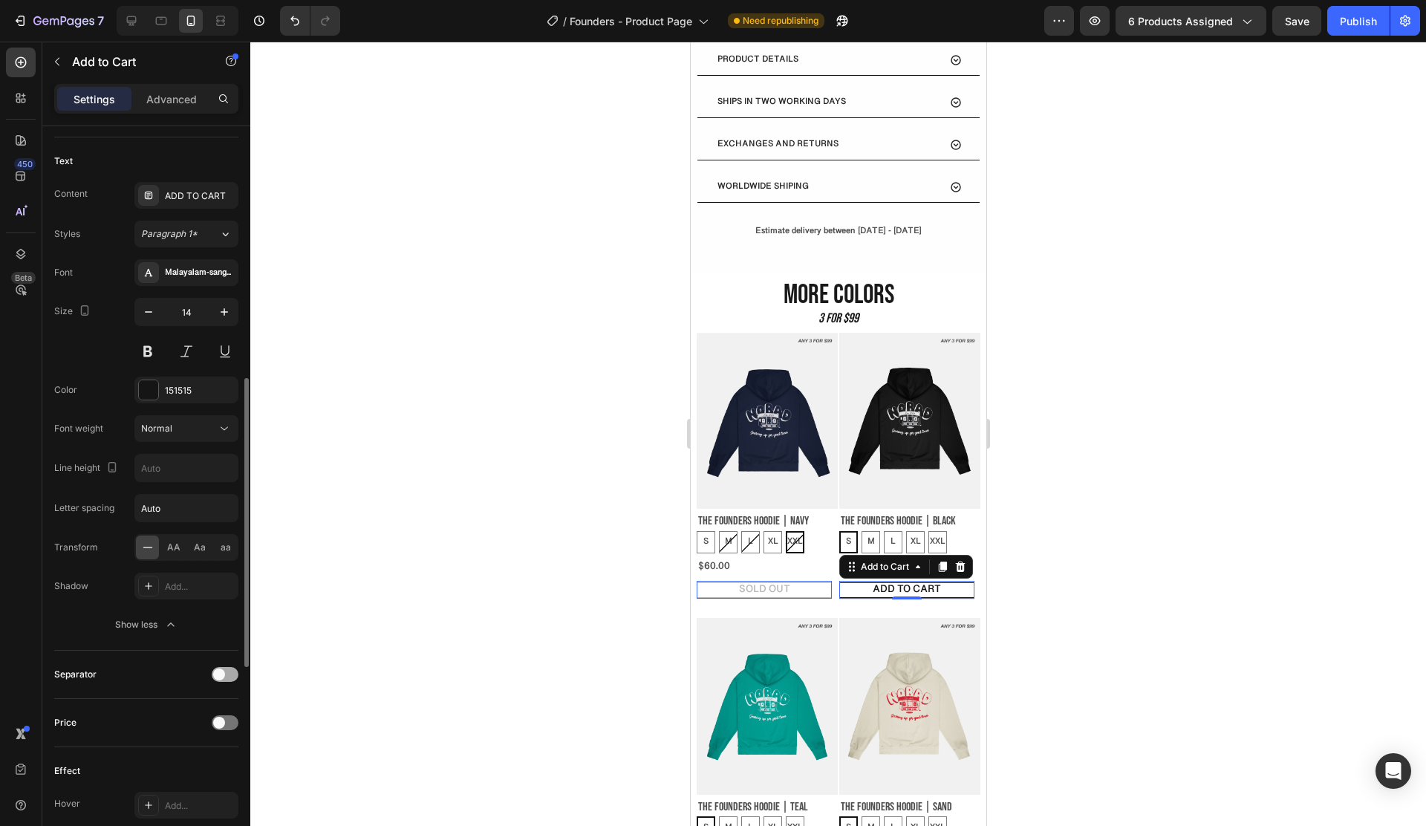
scroll to position [668, 0]
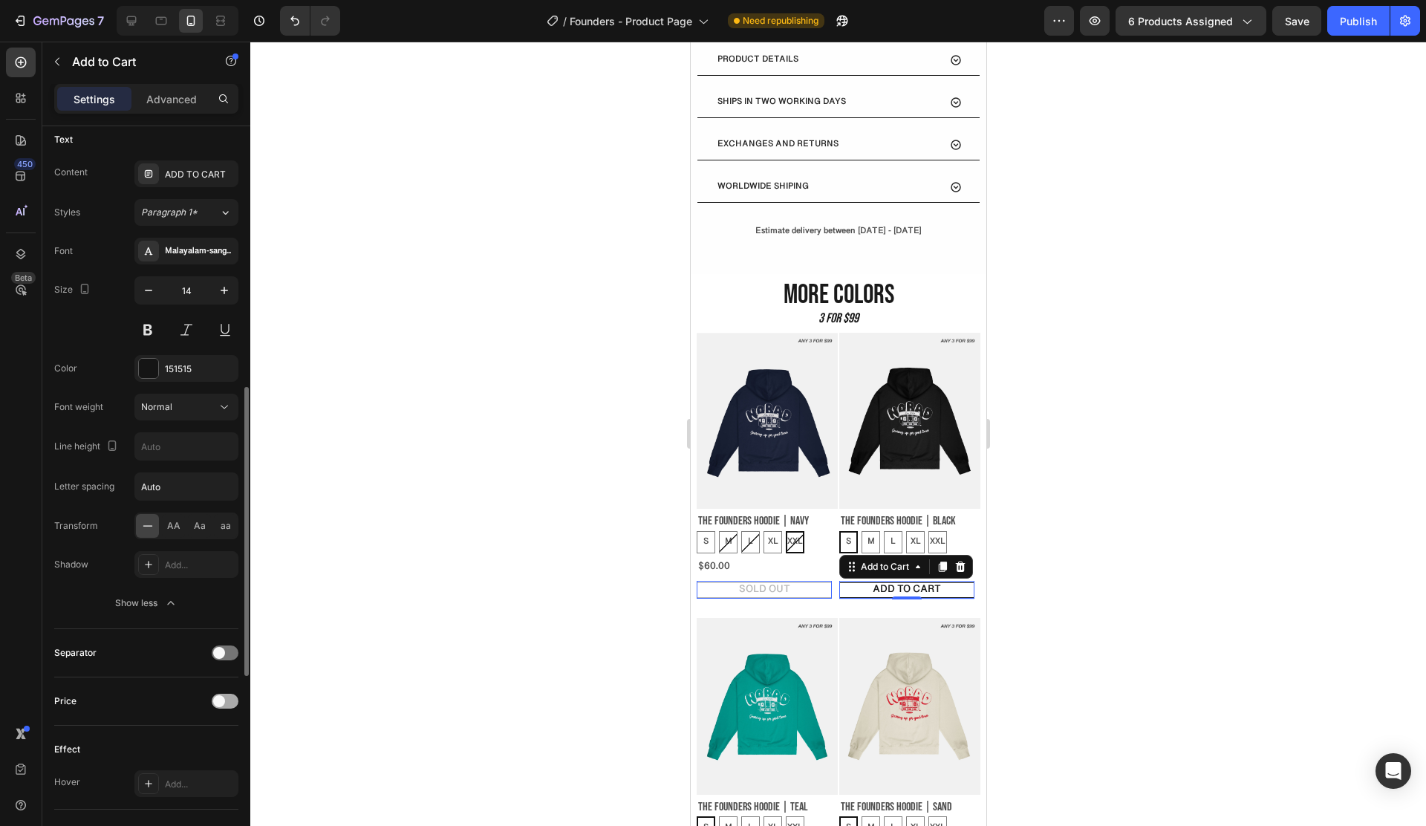
click at [215, 699] on span at bounding box center [219, 701] width 12 height 12
click at [215, 699] on div at bounding box center [225, 701] width 27 height 15
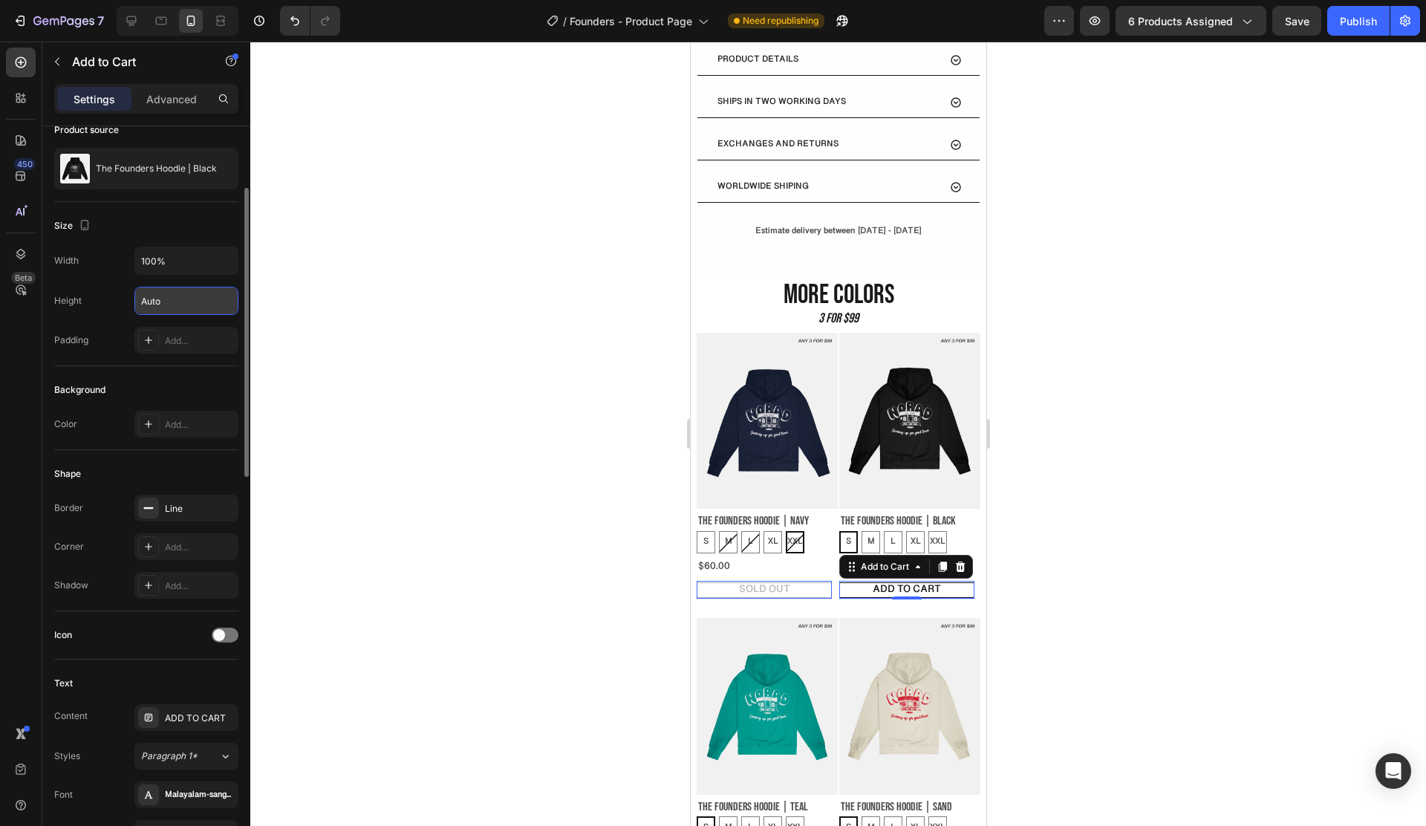
scroll to position [134, 0]
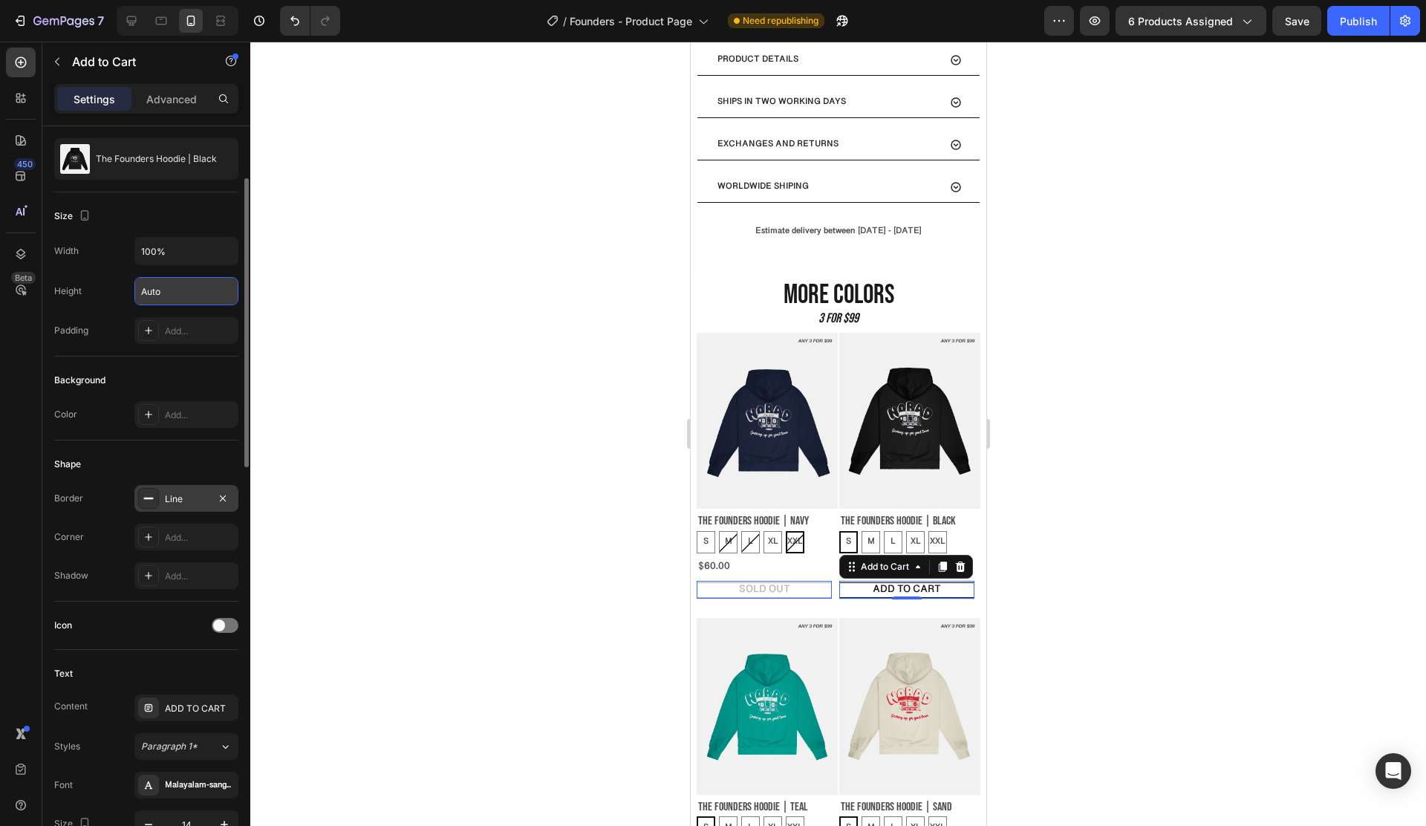
click at [172, 505] on div "Line" at bounding box center [186, 498] width 43 height 13
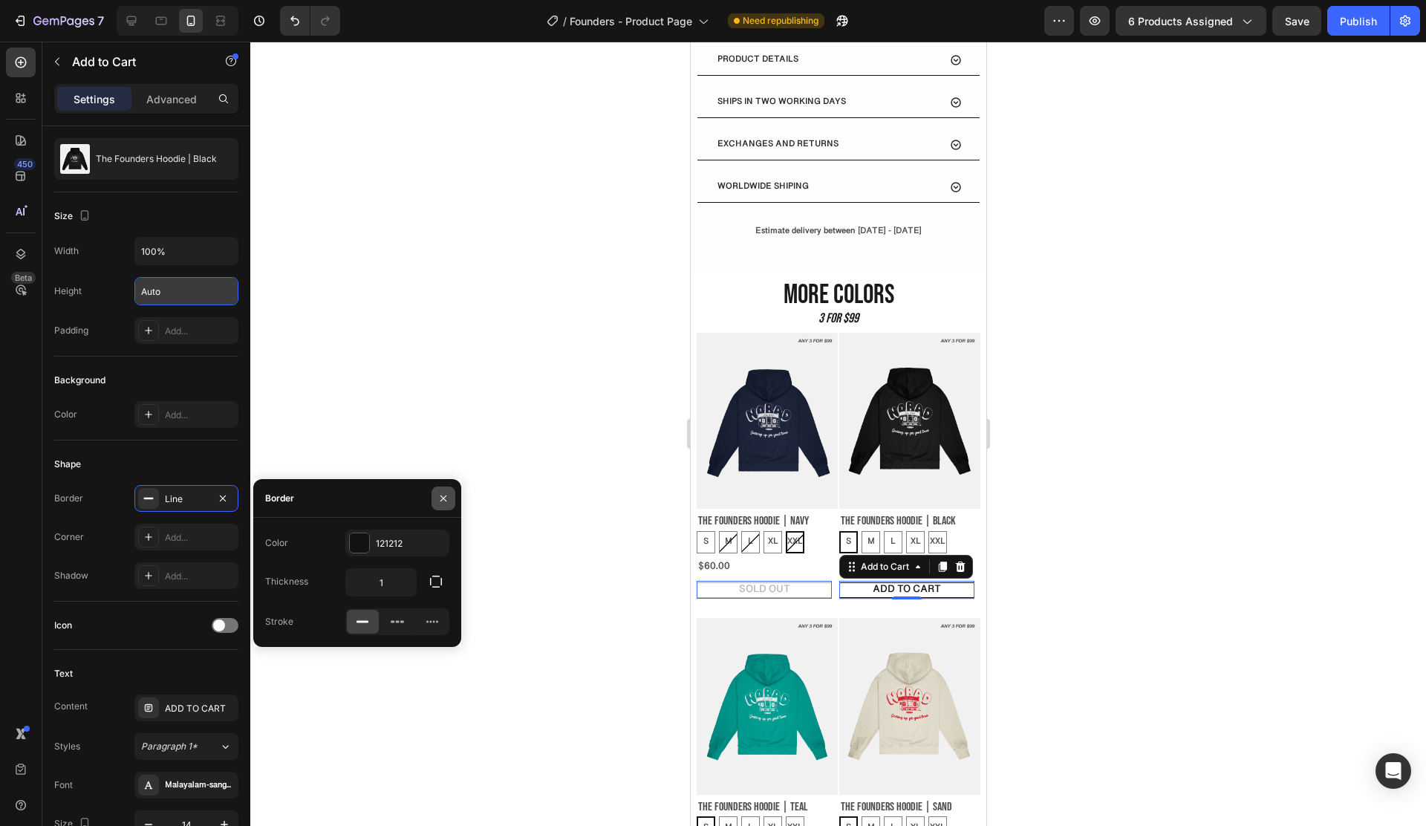
click at [449, 500] on button "button" at bounding box center [443, 498] width 24 height 24
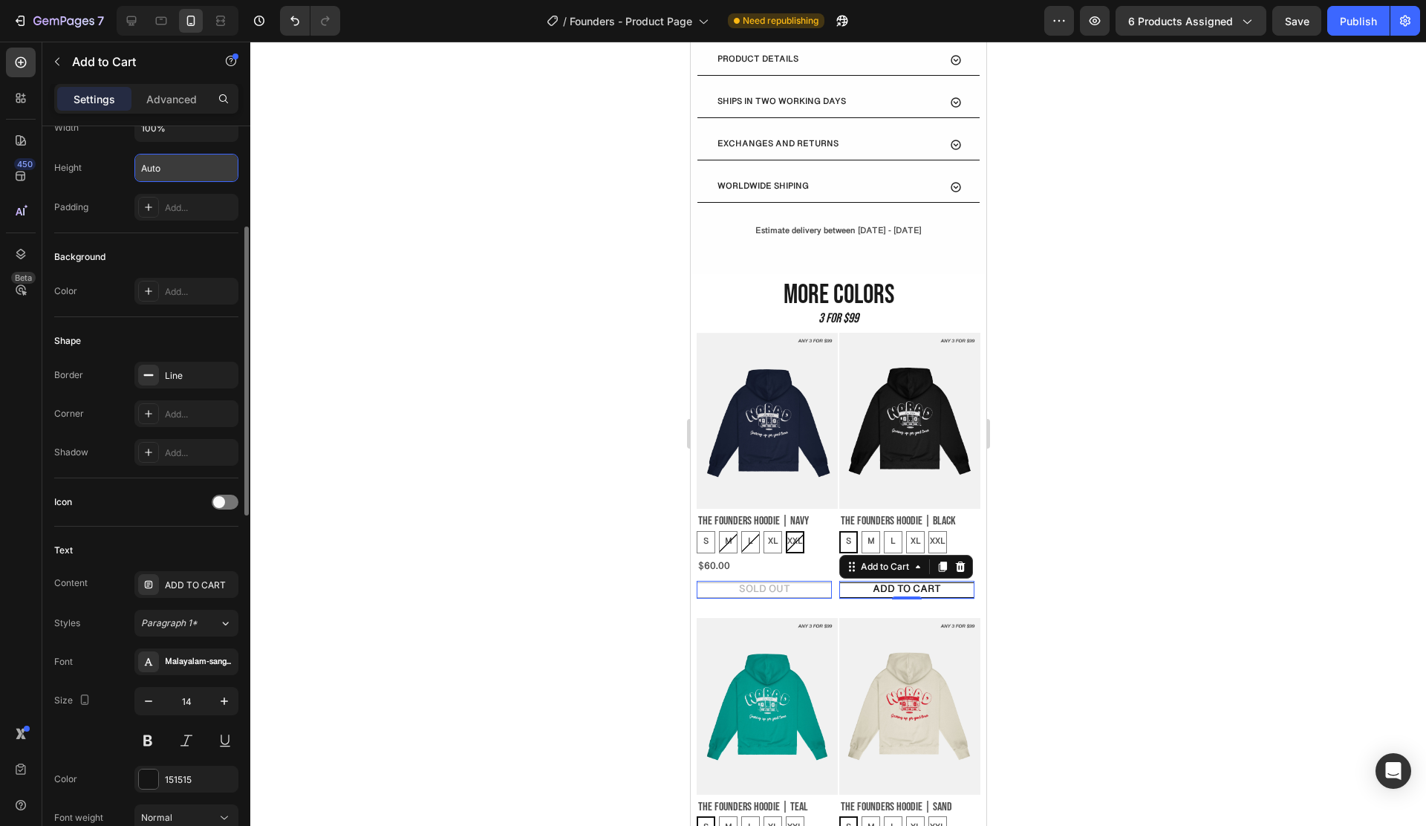
scroll to position [176, 0]
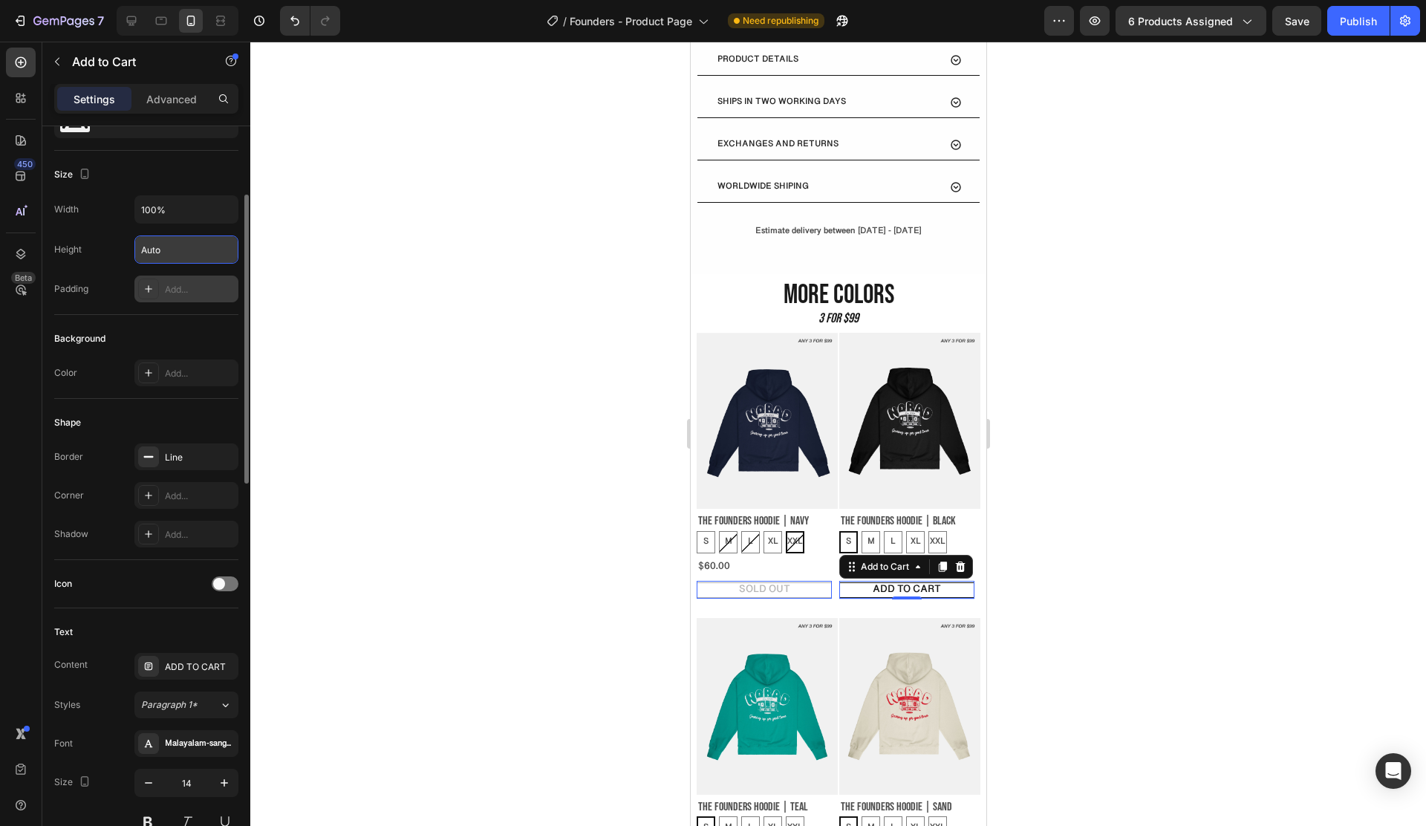
click at [180, 293] on div "Add..." at bounding box center [200, 289] width 70 height 13
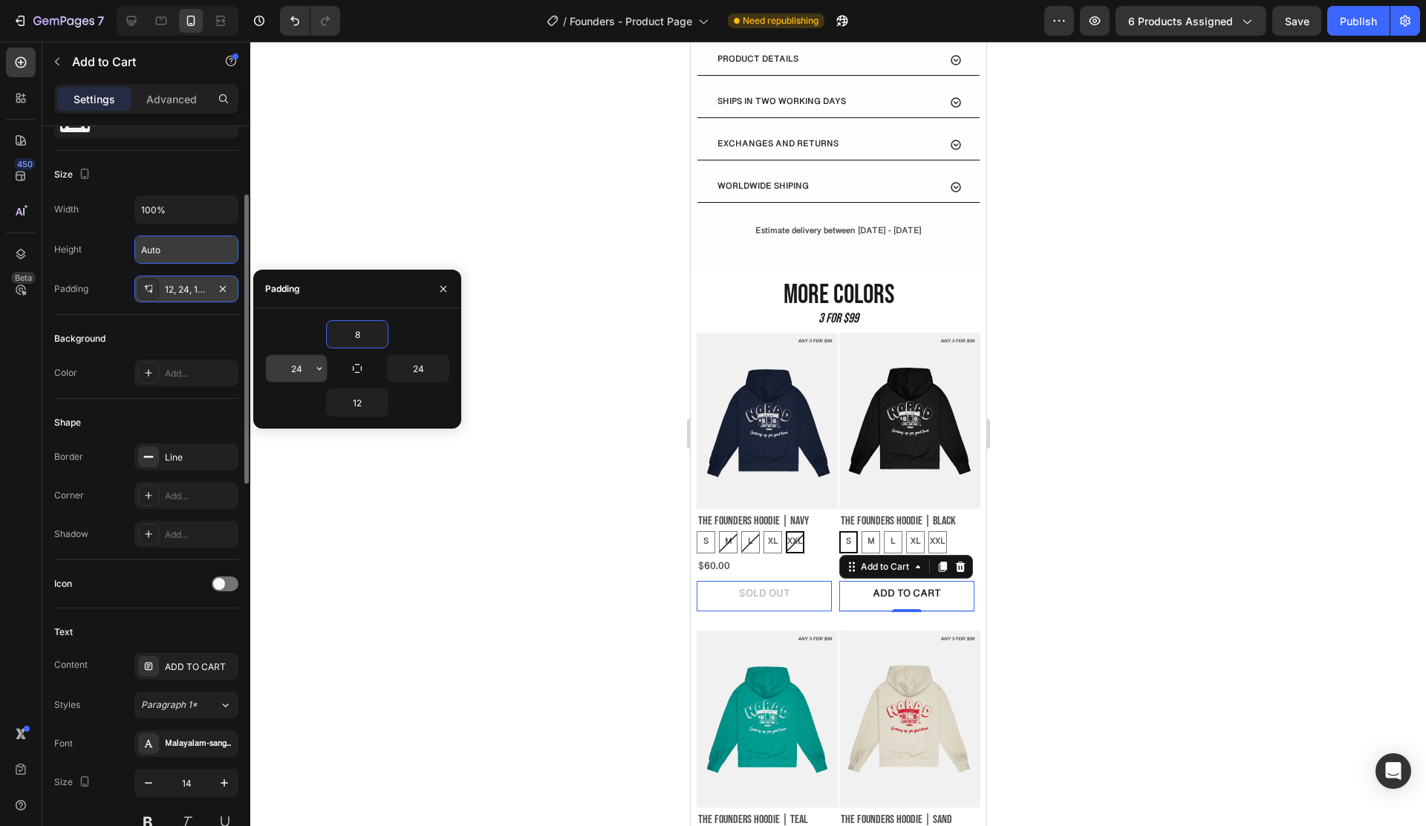
type input "8"
click at [294, 365] on input "24" at bounding box center [296, 368] width 61 height 27
type input "8"
click at [407, 371] on input "24" at bounding box center [418, 368] width 61 height 27
type input "8"
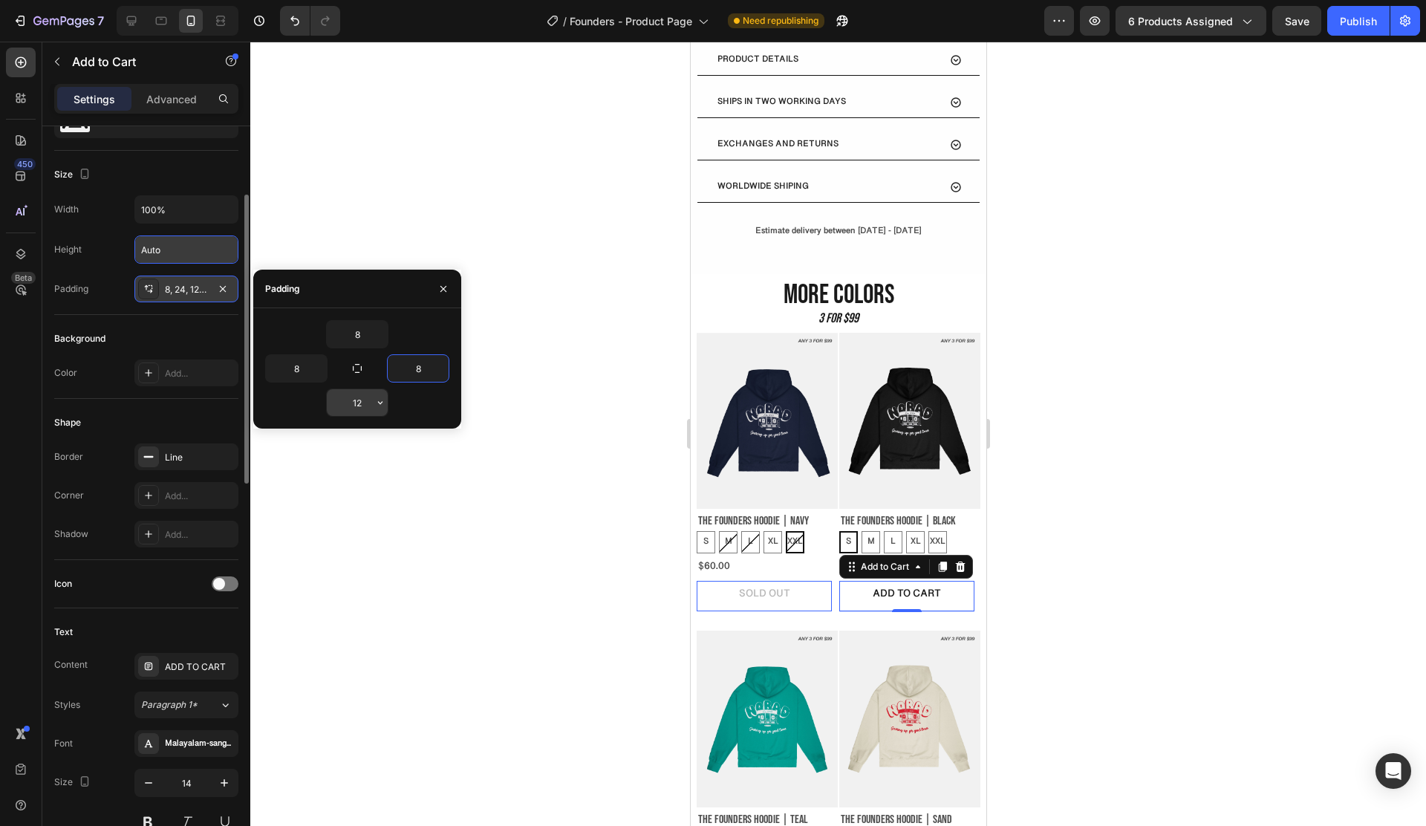
click at [364, 398] on input "12" at bounding box center [357, 402] width 61 height 27
type input "8"
click at [676, 440] on div at bounding box center [838, 434] width 1176 height 784
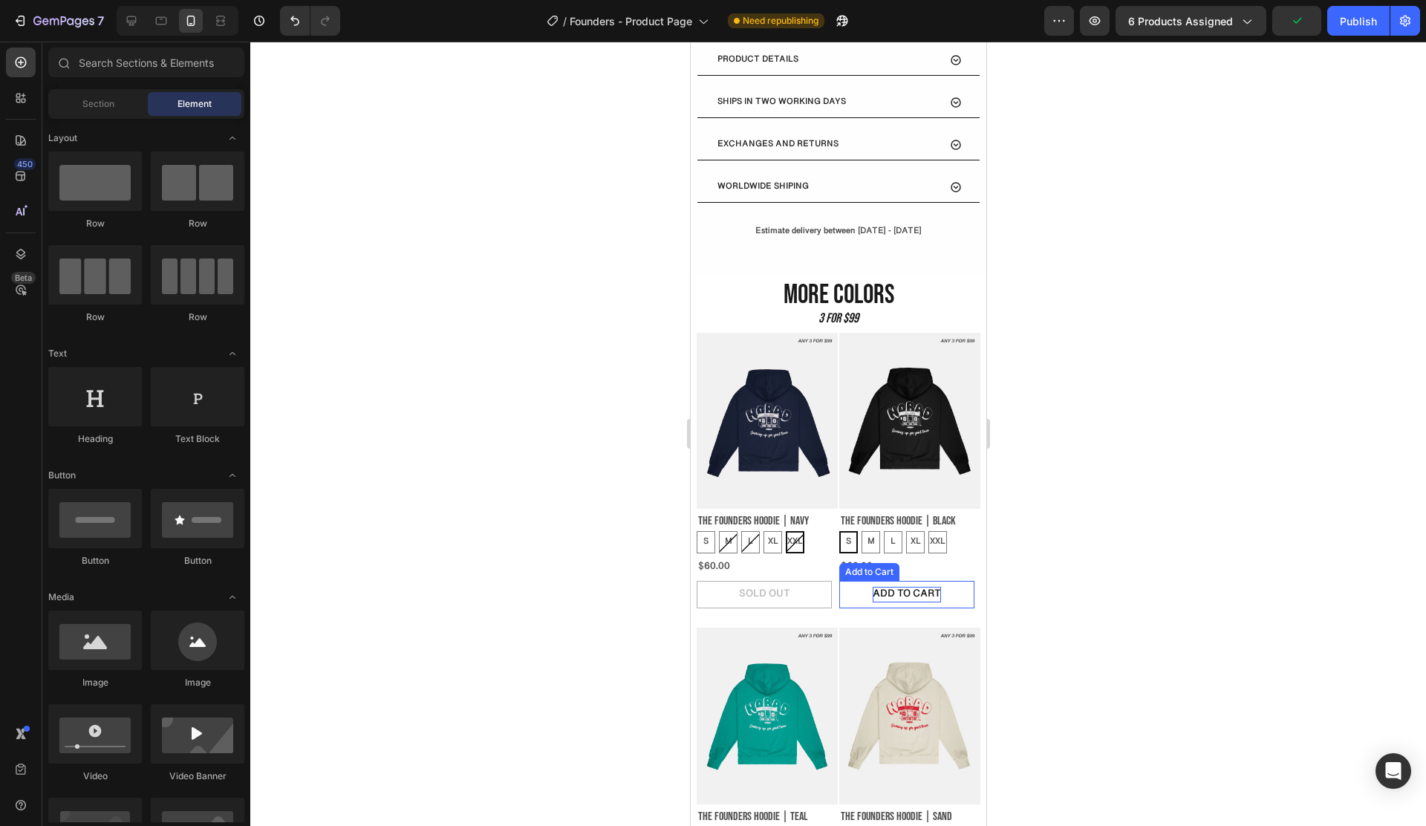
click at [908, 587] on div "ADD TO CART" at bounding box center [906, 595] width 68 height 16
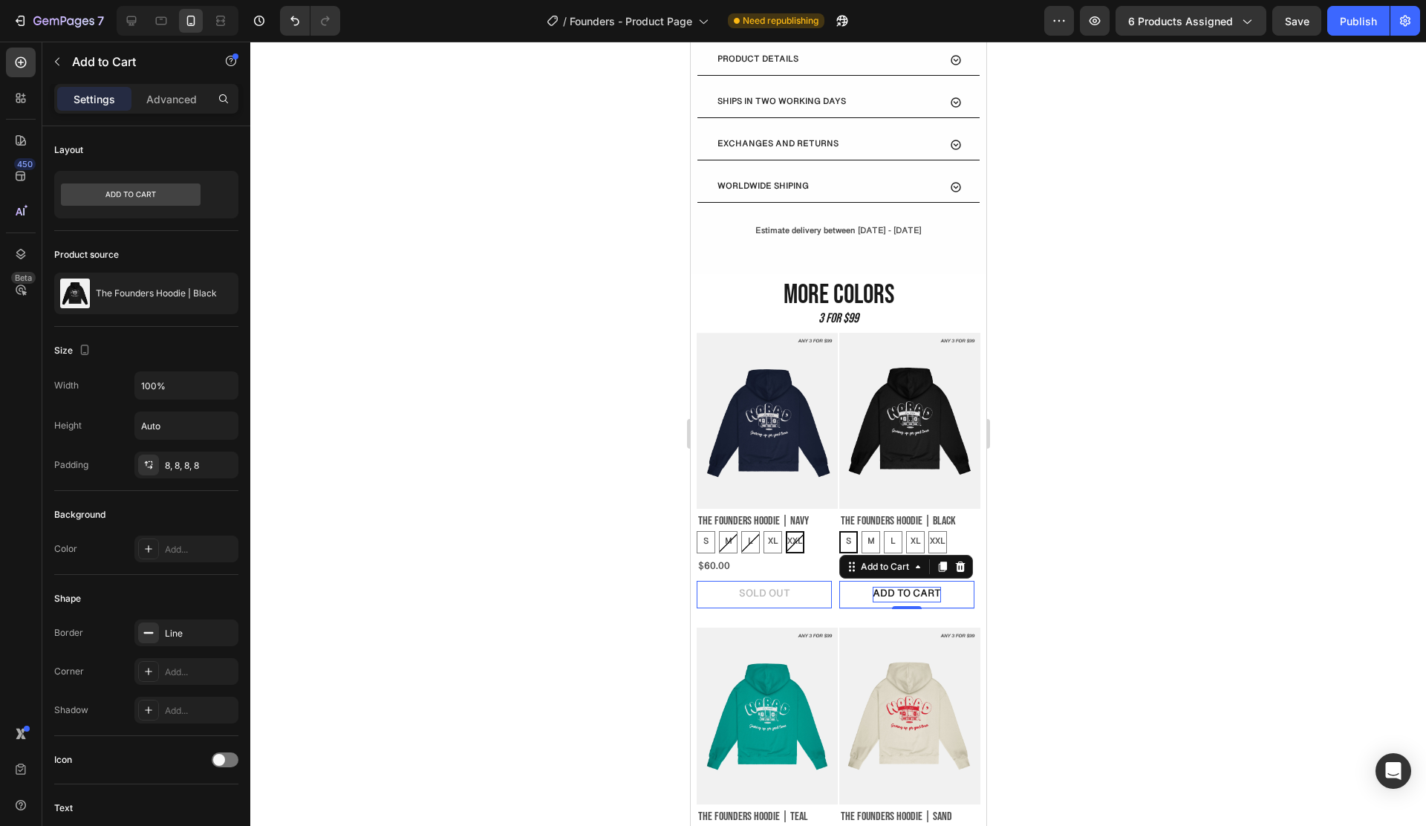
click at [891, 587] on div "ADD TO CART" at bounding box center [906, 595] width 68 height 16
click at [178, 455] on div "8, 8, 8, 8" at bounding box center [186, 465] width 104 height 27
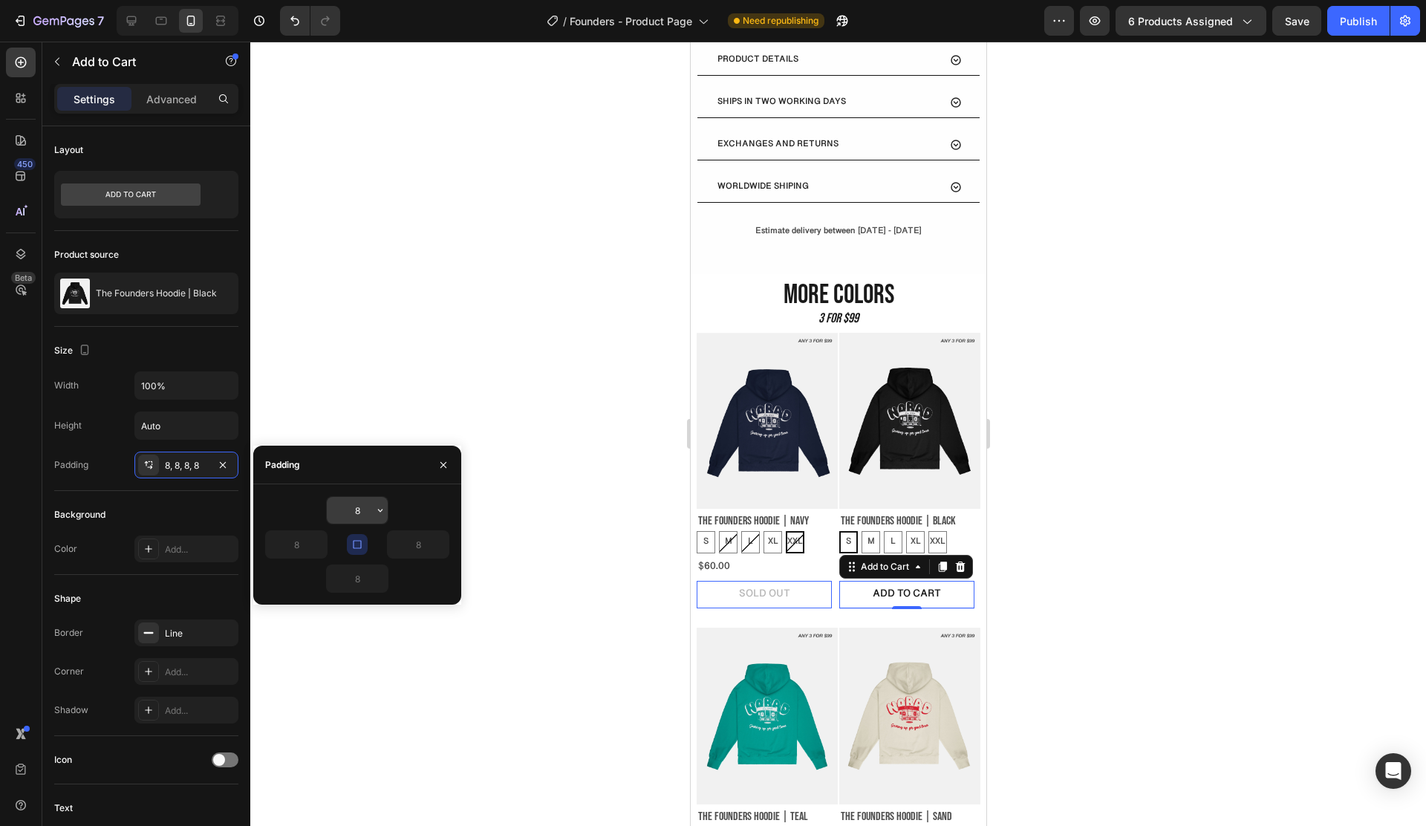
click at [357, 505] on input "8" at bounding box center [357, 510] width 61 height 27
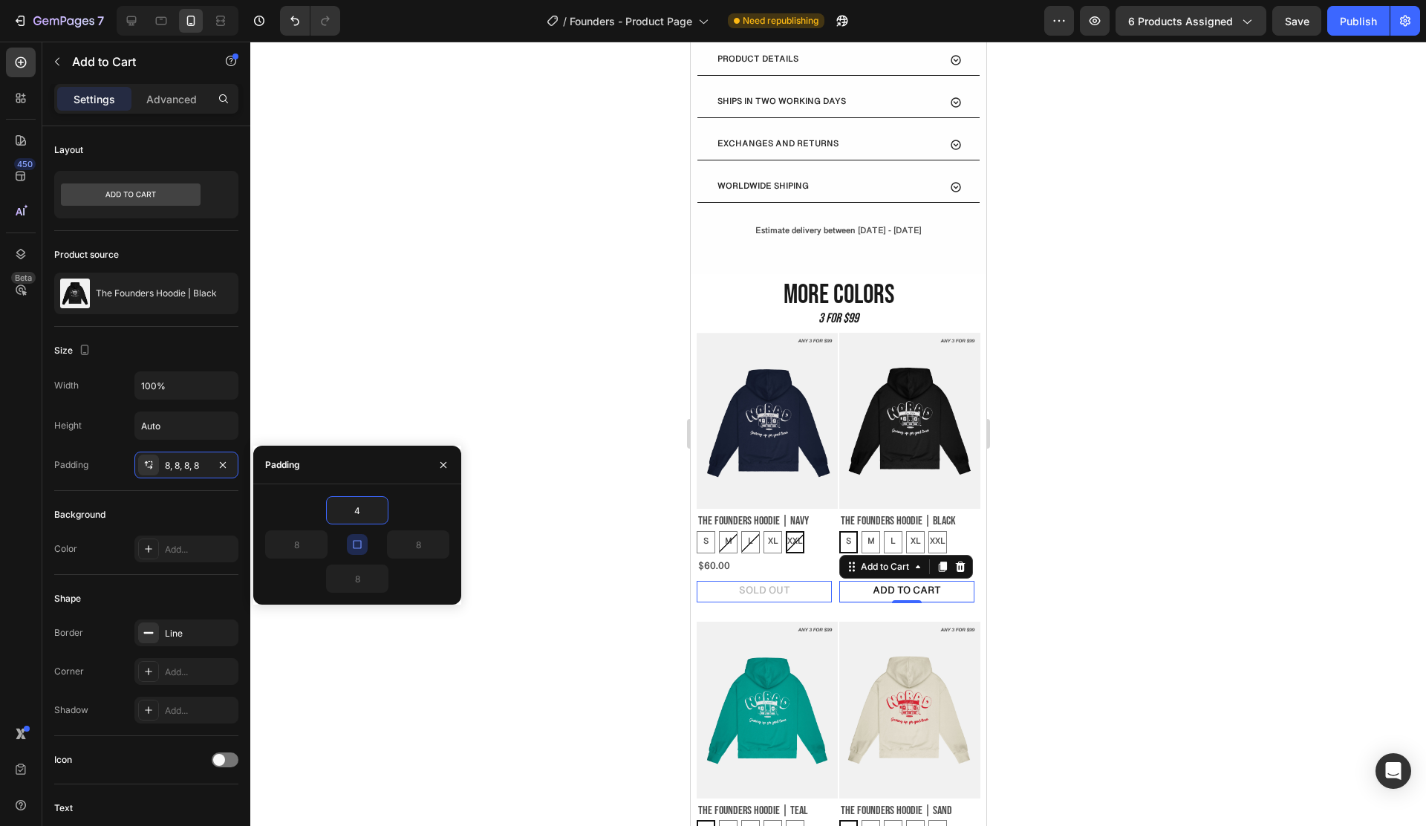
type input "4"
click at [516, 564] on div at bounding box center [838, 434] width 1176 height 784
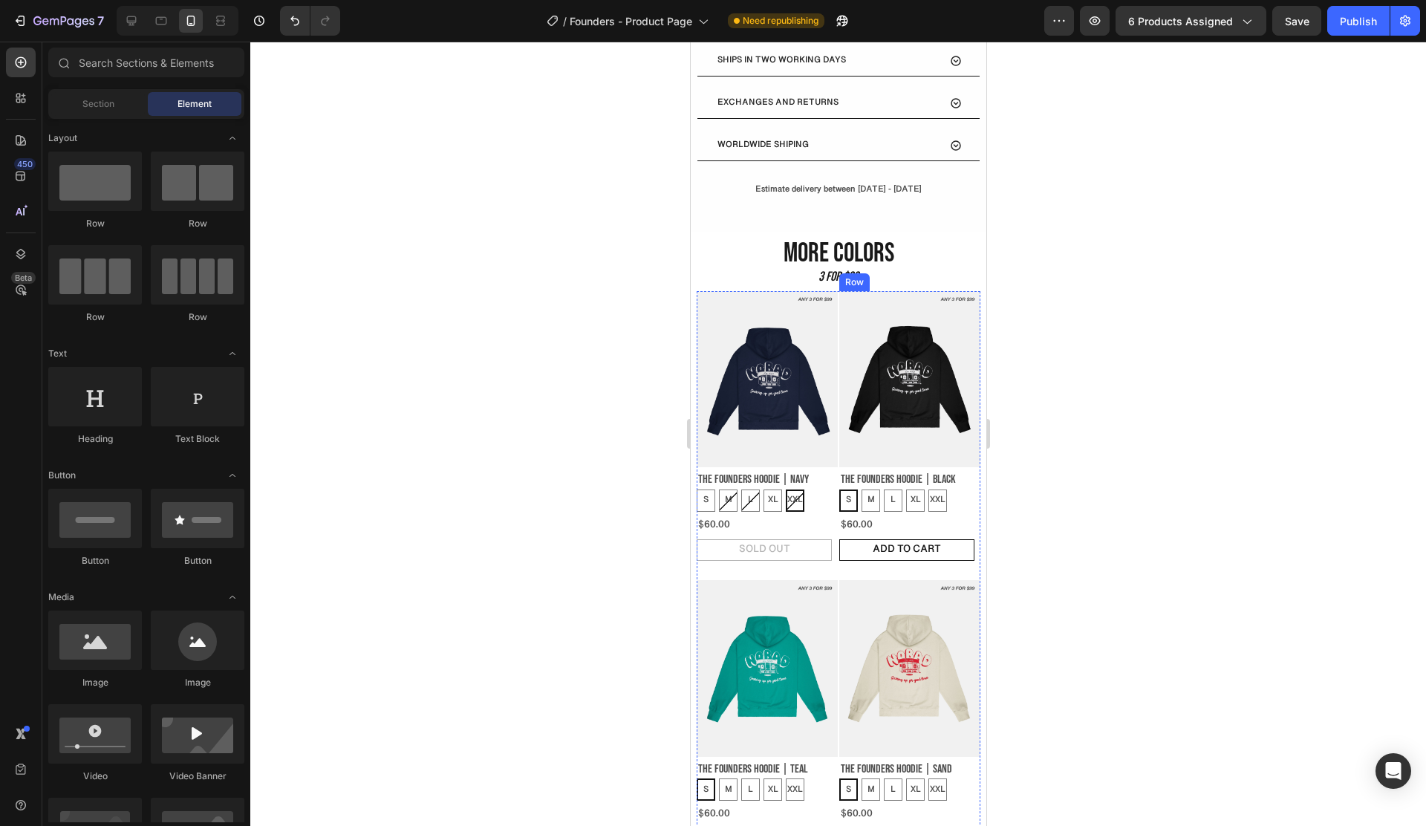
scroll to position [784, 0]
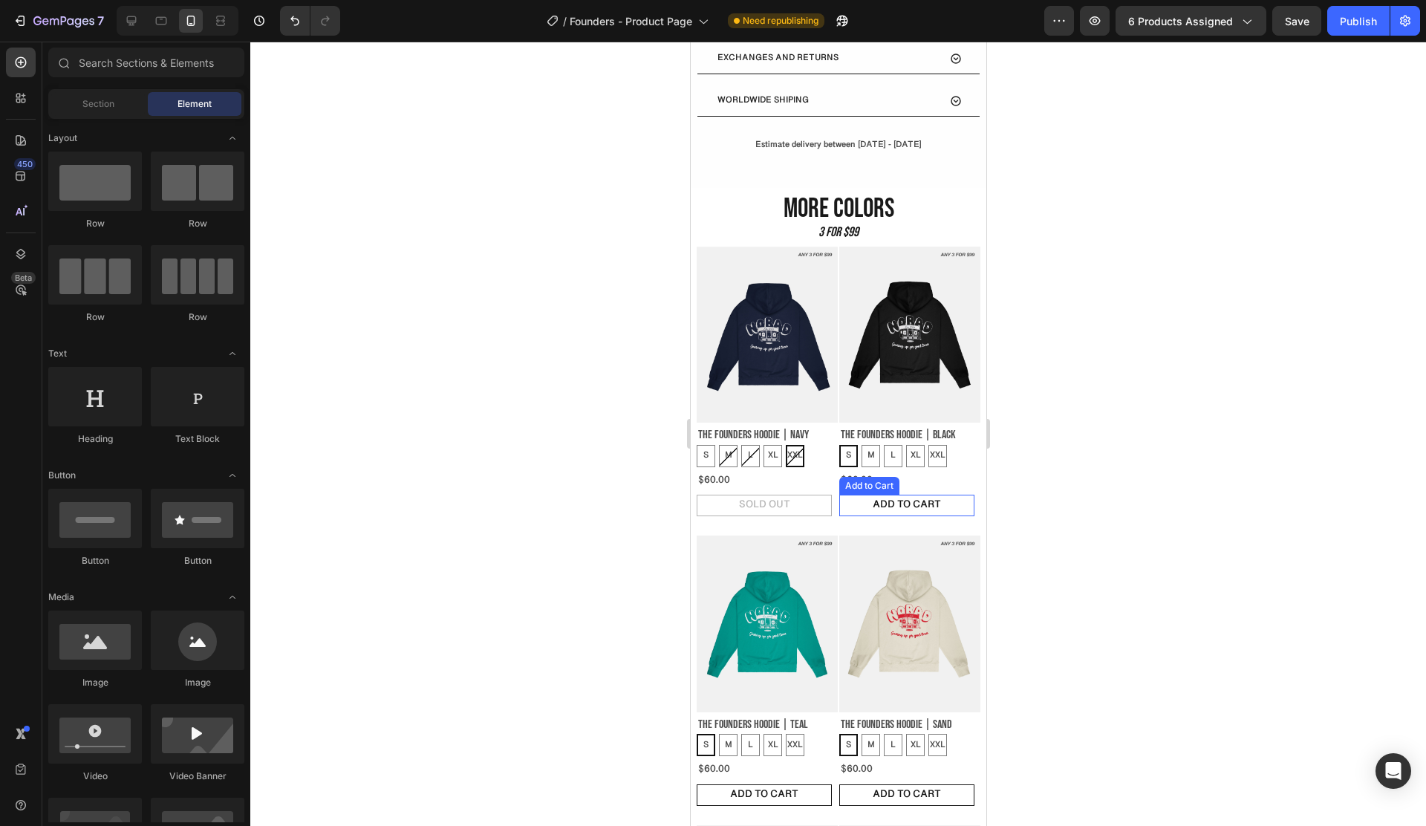
click at [954, 495] on button "ADD TO CART" at bounding box center [905, 506] width 135 height 22
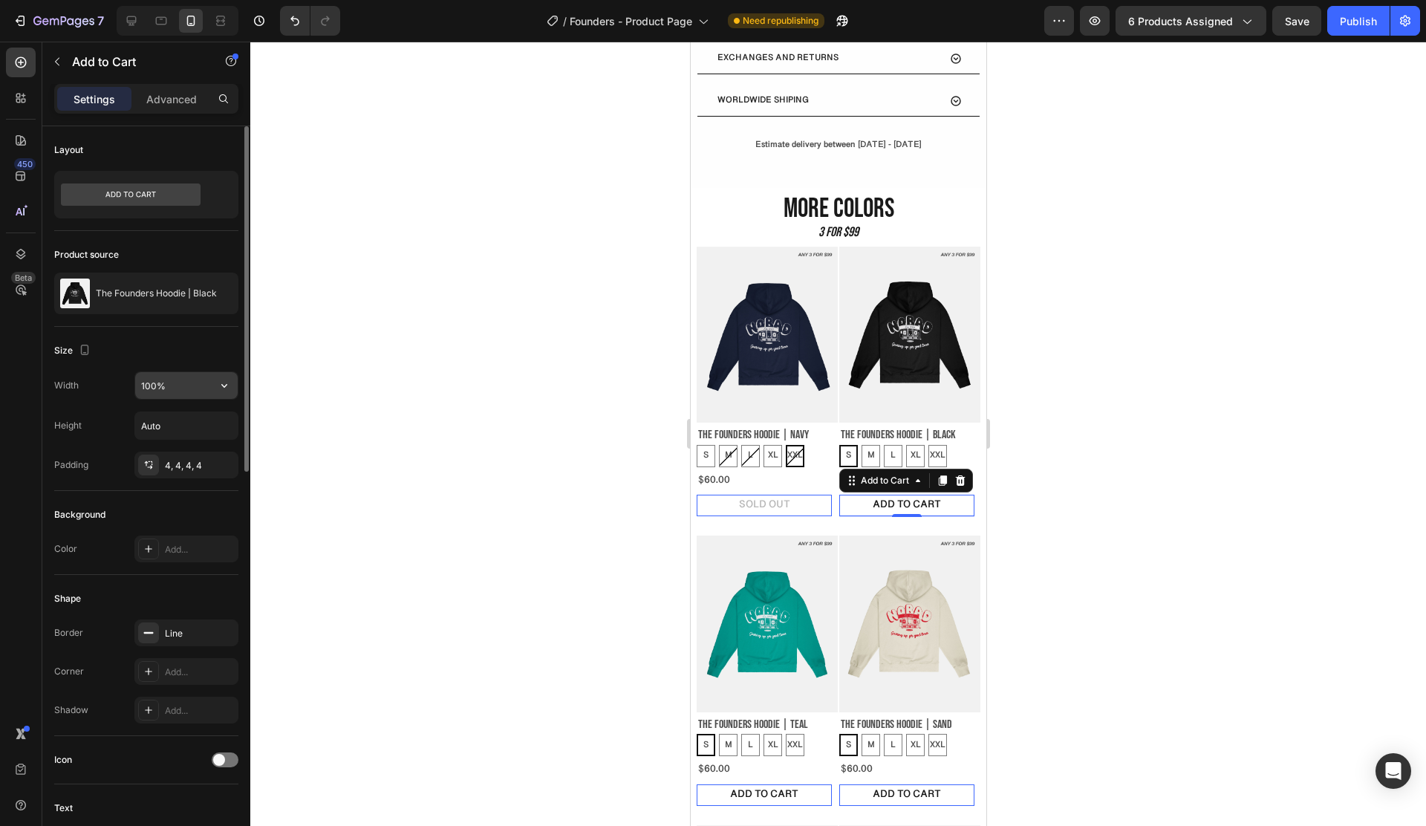
click at [193, 394] on input "100%" at bounding box center [186, 385] width 102 height 27
click at [218, 394] on button "button" at bounding box center [224, 385] width 27 height 27
click at [207, 420] on span "Auto" at bounding box center [215, 423] width 19 height 13
type input "Auto"
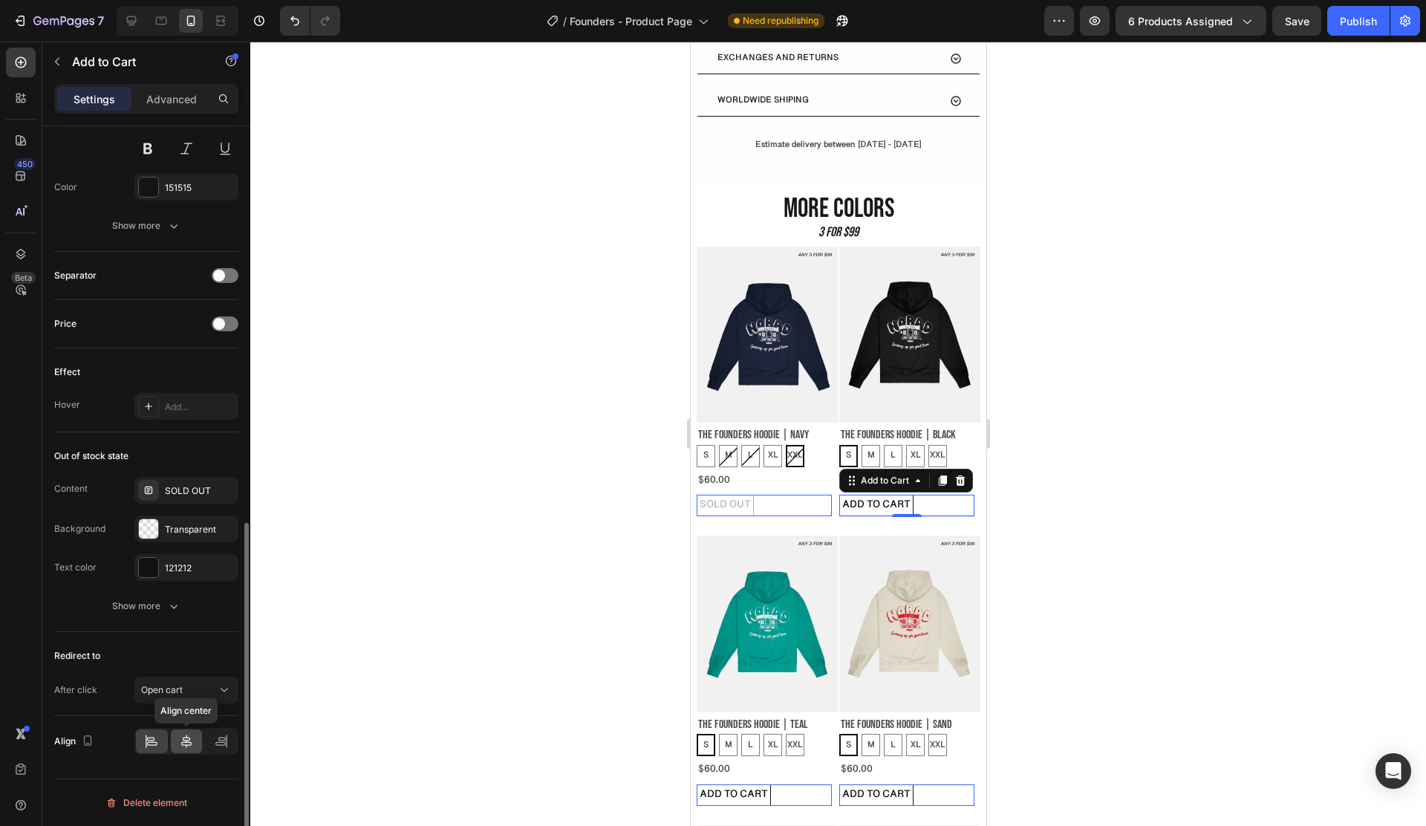
click at [179, 738] on icon at bounding box center [186, 741] width 15 height 15
click at [410, 659] on div at bounding box center [838, 434] width 1176 height 784
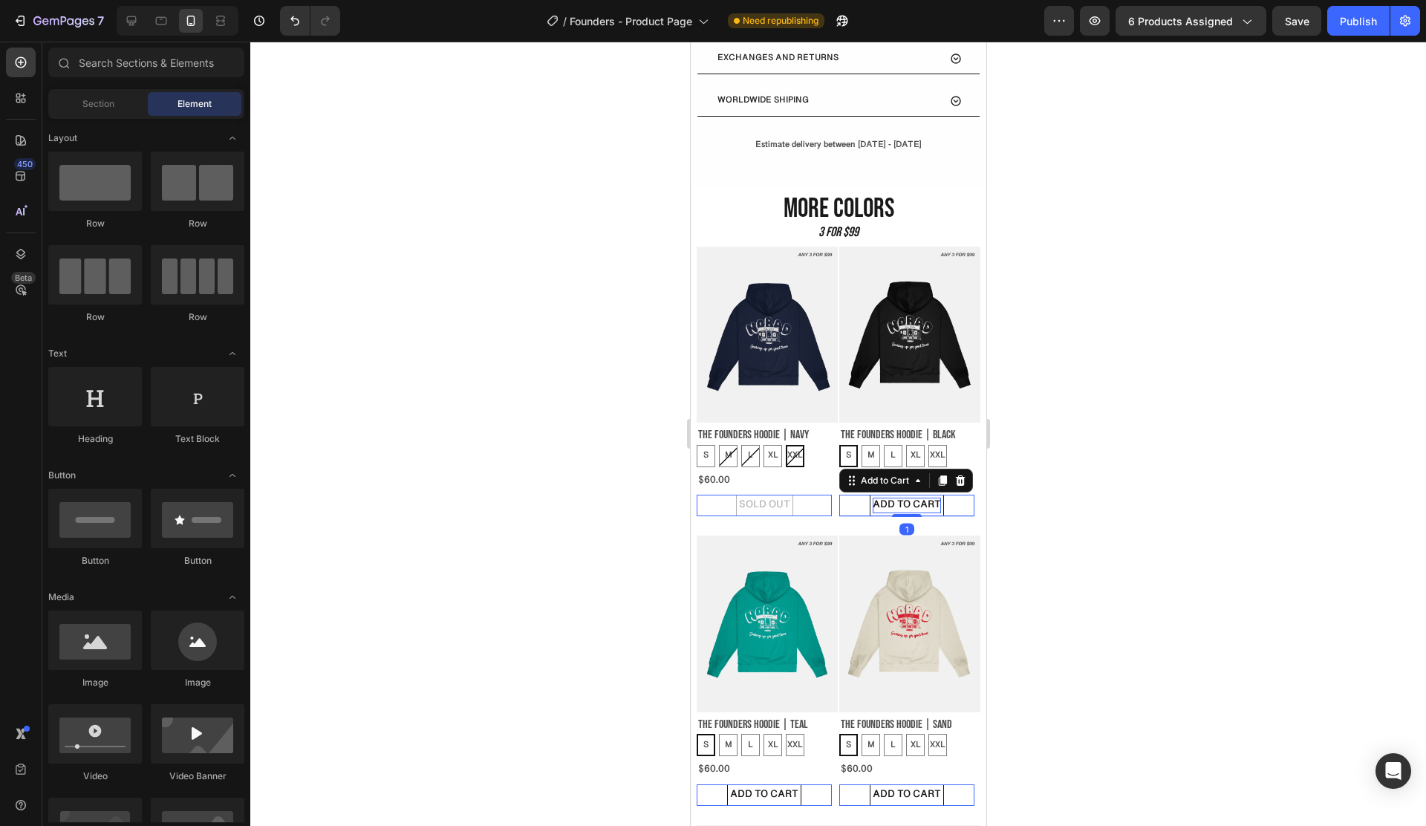
click at [919, 498] on p "ADD TO CART" at bounding box center [906, 506] width 68 height 16
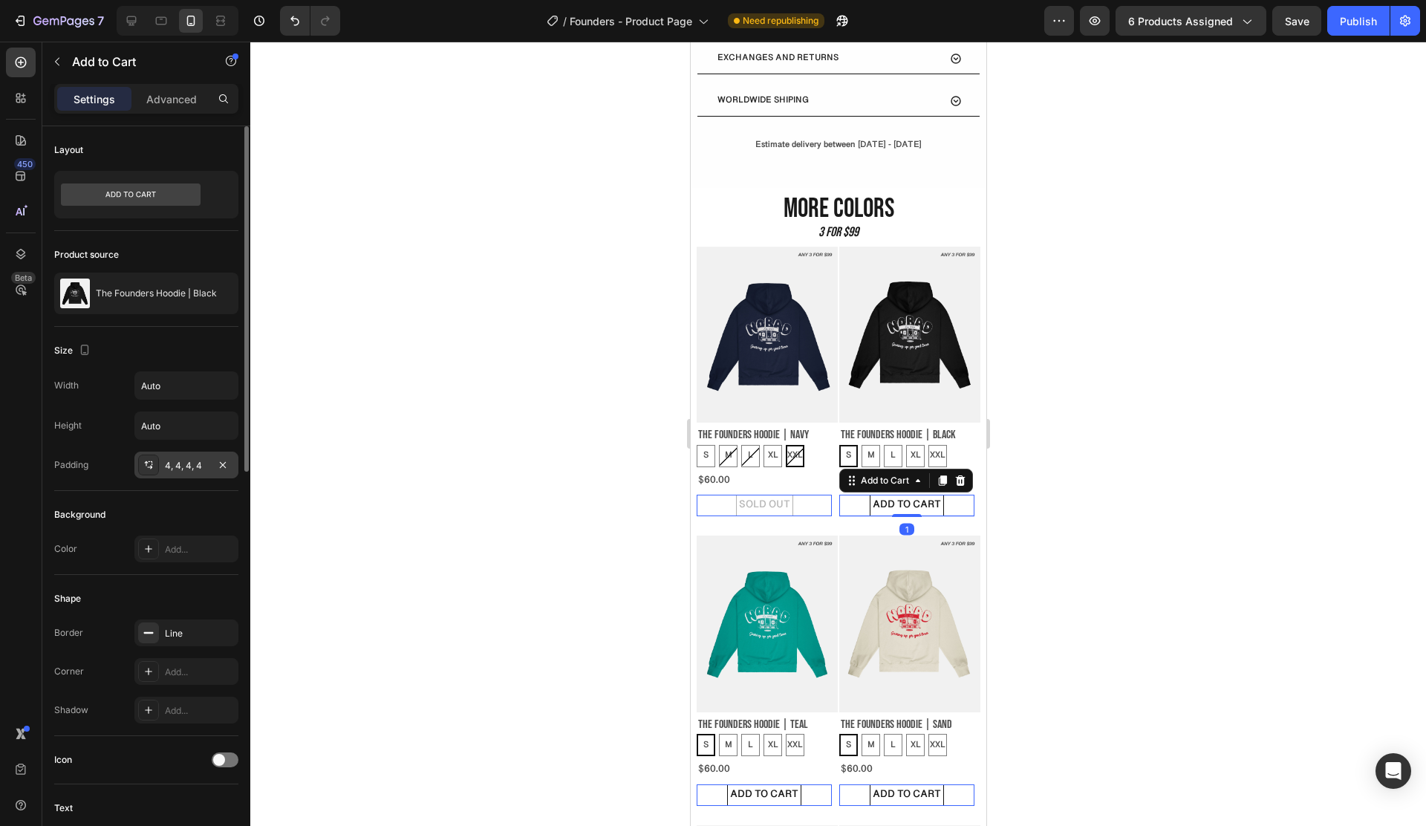
click at [172, 466] on div "4, 4, 4, 4" at bounding box center [186, 465] width 43 height 13
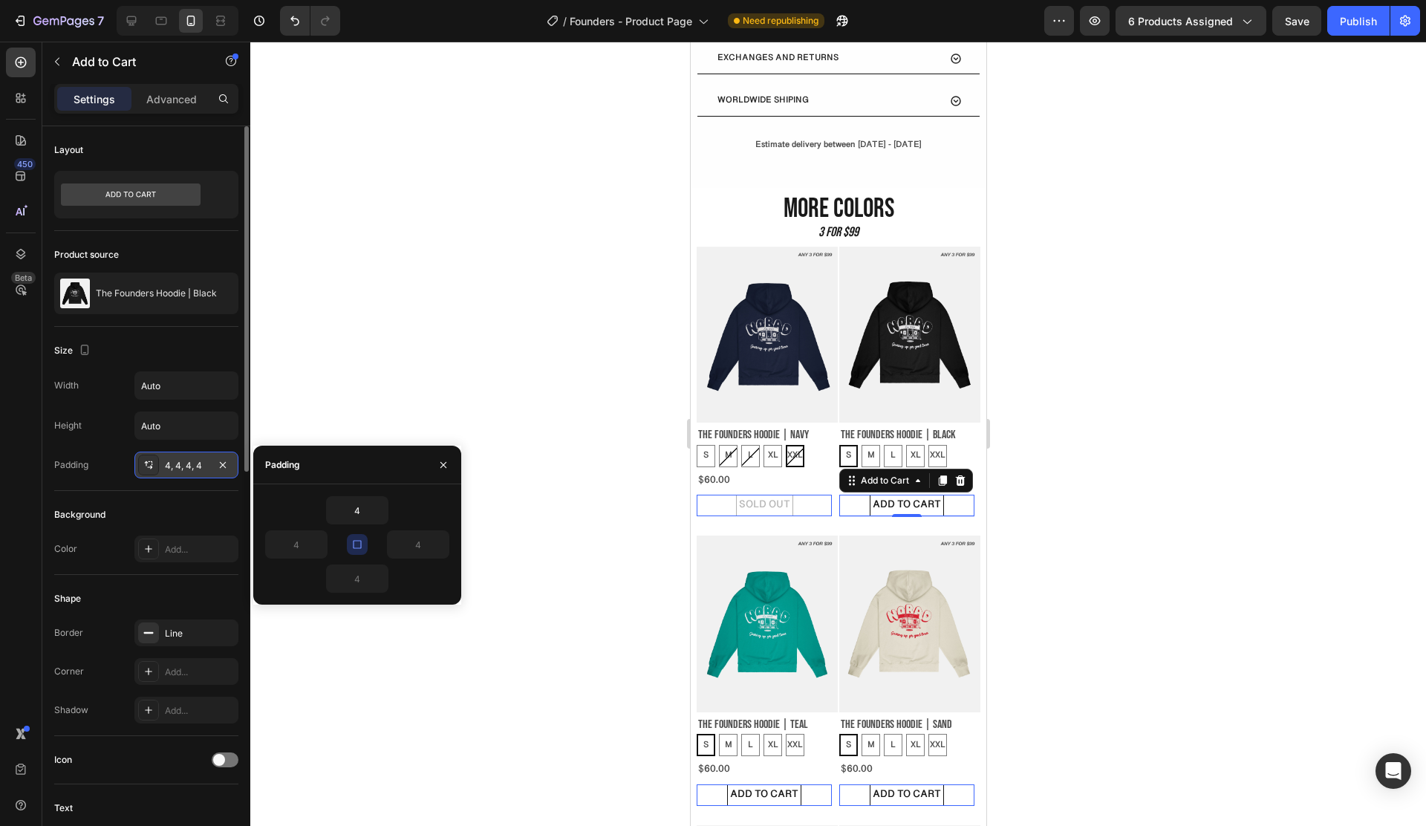
click at [207, 472] on div "4, 4, 4, 4" at bounding box center [186, 465] width 104 height 27
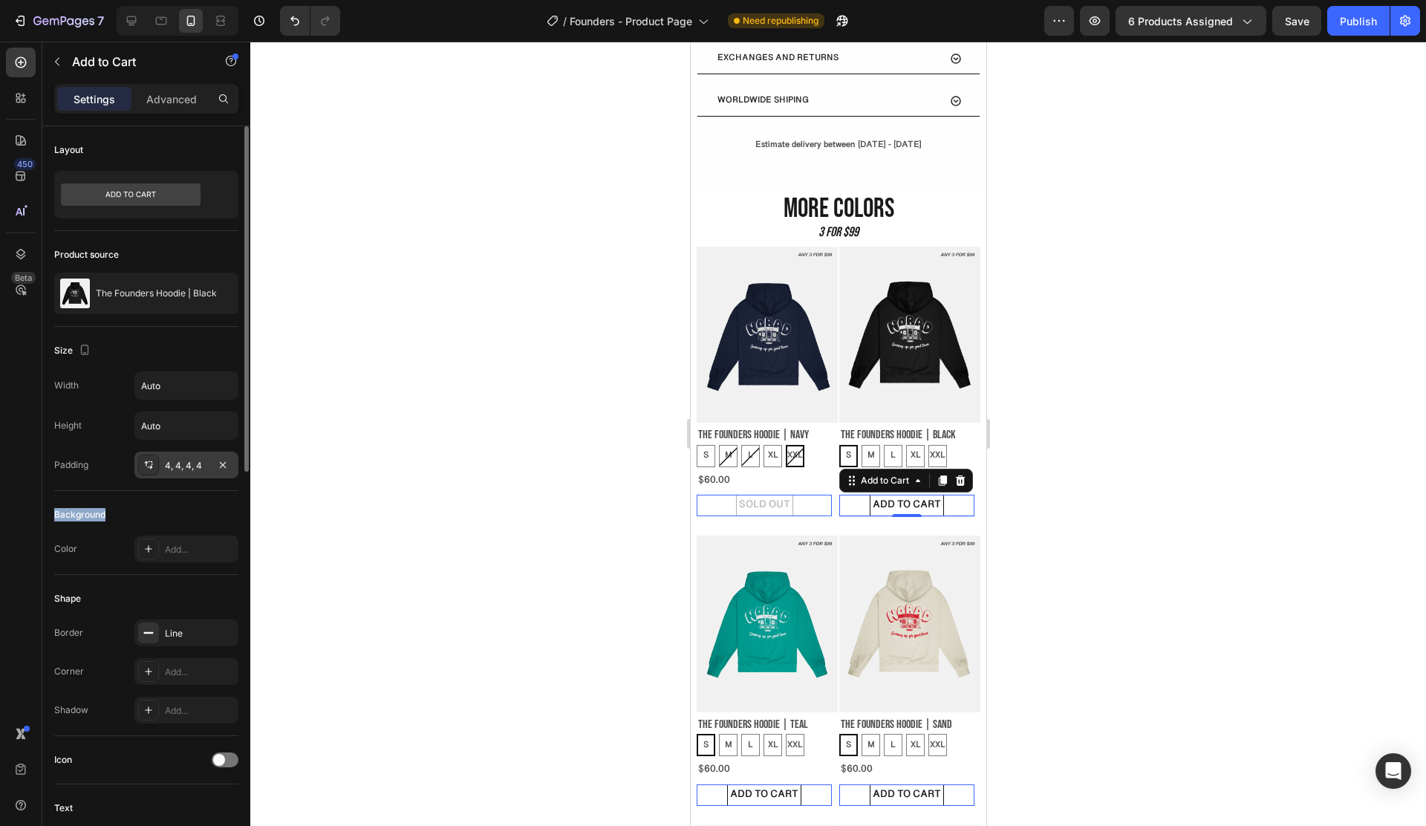
click at [206, 472] on div "4, 4, 4, 4" at bounding box center [186, 465] width 104 height 27
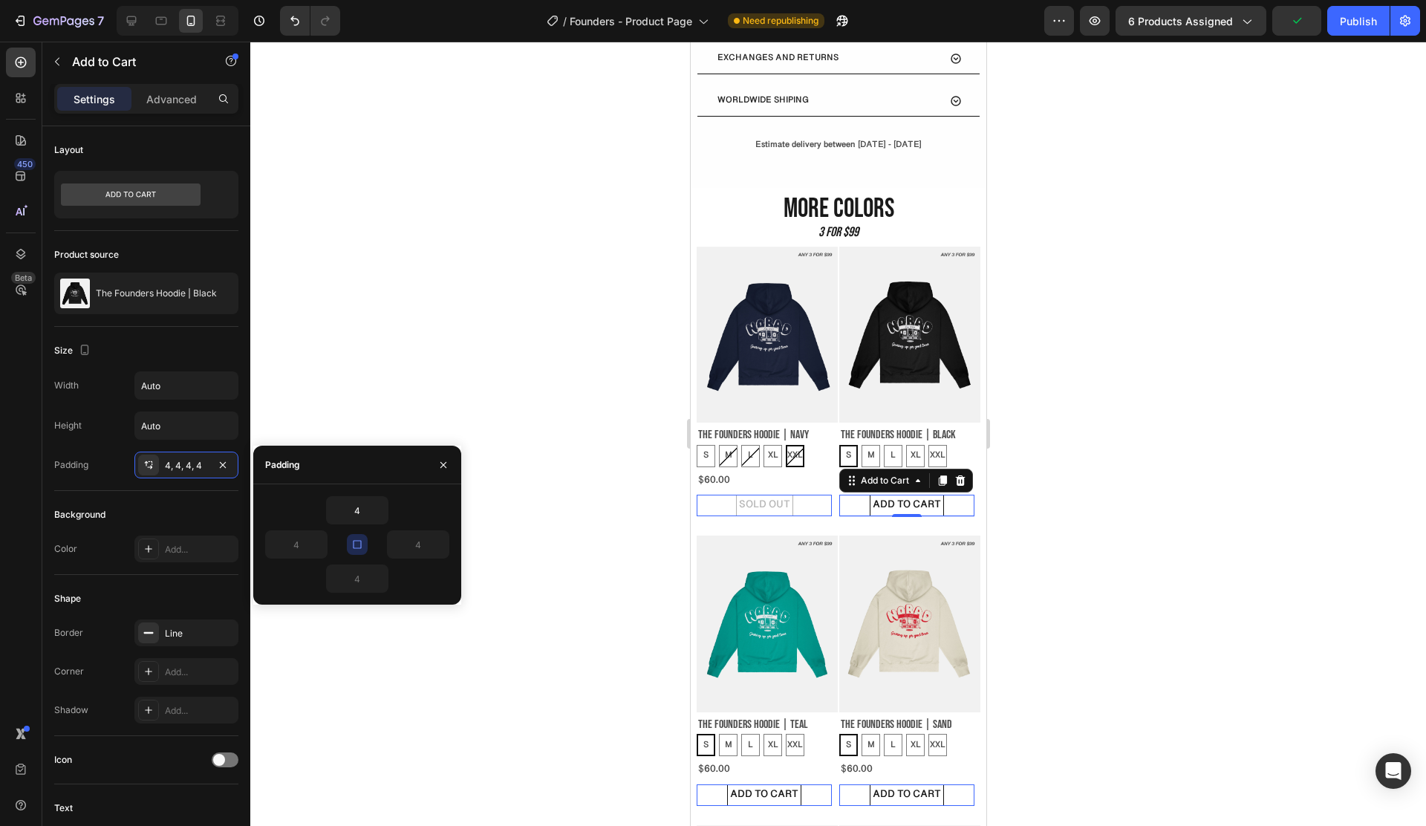
click at [360, 548] on icon "button" at bounding box center [357, 544] width 8 height 8
click at [304, 544] on input "4" at bounding box center [296, 544] width 61 height 27
type input "5"
click at [304, 544] on input "5" at bounding box center [296, 544] width 61 height 27
type input "10"
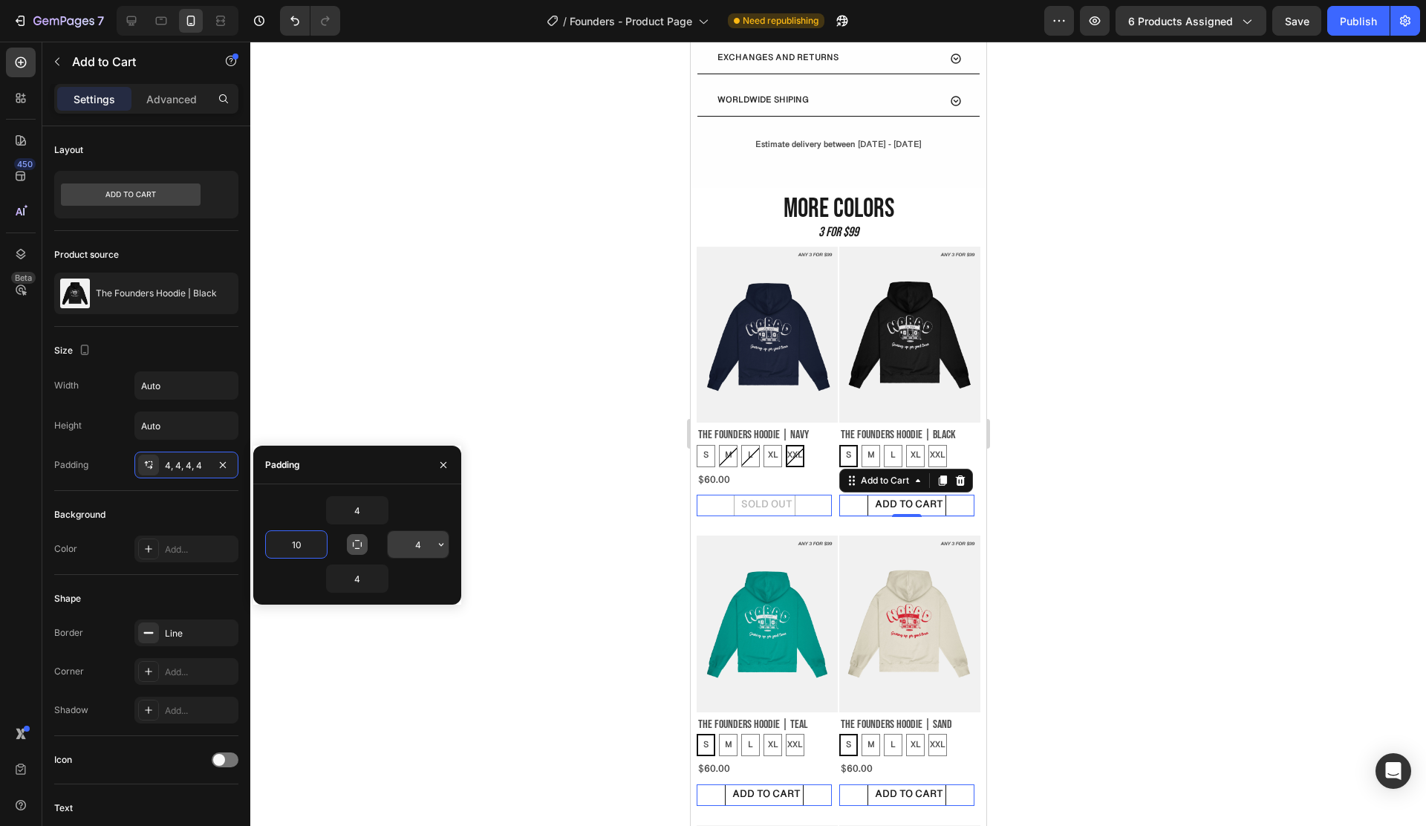
click at [419, 545] on input "4" at bounding box center [418, 544] width 61 height 27
type input "10"
click at [530, 437] on div at bounding box center [838, 434] width 1176 height 784
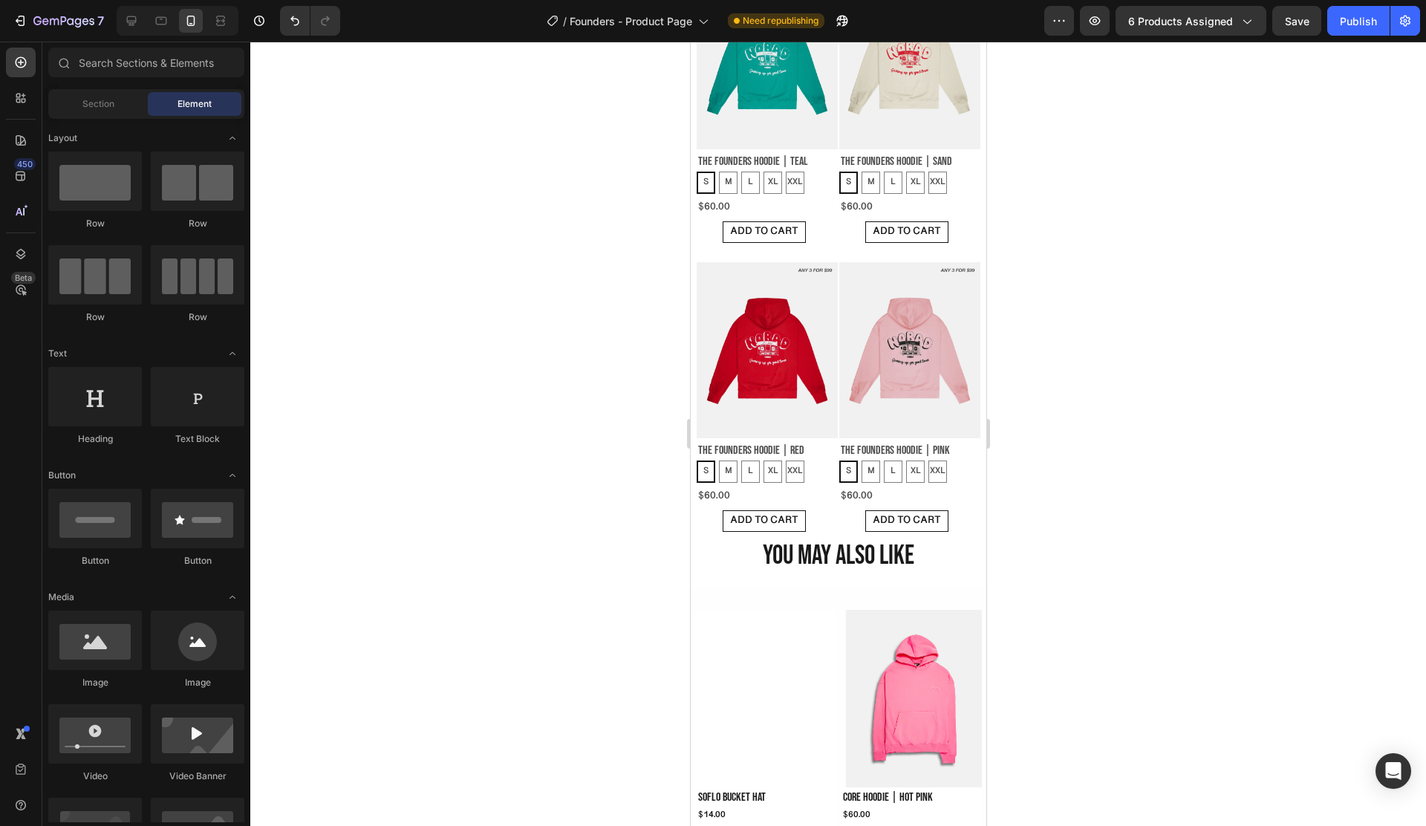
scroll to position [1343, 0]
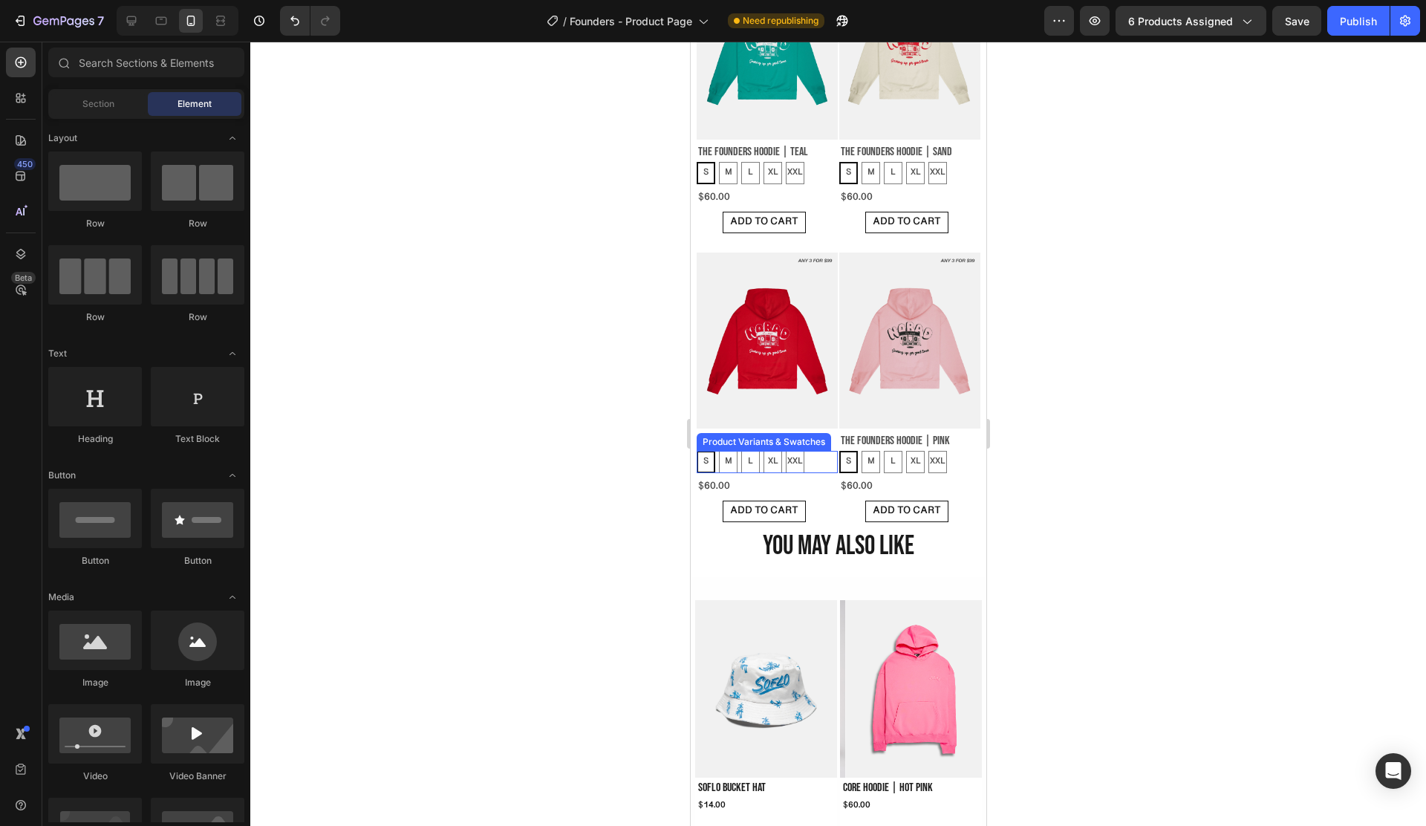
click at [804, 451] on div "S S S M M M L L L XL XL XL XXL XXL XXL" at bounding box center [766, 462] width 141 height 22
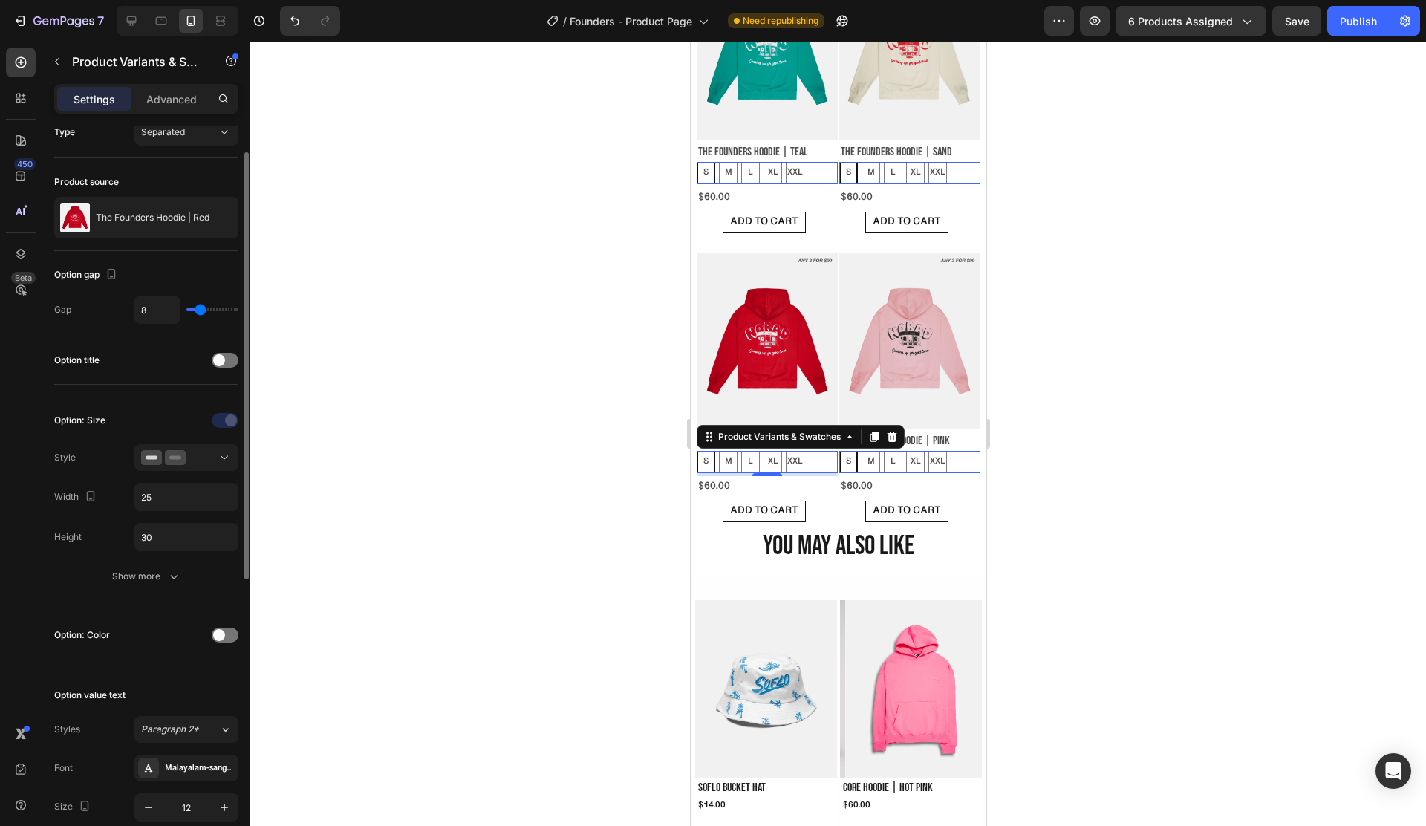
scroll to position [150, 0]
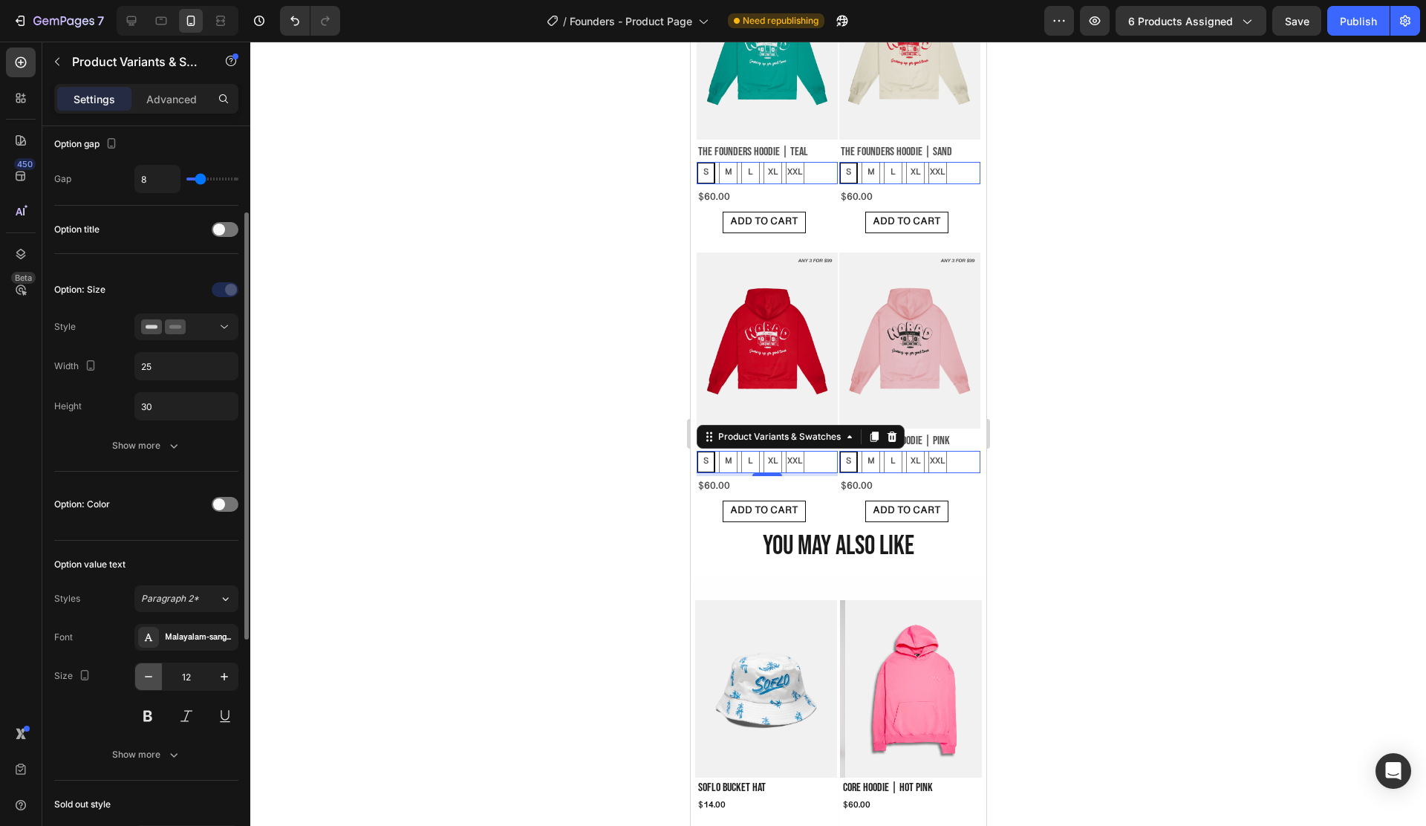
click at [155, 680] on icon "button" at bounding box center [148, 676] width 15 height 15
radio input "true"
click at [155, 680] on icon "button" at bounding box center [148, 676] width 15 height 15
type input "10"
click at [148, 450] on div "Show more" at bounding box center [146, 445] width 69 height 15
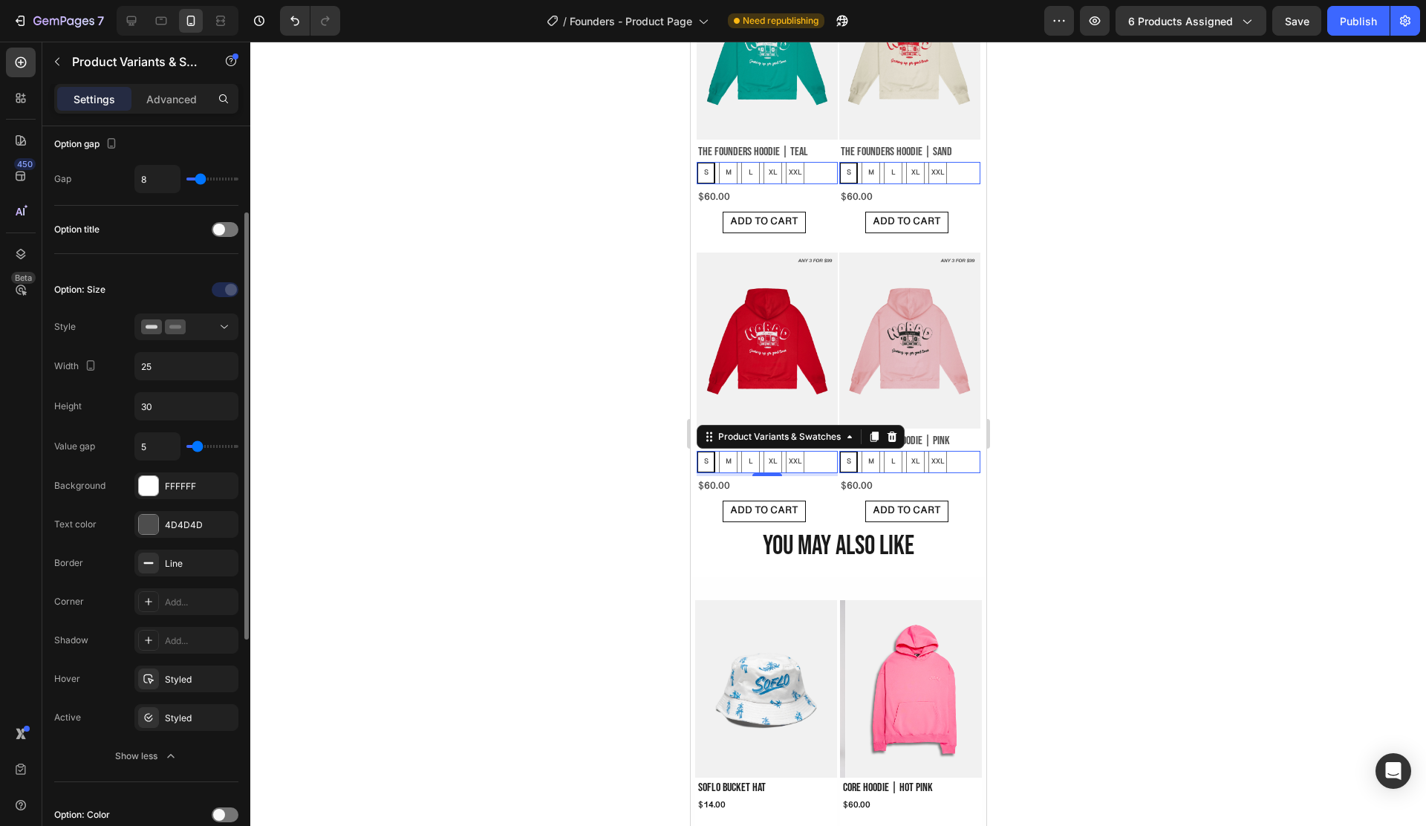
type input "6"
type input "7"
type input "8"
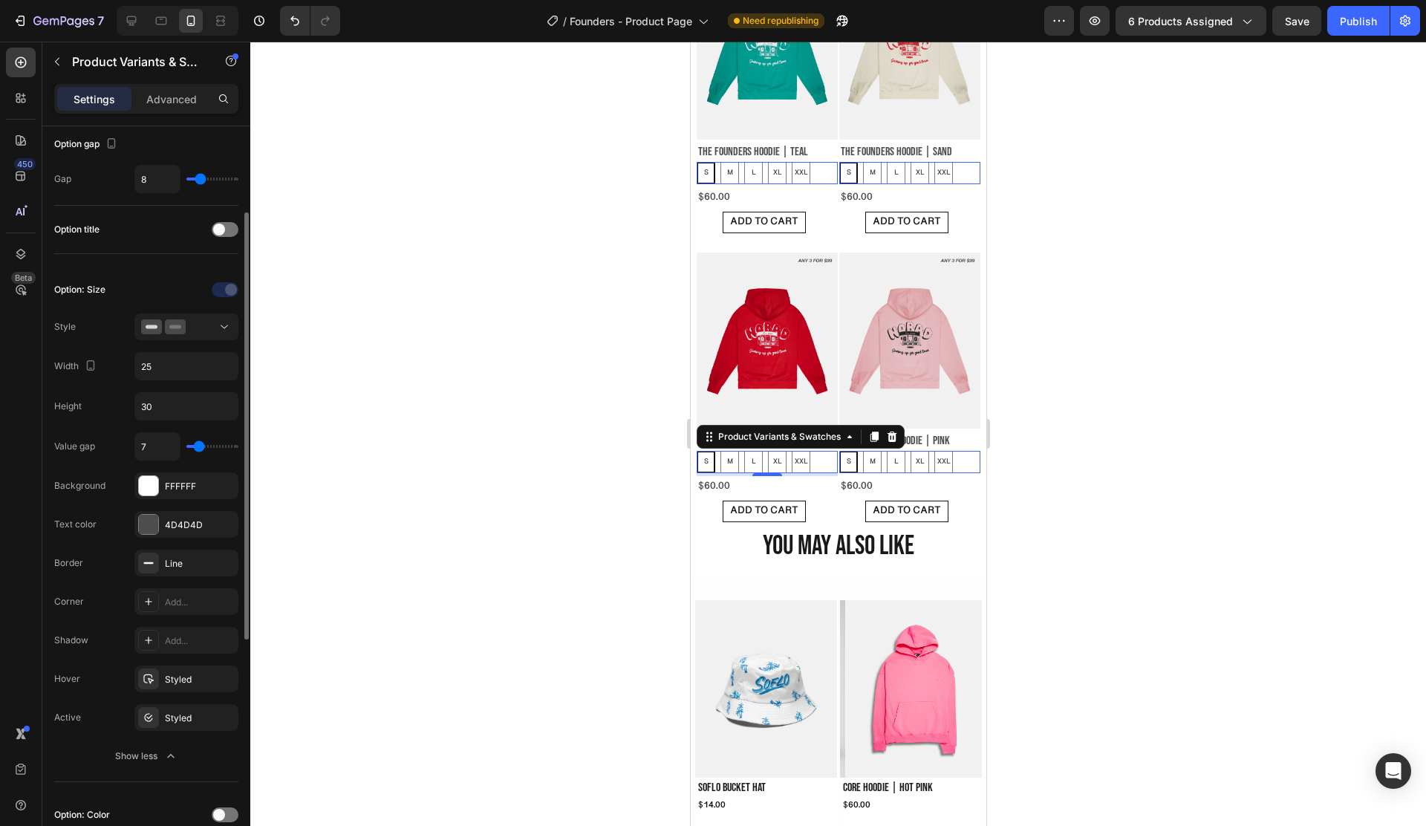
type input "8"
type input "9"
type input "10"
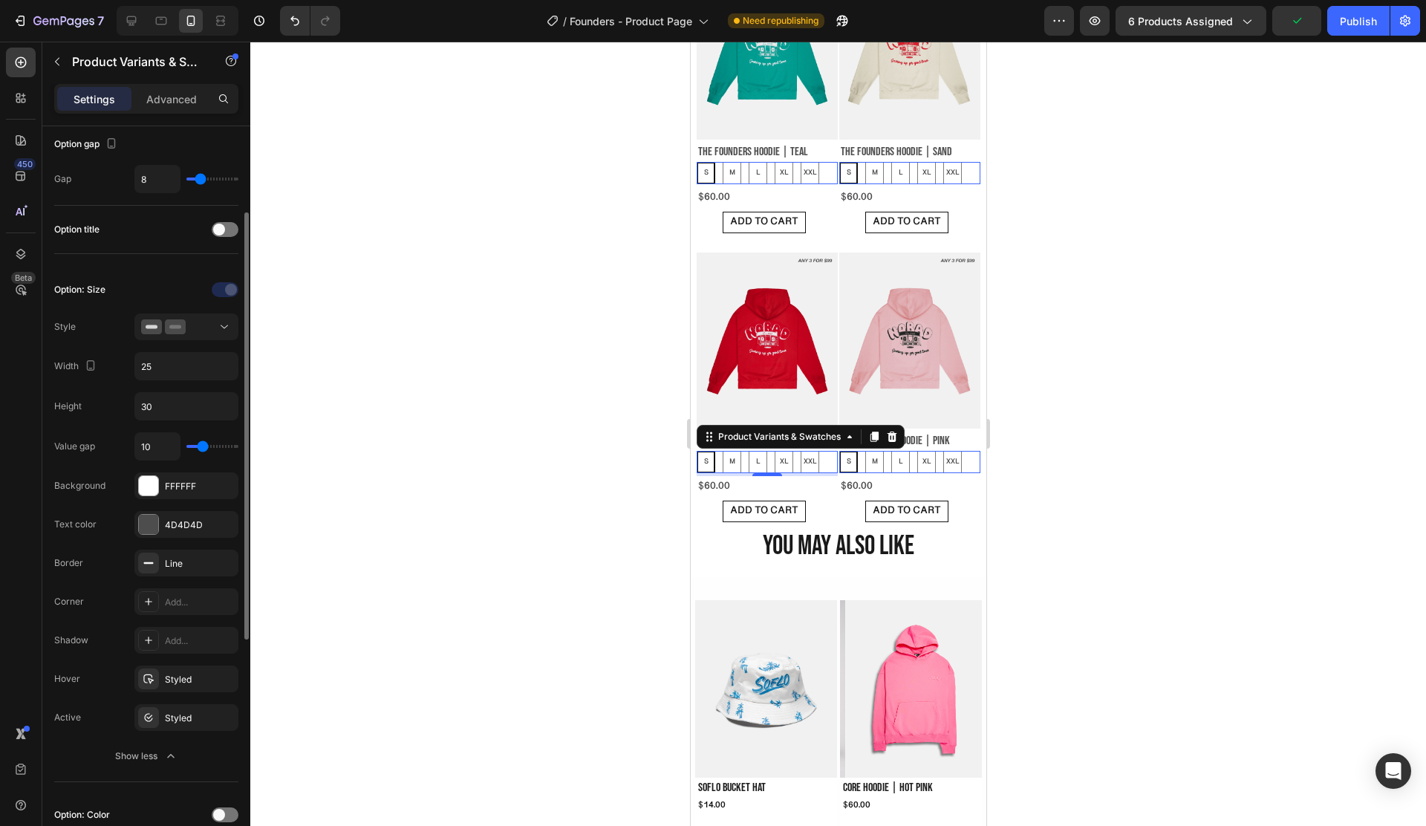
type input "9"
type input "8"
click at [201, 448] on input "range" at bounding box center [212, 446] width 52 height 3
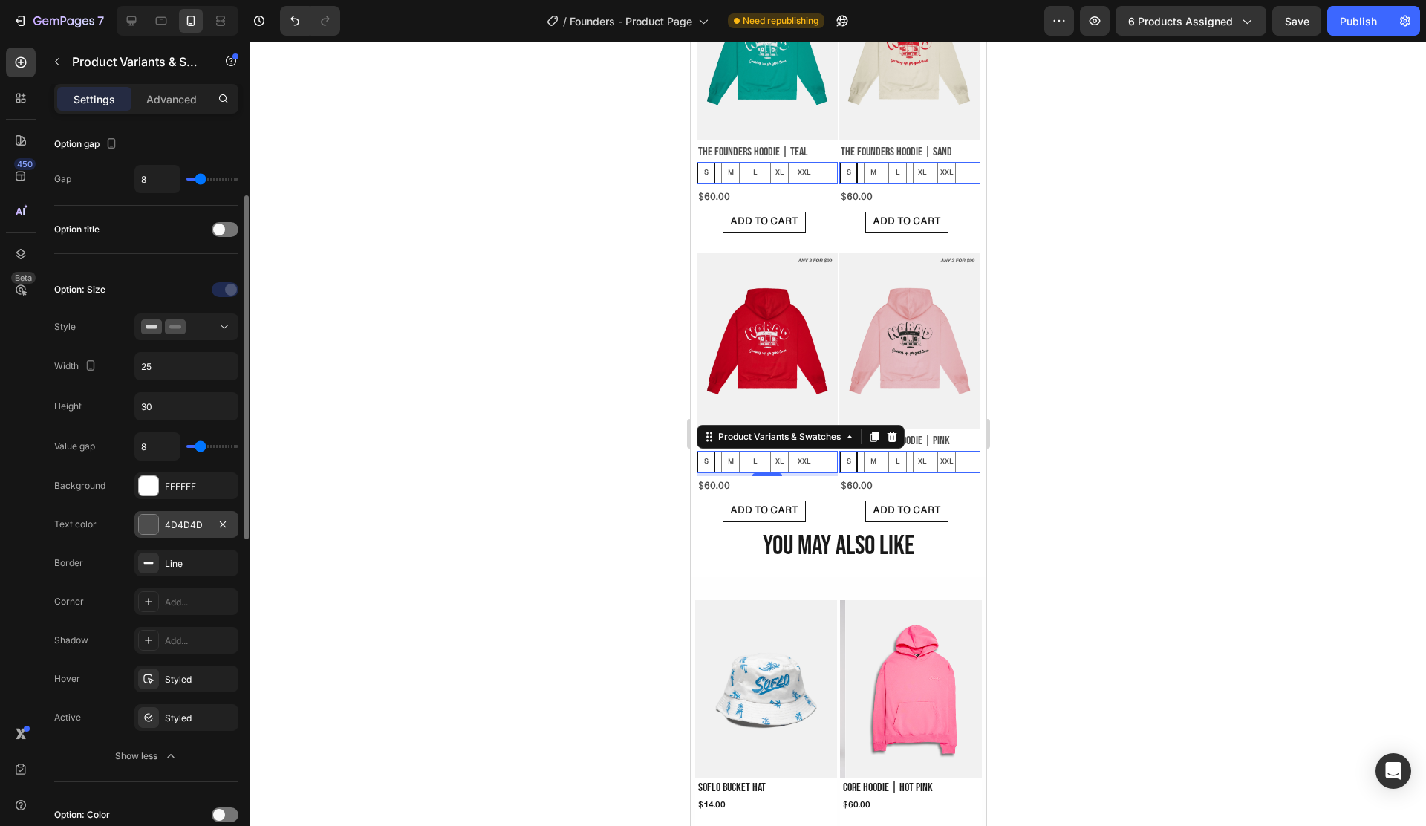
click at [172, 527] on div "4D4D4D" at bounding box center [186, 524] width 43 height 13
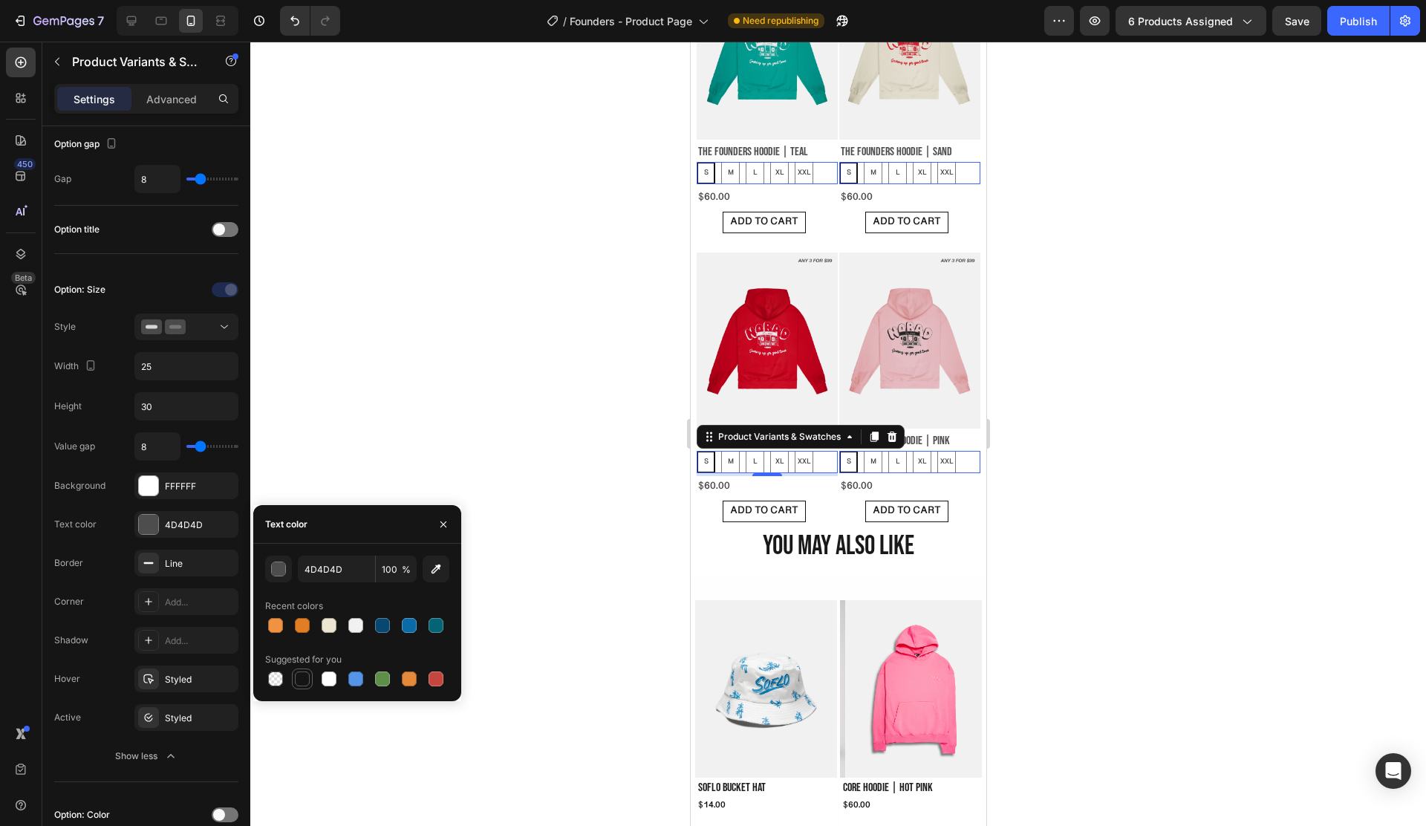
click at [299, 681] on div at bounding box center [302, 678] width 15 height 15
type input "151515"
click at [108, 524] on div "Text color 151515" at bounding box center [146, 524] width 184 height 27
click at [105, 606] on div "Corner Add..." at bounding box center [146, 601] width 184 height 27
click at [179, 557] on div "Line" at bounding box center [186, 563] width 43 height 13
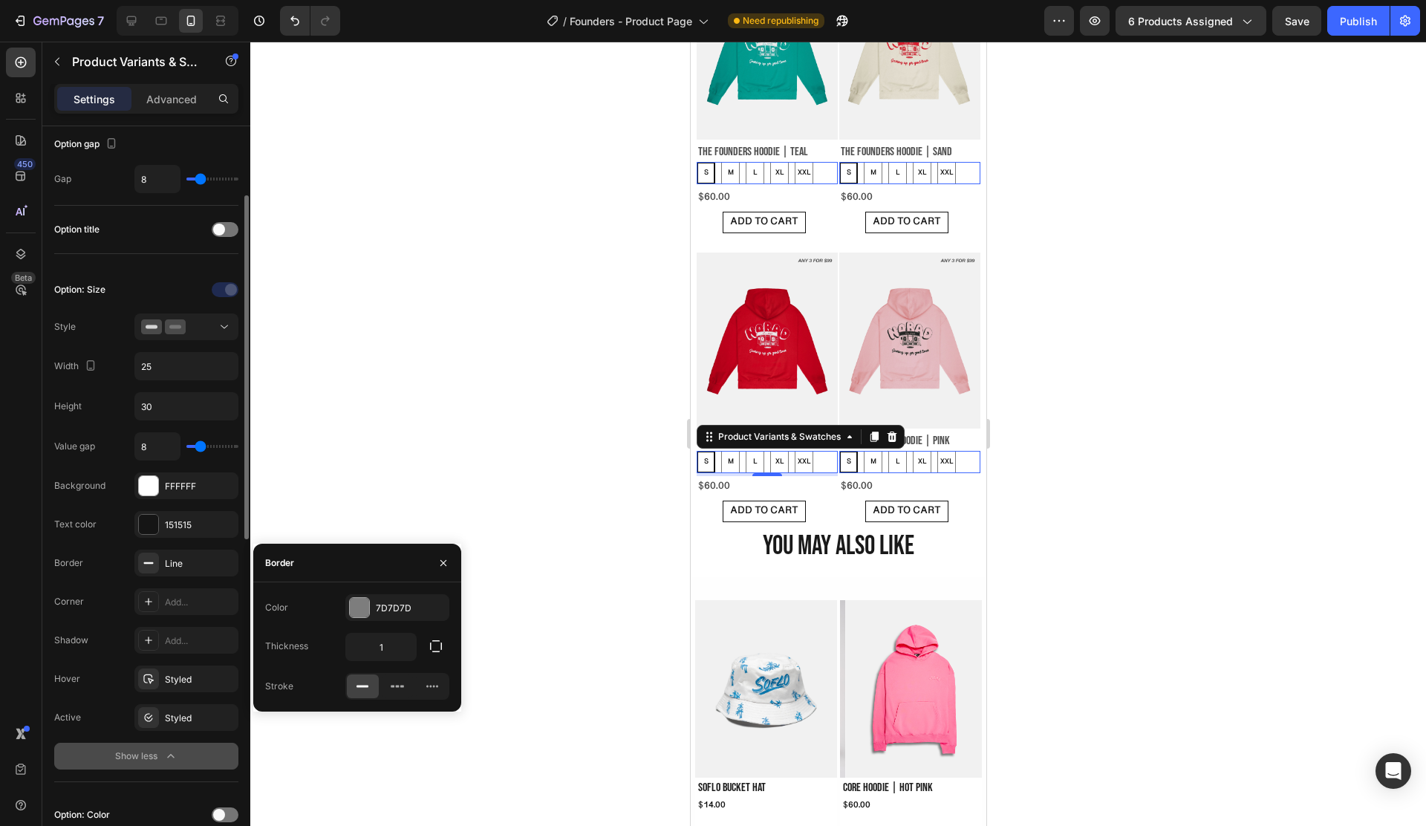
click at [168, 764] on button "Show less" at bounding box center [146, 756] width 184 height 27
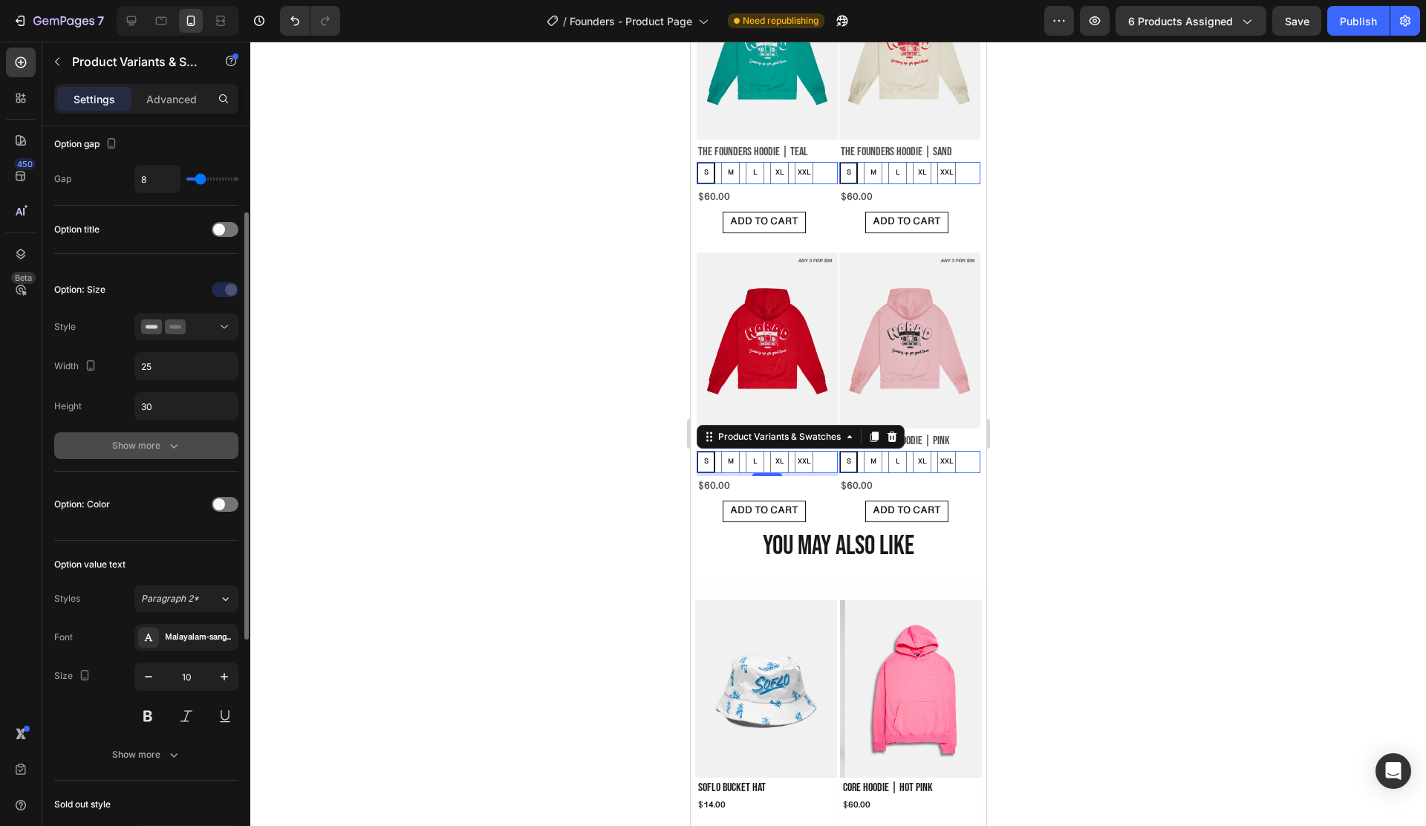
click at [177, 439] on icon "button" at bounding box center [173, 445] width 15 height 15
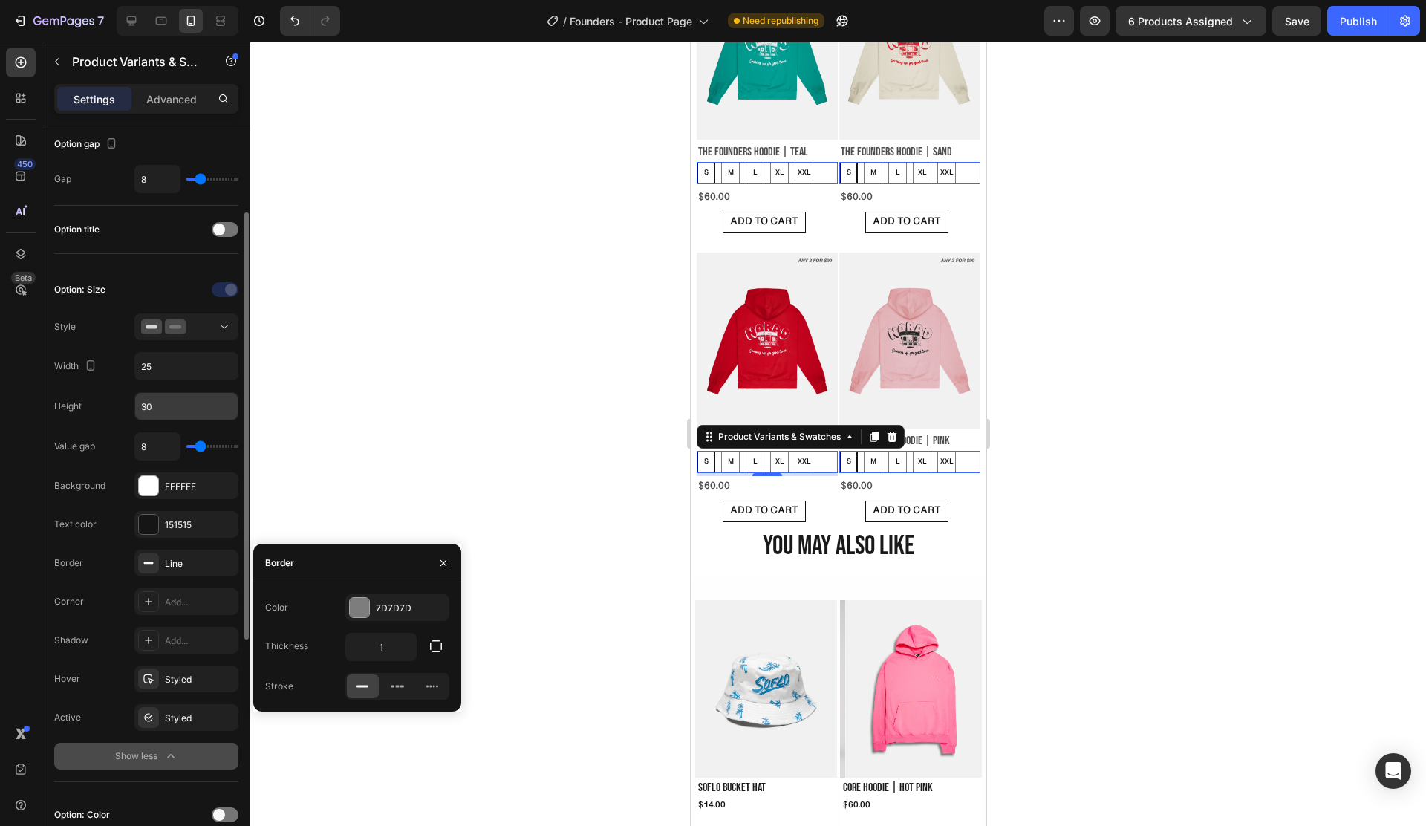
click at [161, 404] on input "30" at bounding box center [186, 406] width 102 height 27
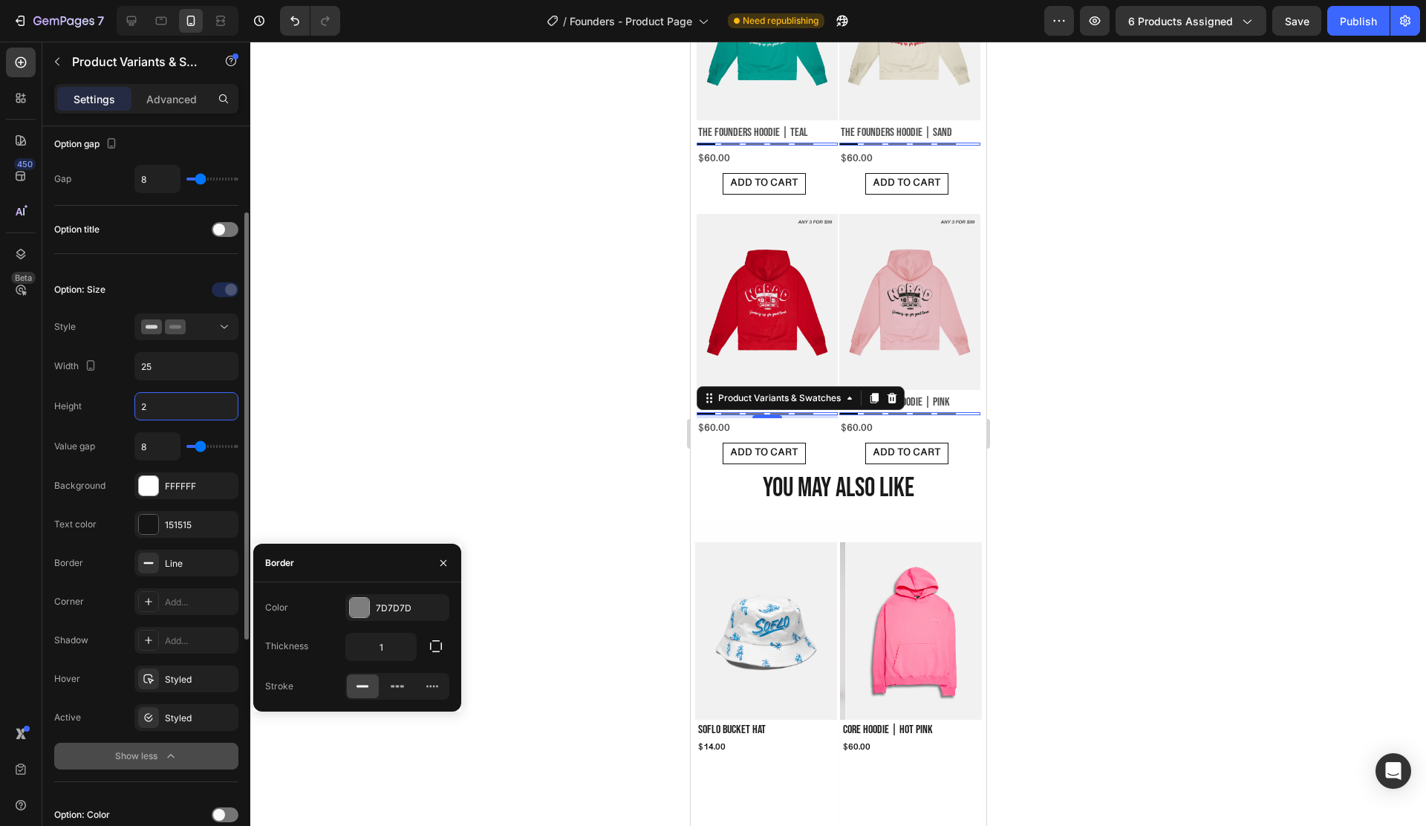
type input "25"
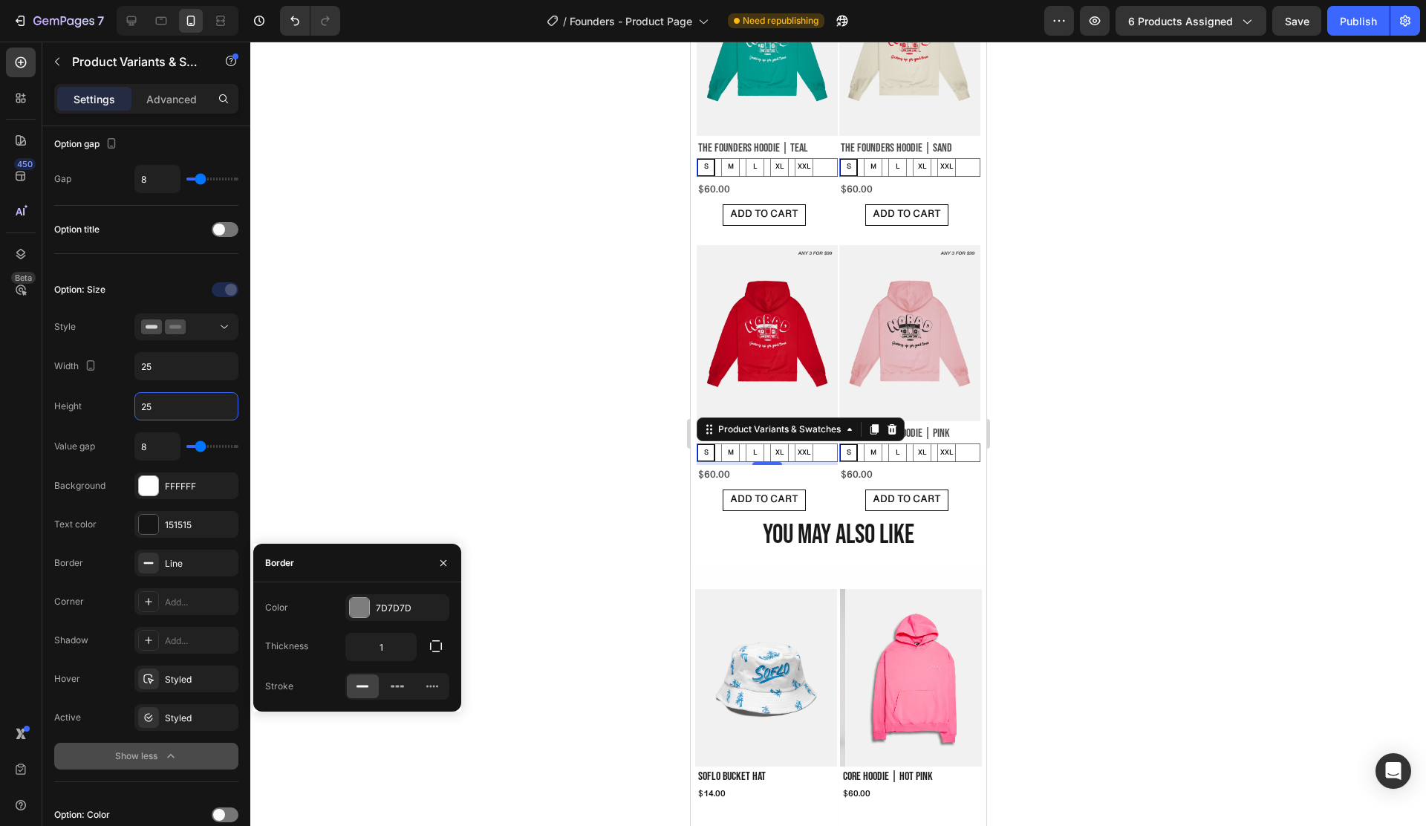
click at [486, 401] on div at bounding box center [838, 434] width 1176 height 784
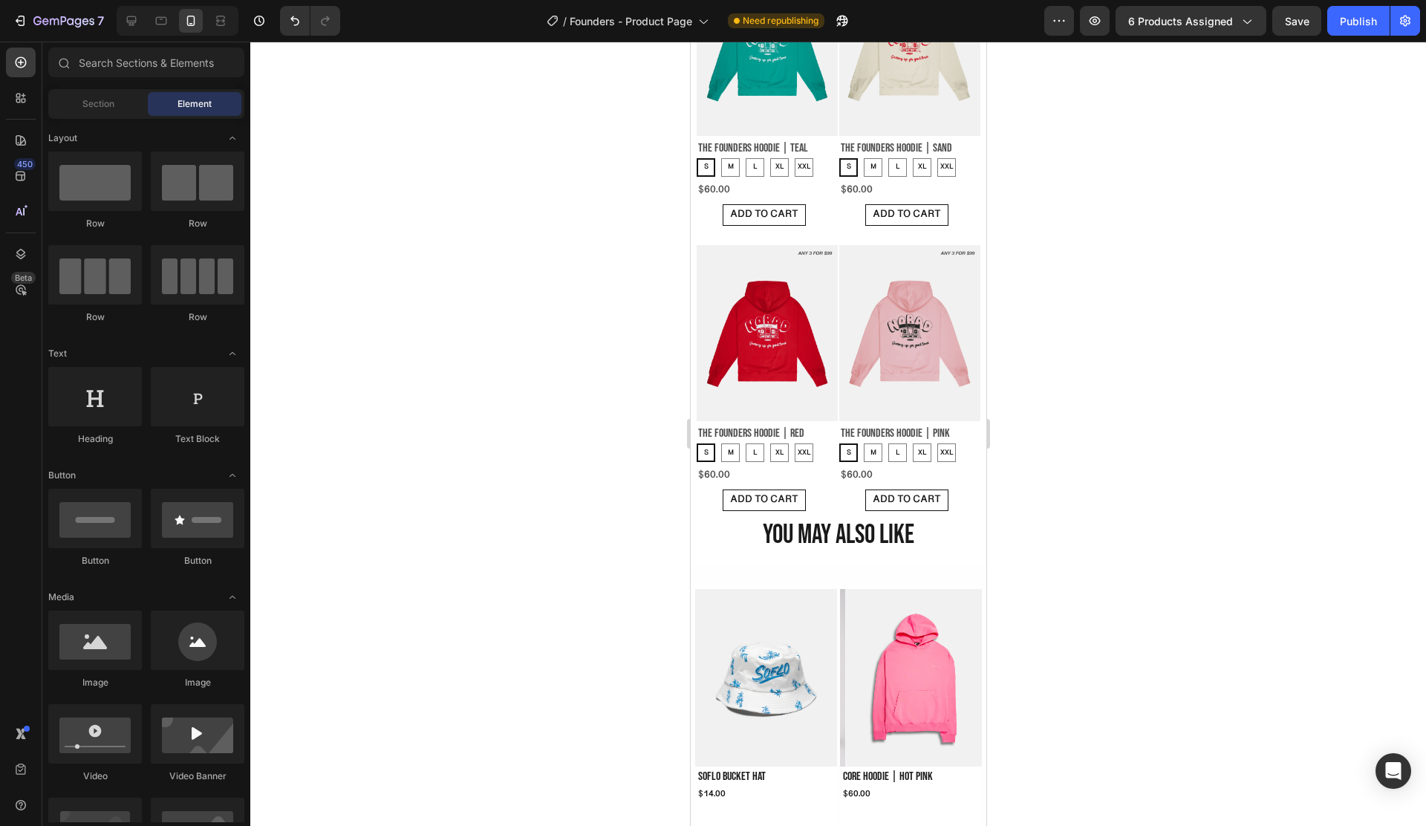
click at [486, 401] on div at bounding box center [838, 434] width 1176 height 784
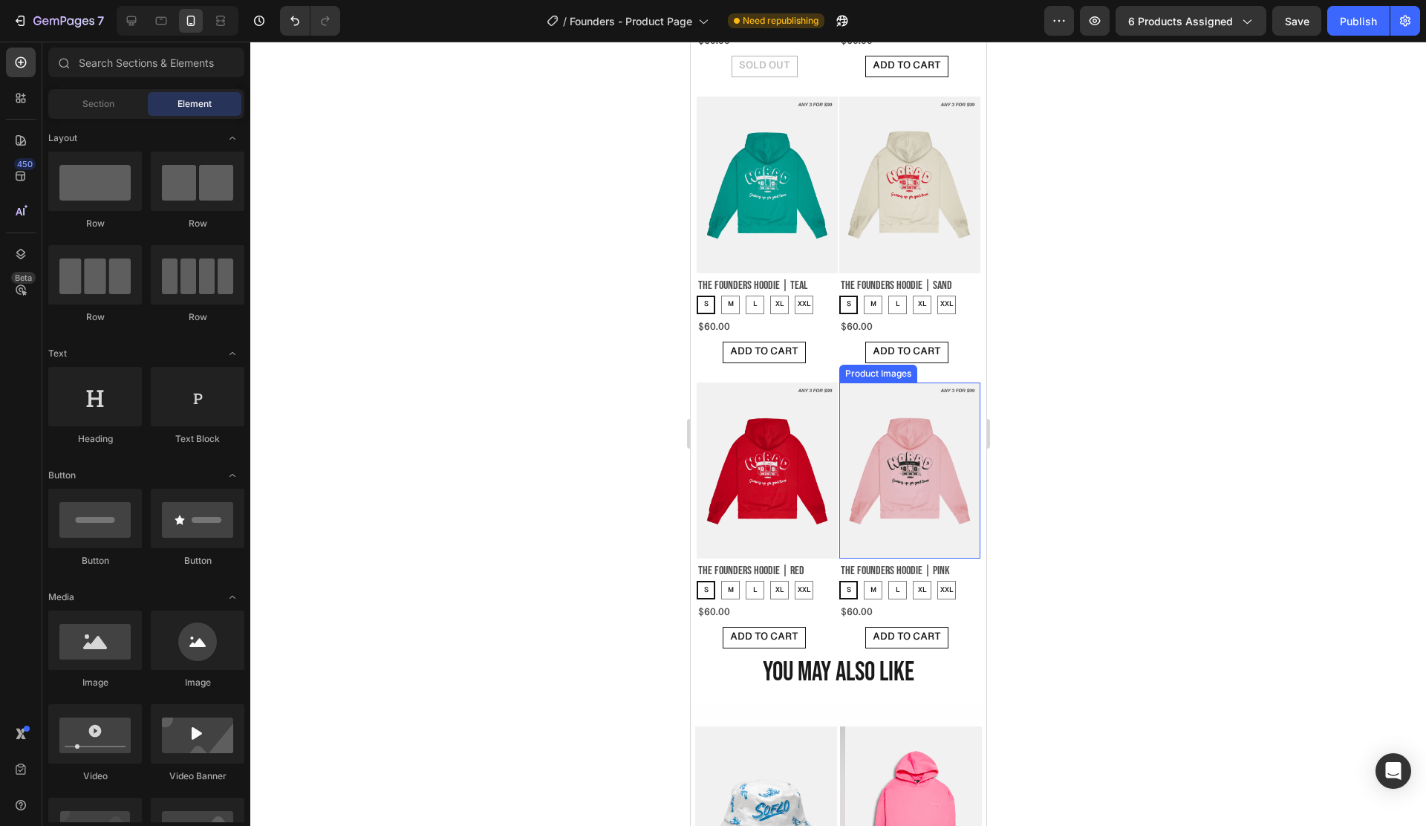
scroll to position [1130, 0]
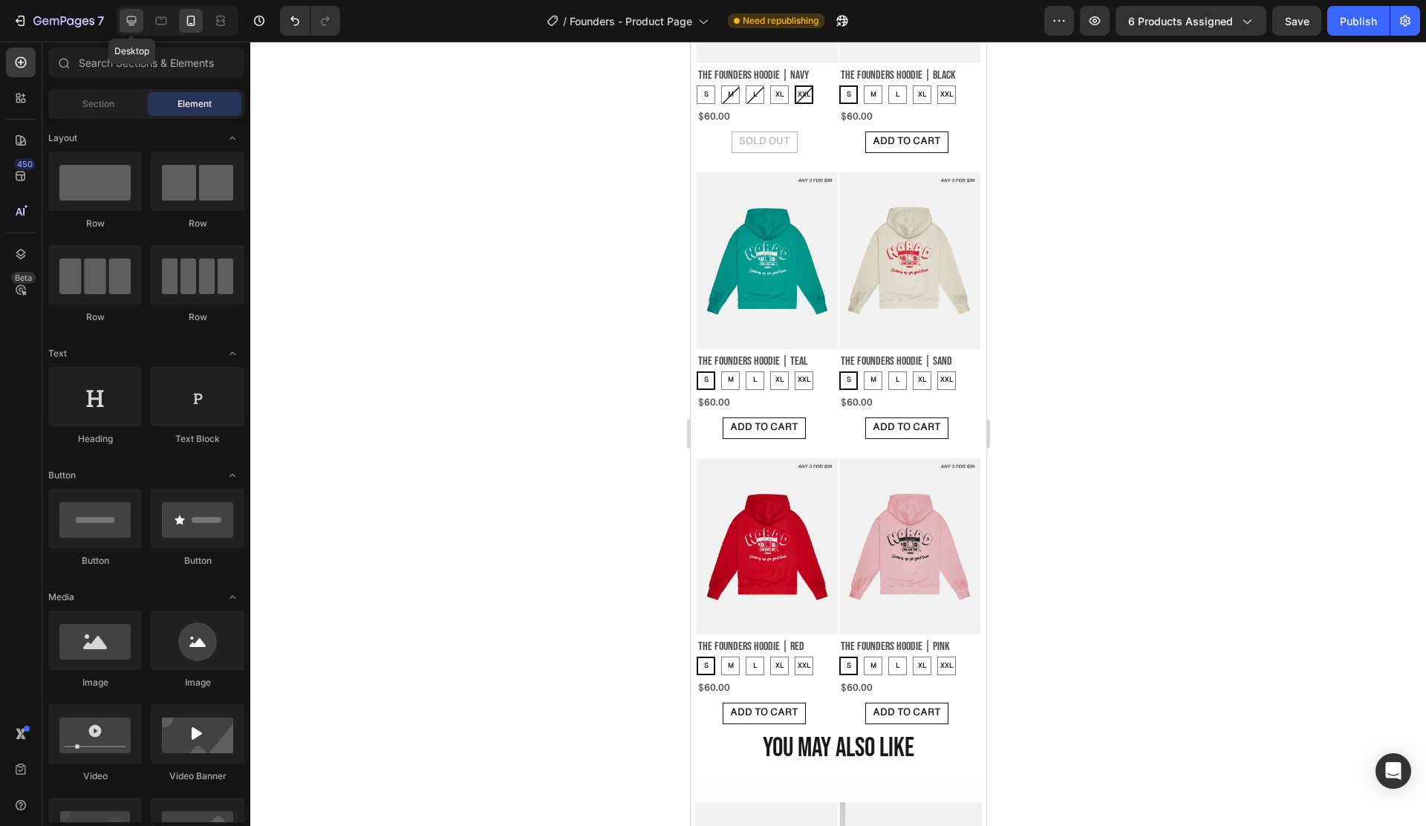
click at [137, 27] on icon at bounding box center [131, 20] width 15 height 15
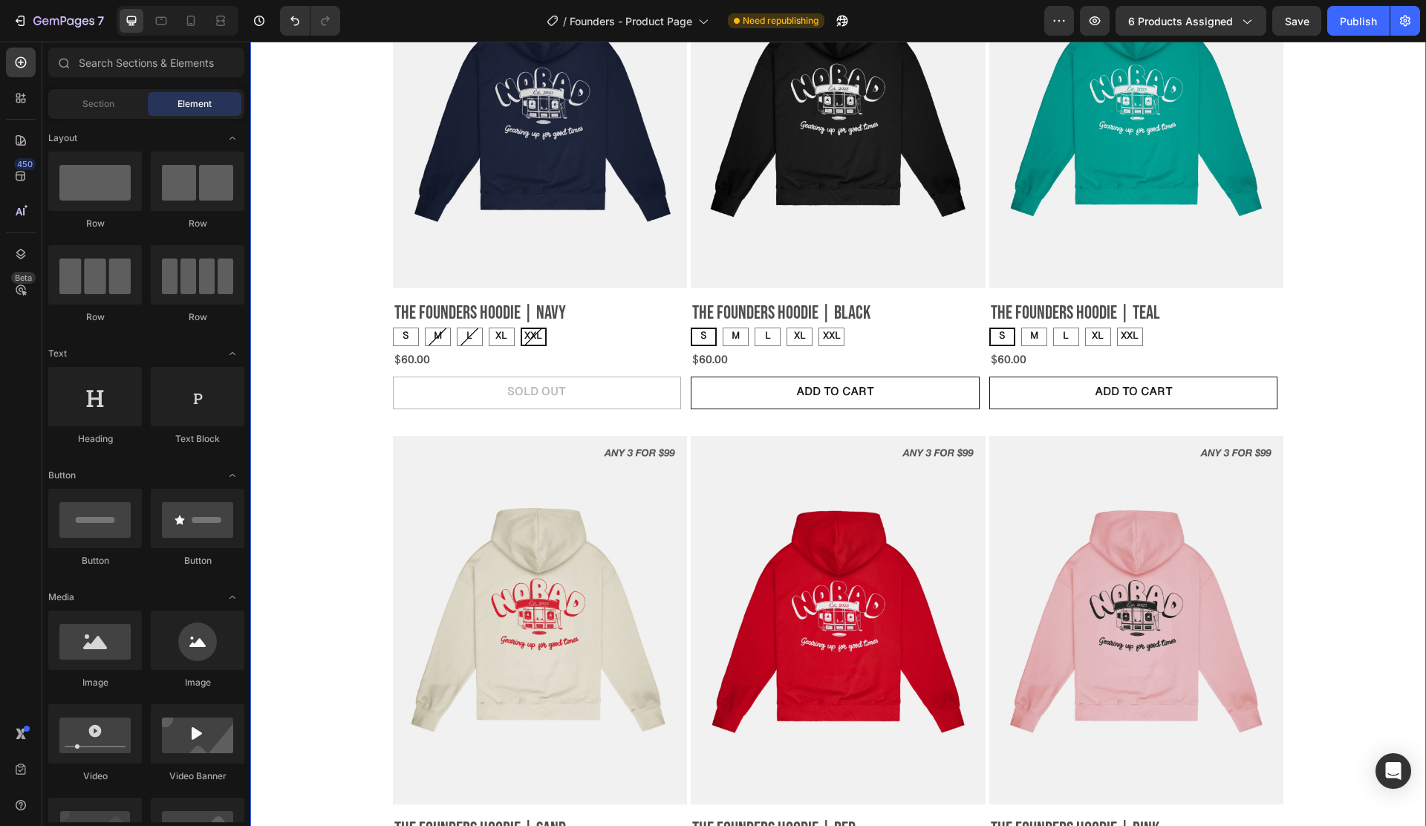
click at [319, 385] on div "Product Images The Founders Hoodie | Navy Product Title S S S M M M L L L XL XL…" at bounding box center [838, 424] width 1176 height 1006
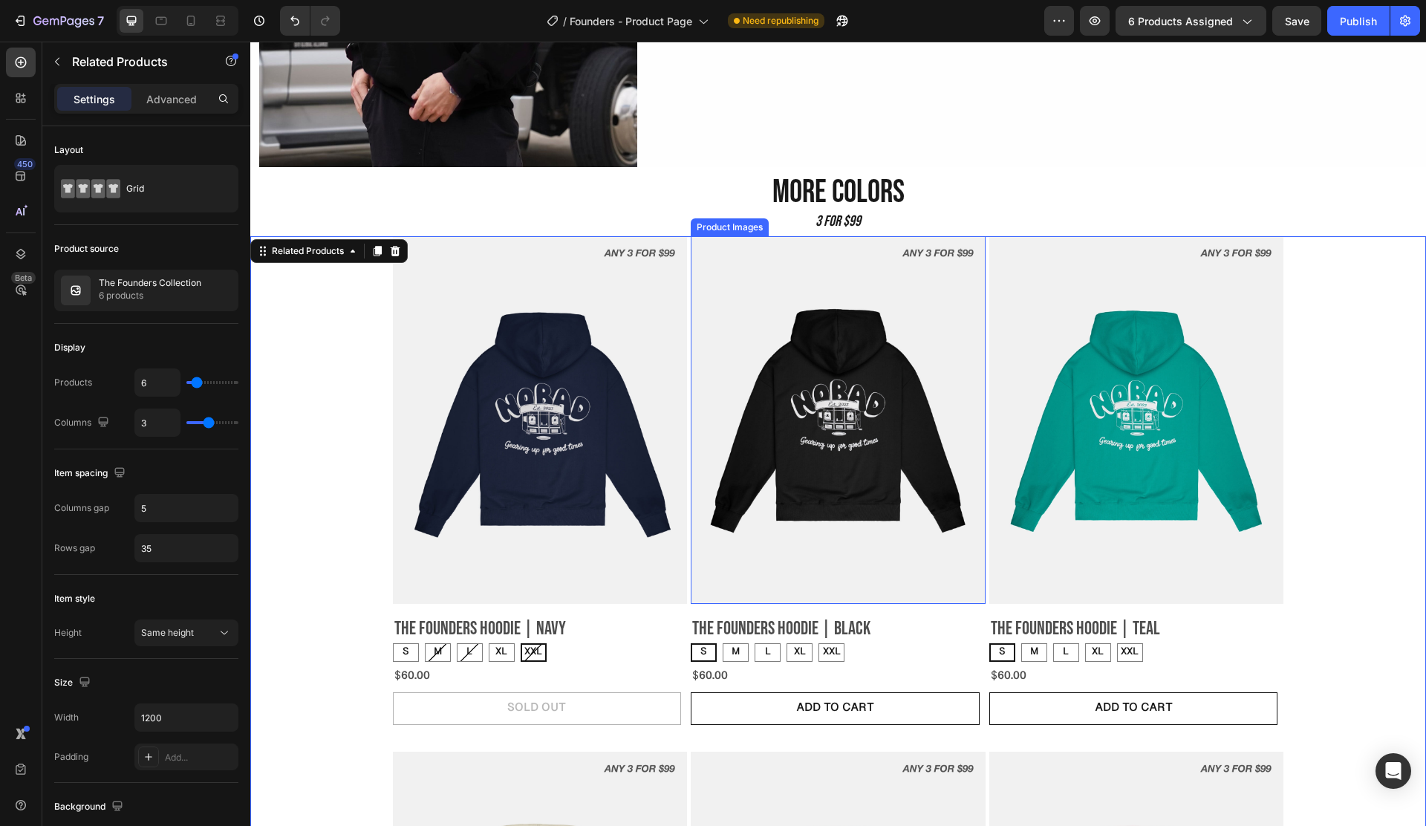
scroll to position [997, 0]
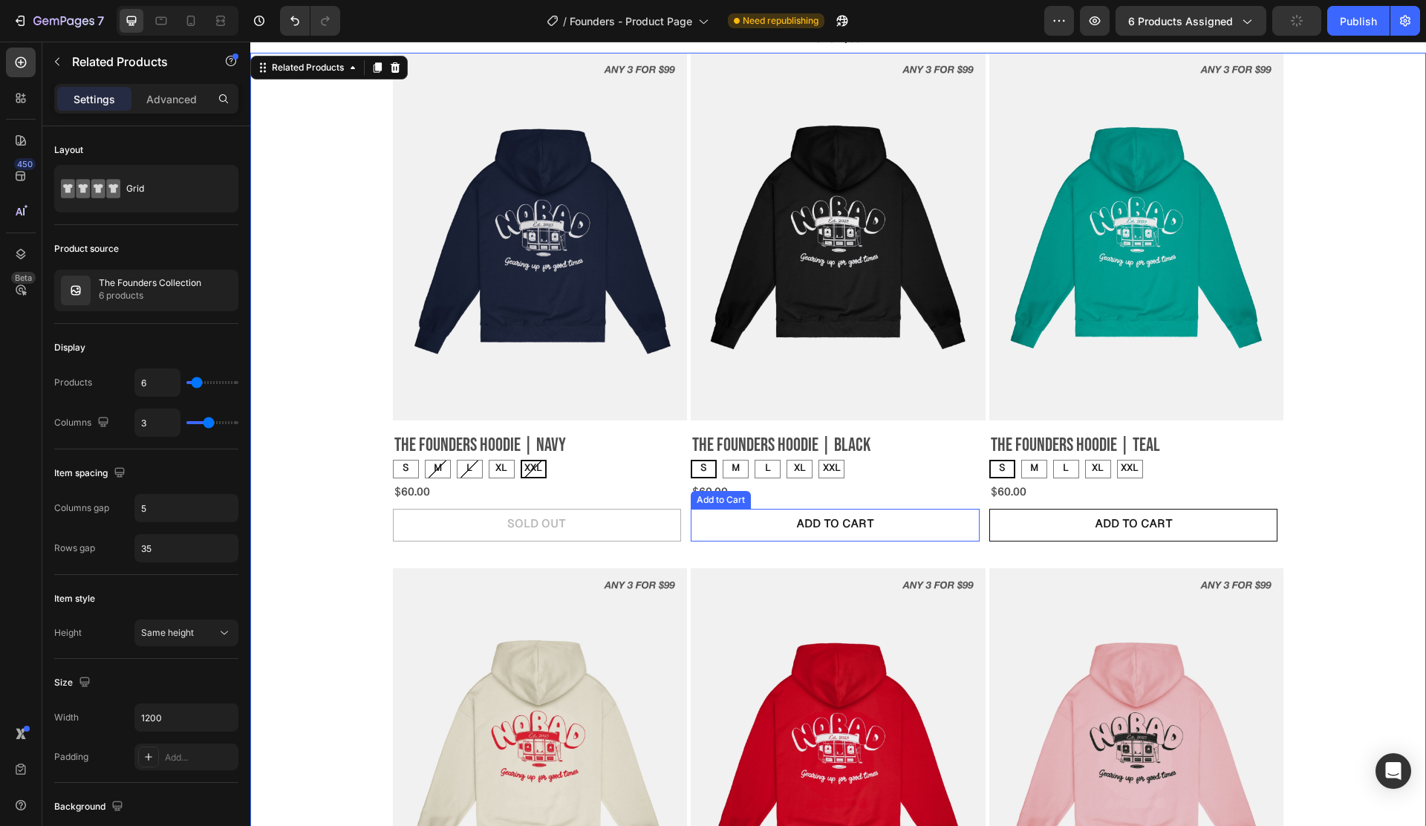
click at [734, 534] on button "ADD TO CART" at bounding box center [835, 525] width 289 height 33
click at [364, 513] on div "Product Images The Founders Hoodie | Navy Product Title S S S M M M L L L XL XL…" at bounding box center [838, 556] width 1176 height 1006
click at [405, 473] on div "Product Price" at bounding box center [428, 472] width 64 height 13
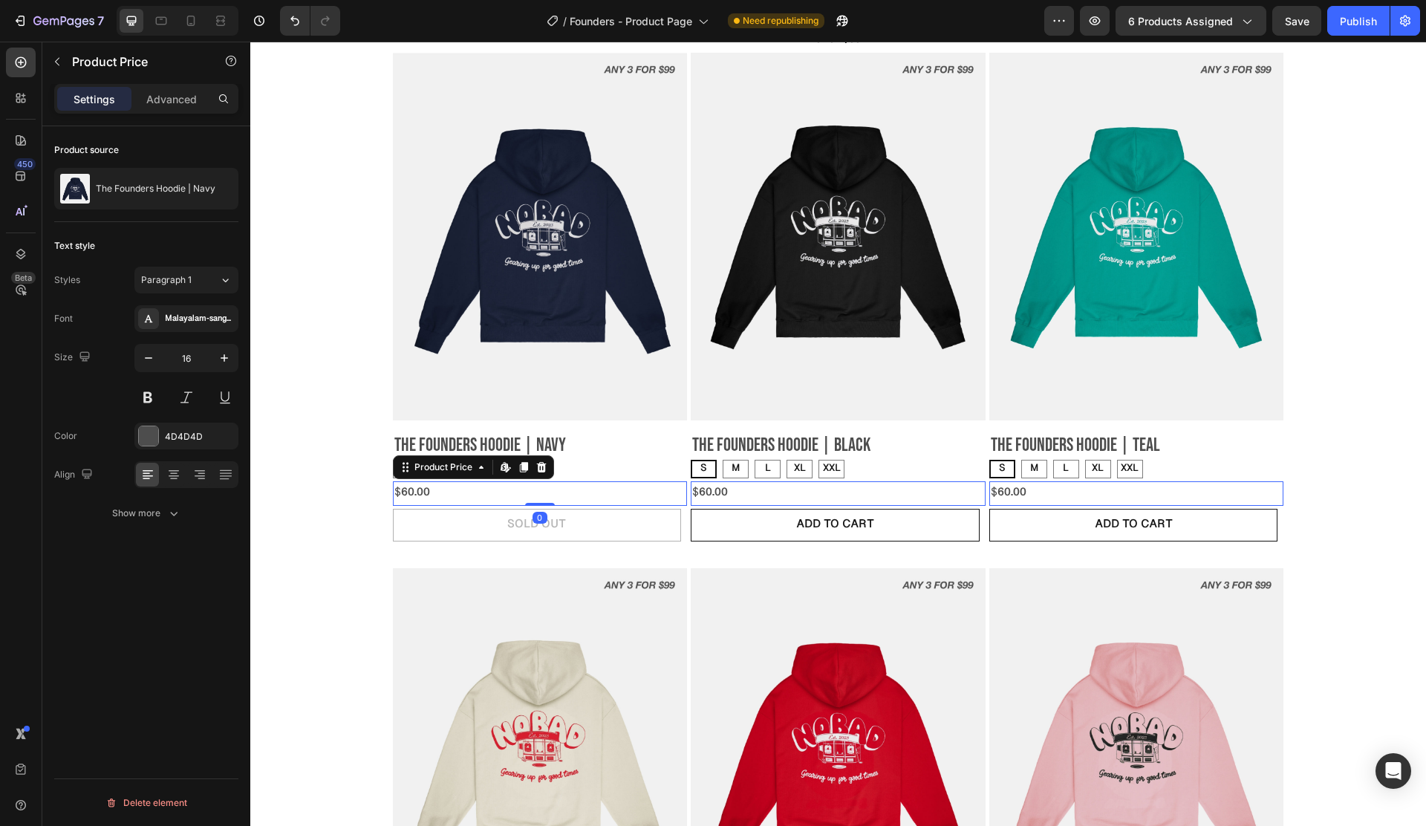
click at [310, 482] on div "Product Images The Founders Hoodie | Navy Product Title S S S M M M L L L XL XL…" at bounding box center [838, 556] width 1176 height 1006
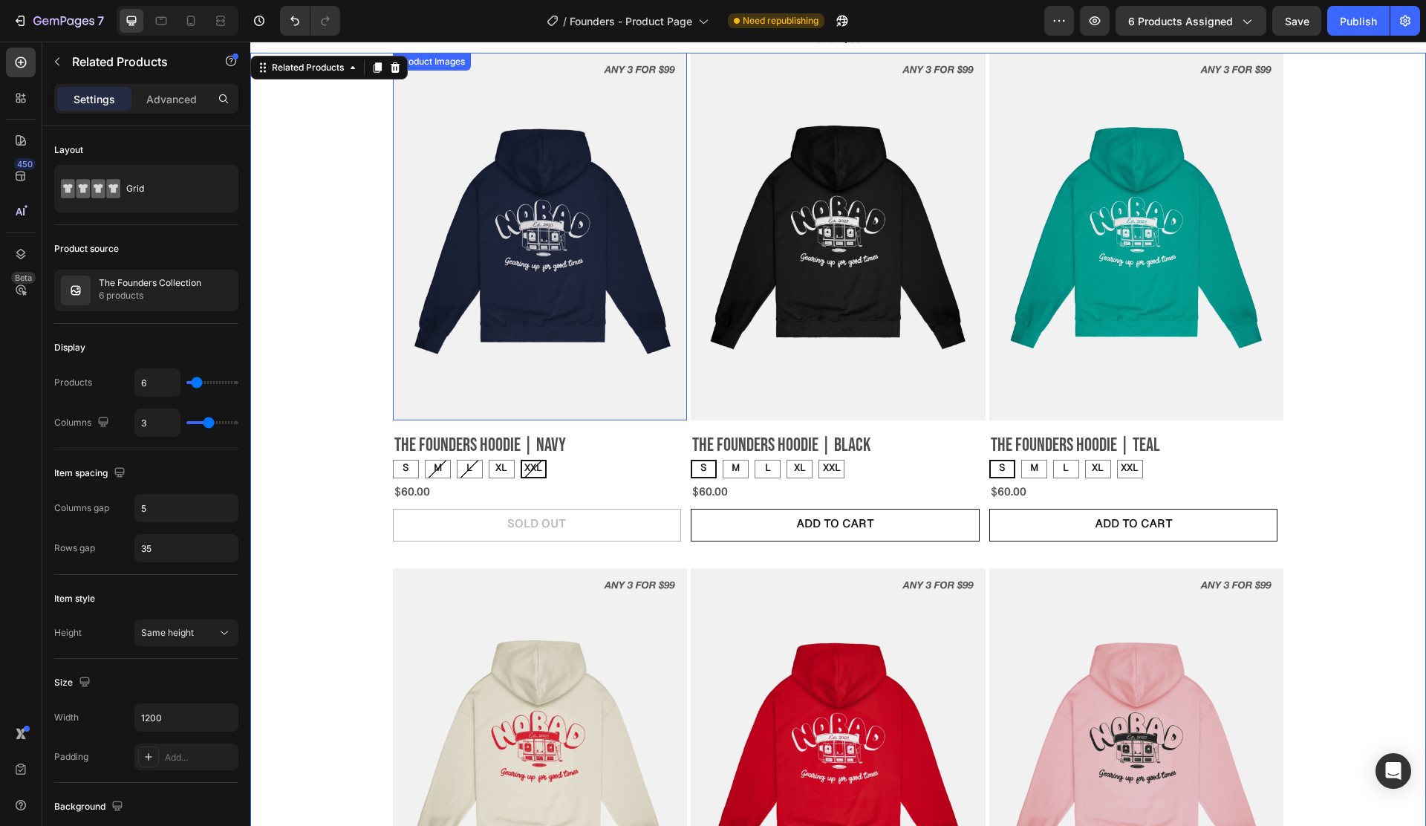
click at [598, 325] on img at bounding box center [540, 237] width 295 height 368
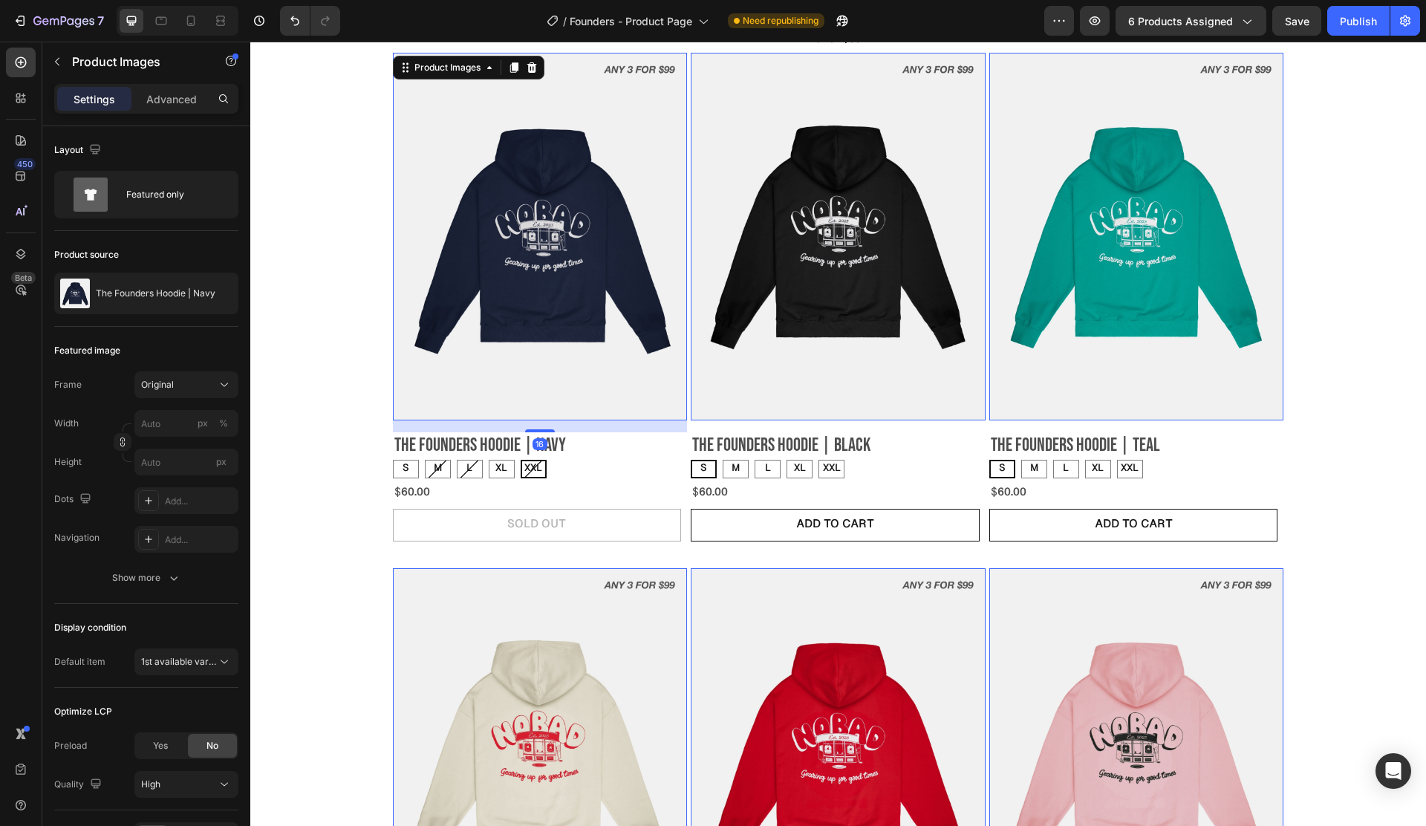
scroll to position [0, 0]
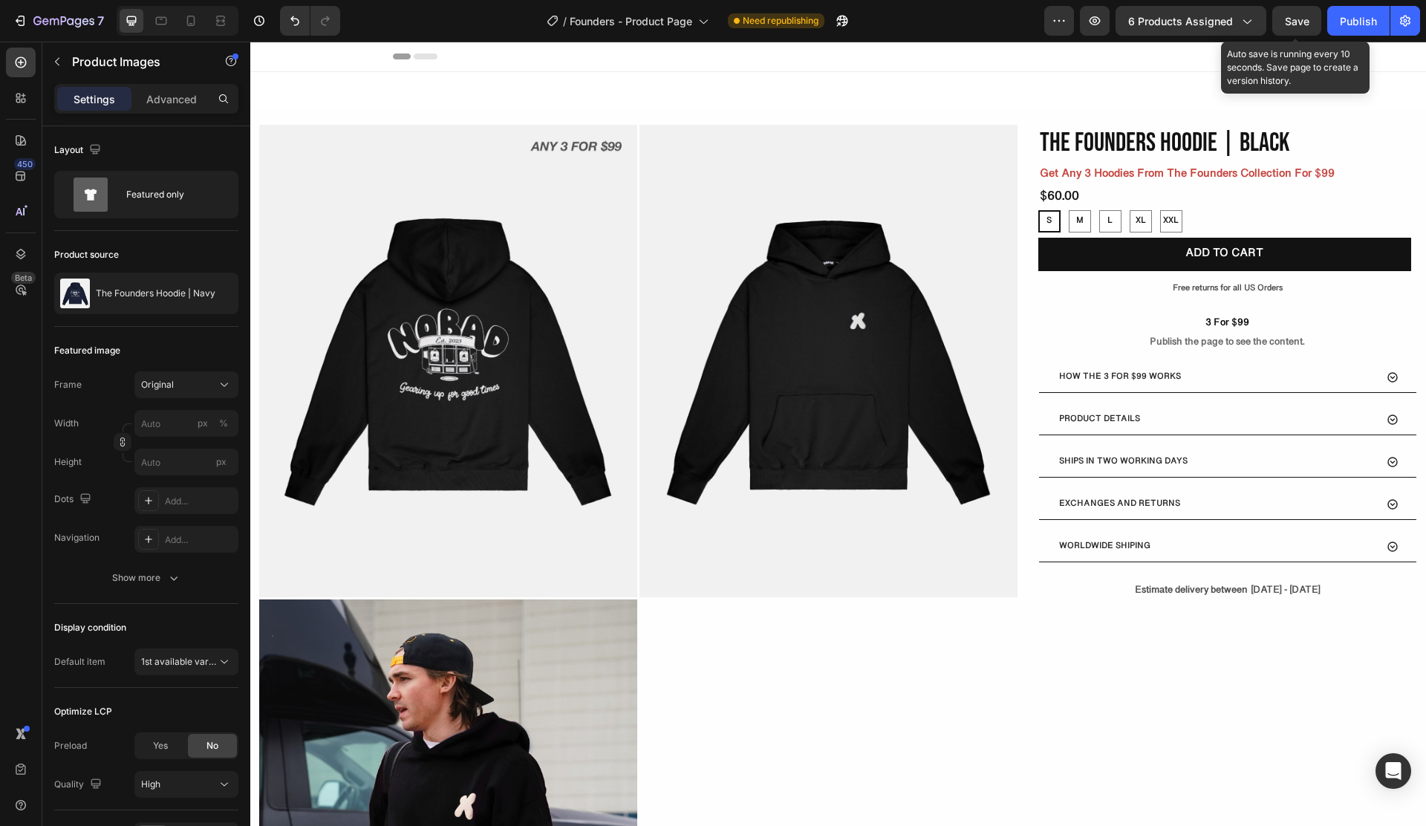
click at [1306, 21] on span "Save" at bounding box center [1297, 21] width 25 height 13
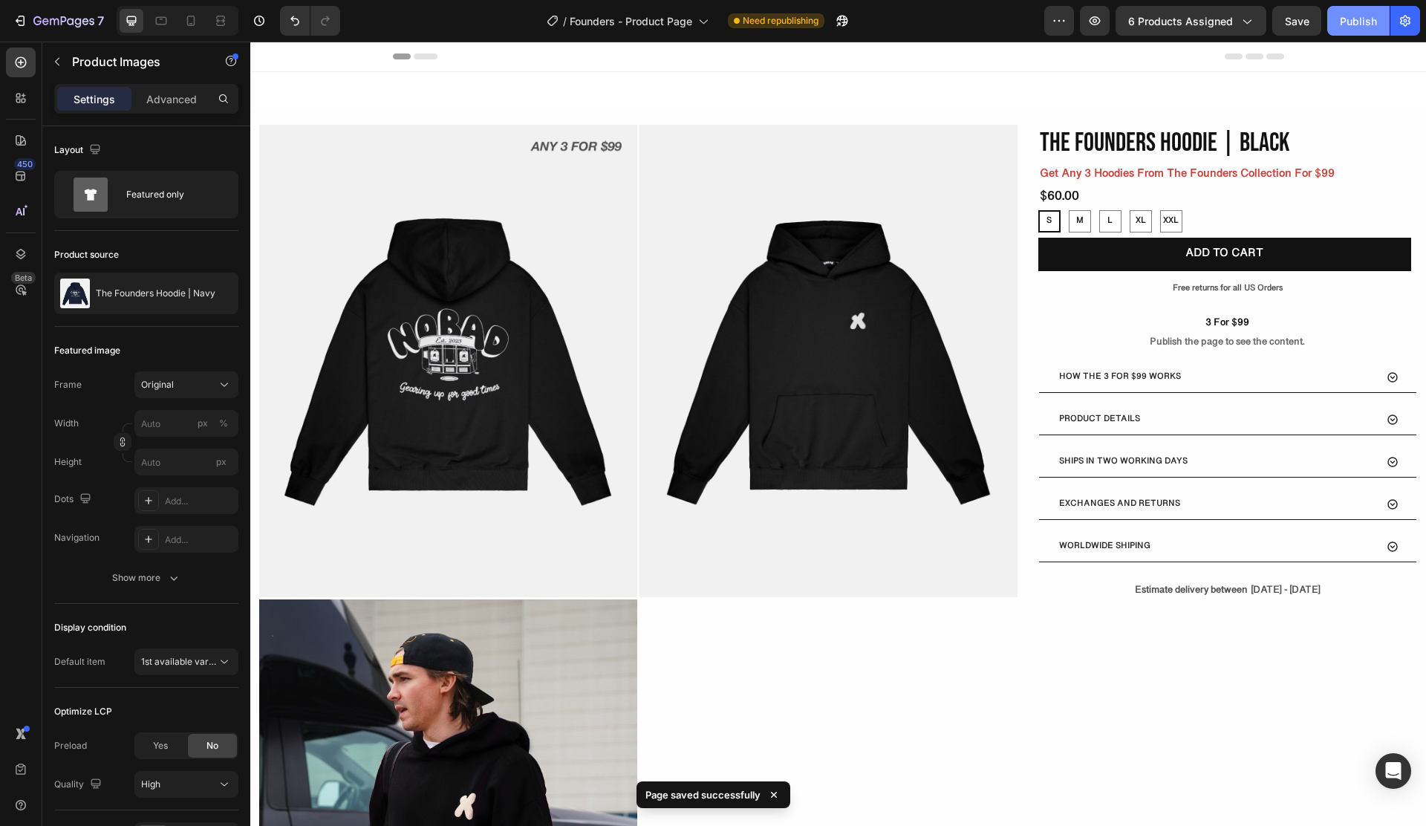
click at [1372, 31] on button "Publish" at bounding box center [1358, 21] width 62 height 30
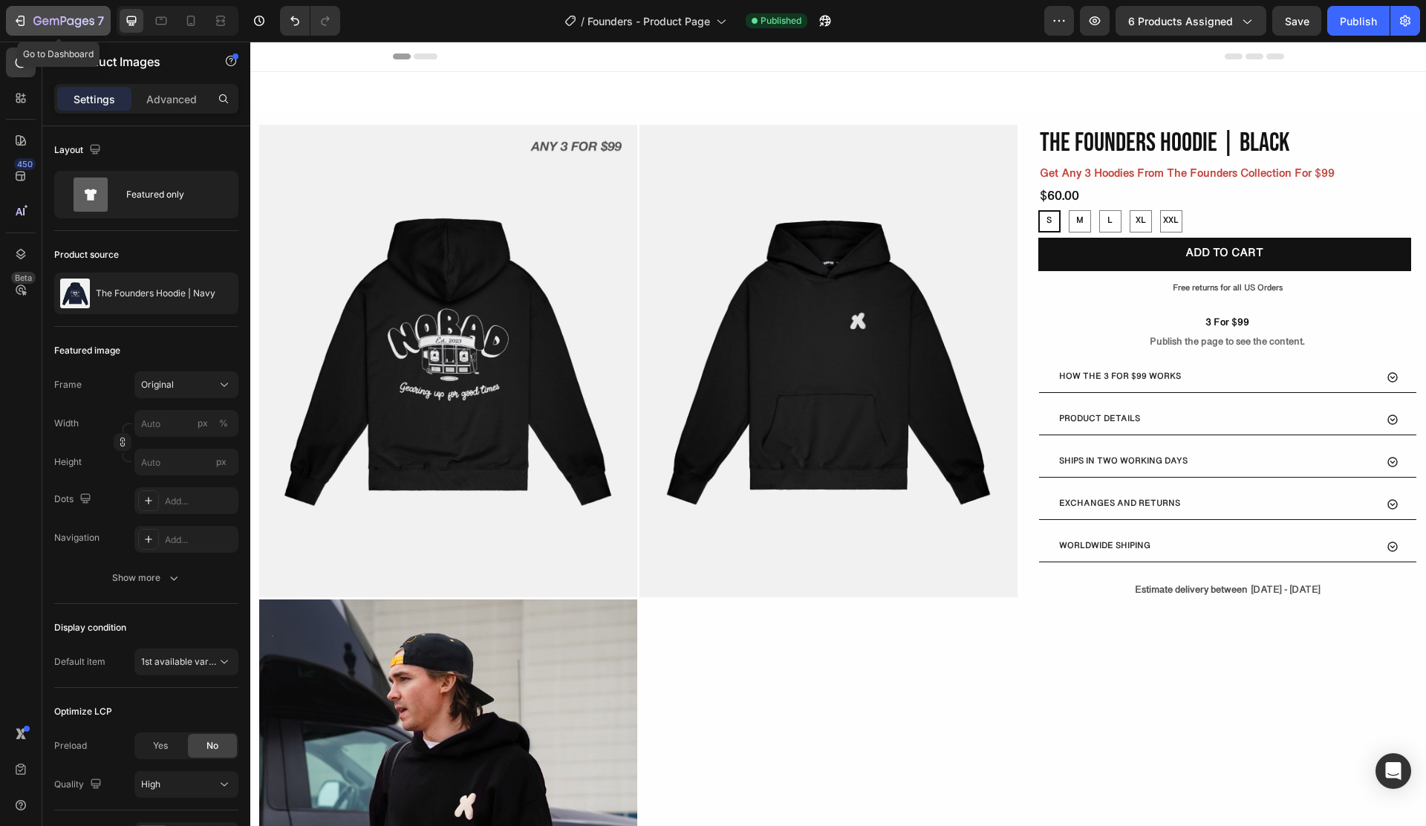
click at [36, 16] on icon "button" at bounding box center [63, 22] width 61 height 13
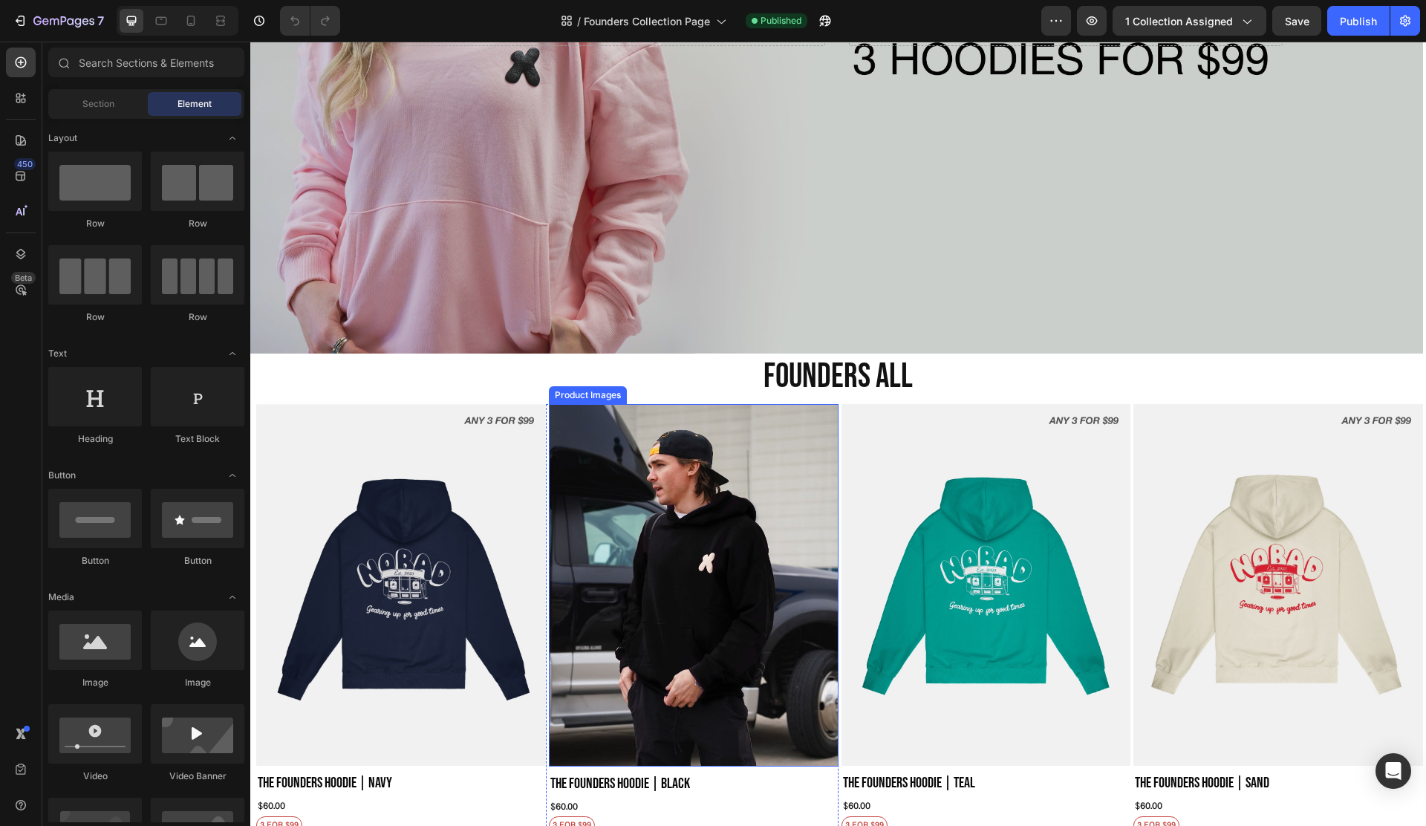
scroll to position [438, 0]
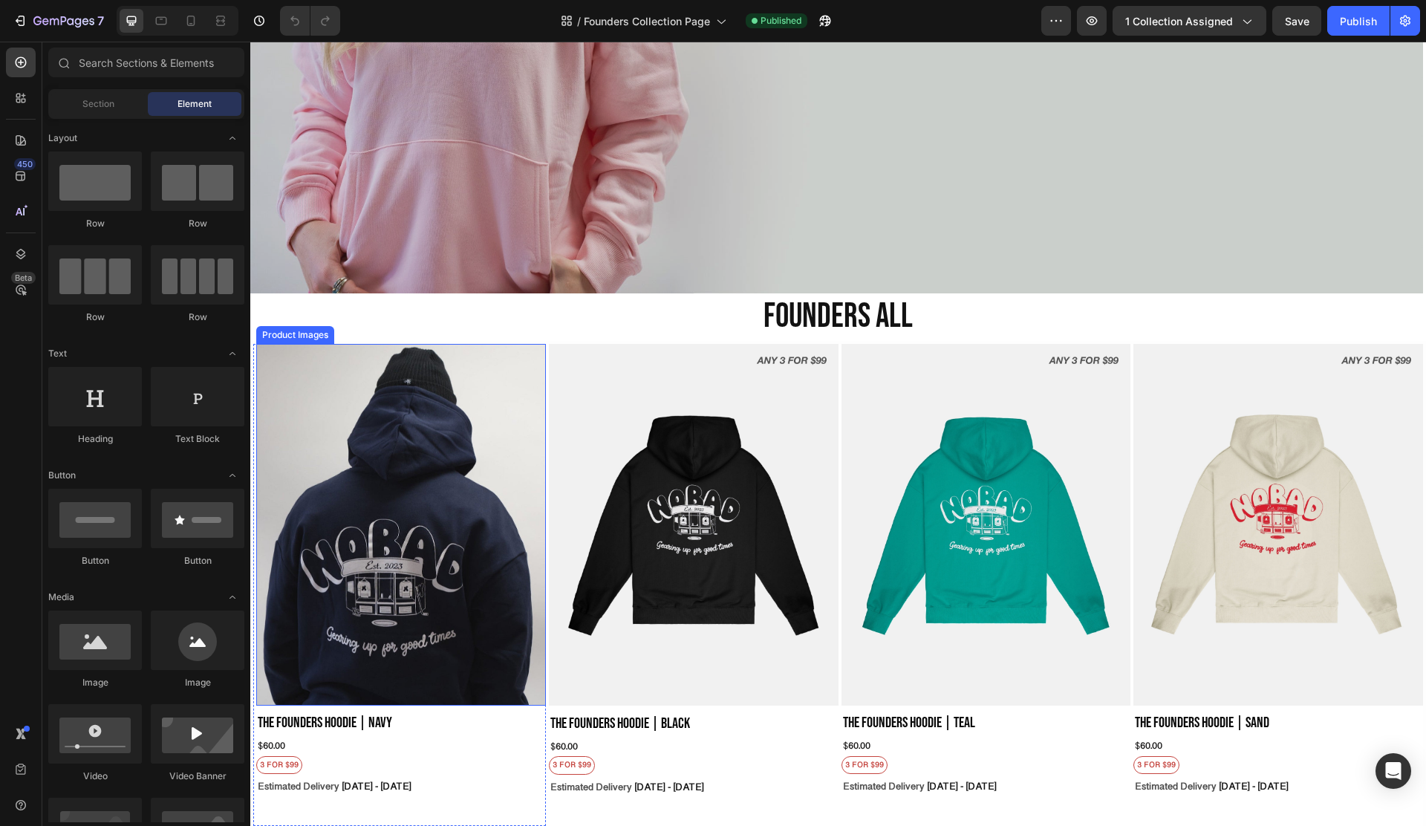
click at [486, 403] on img at bounding box center [401, 525] width 290 height 362
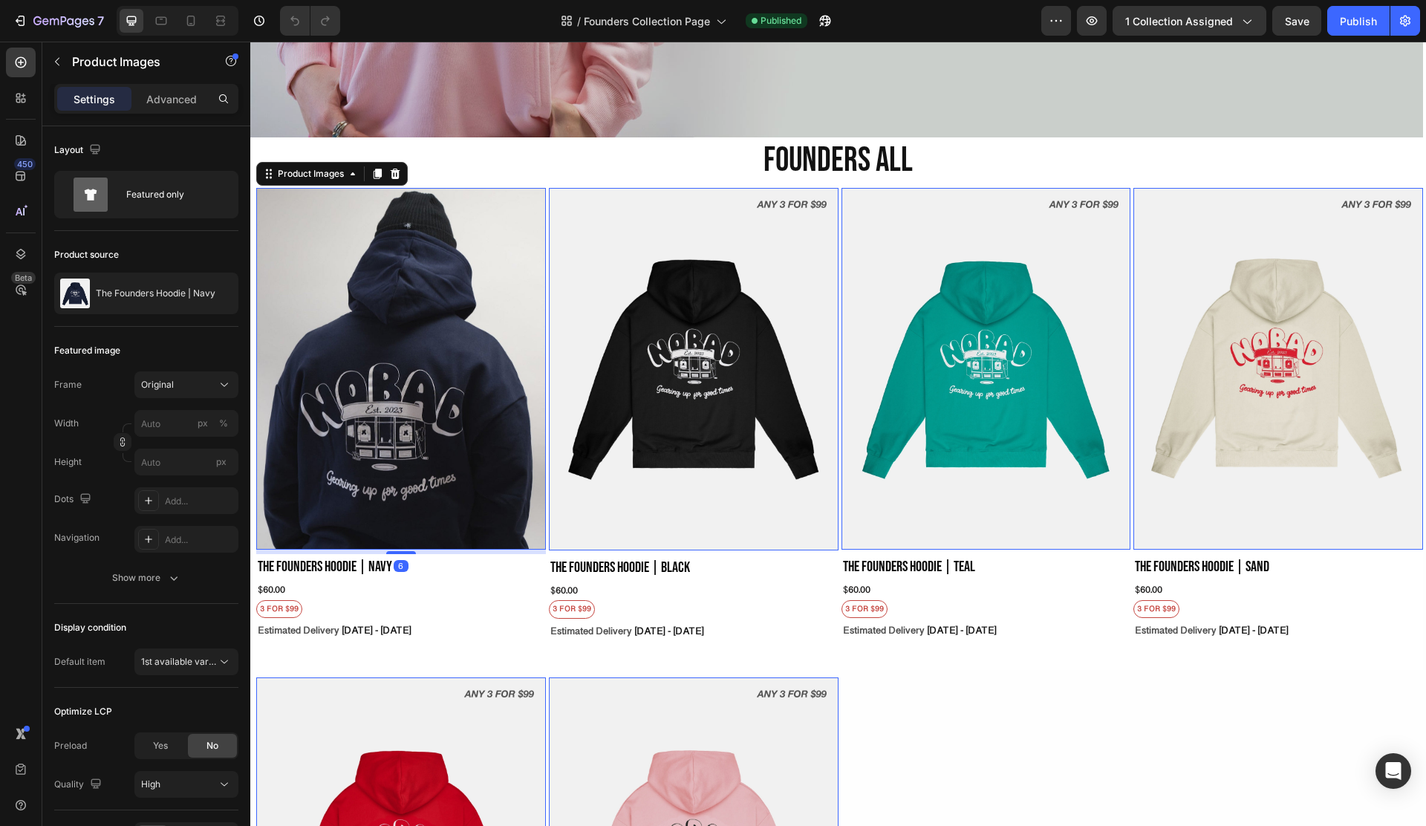
scroll to position [613, 0]
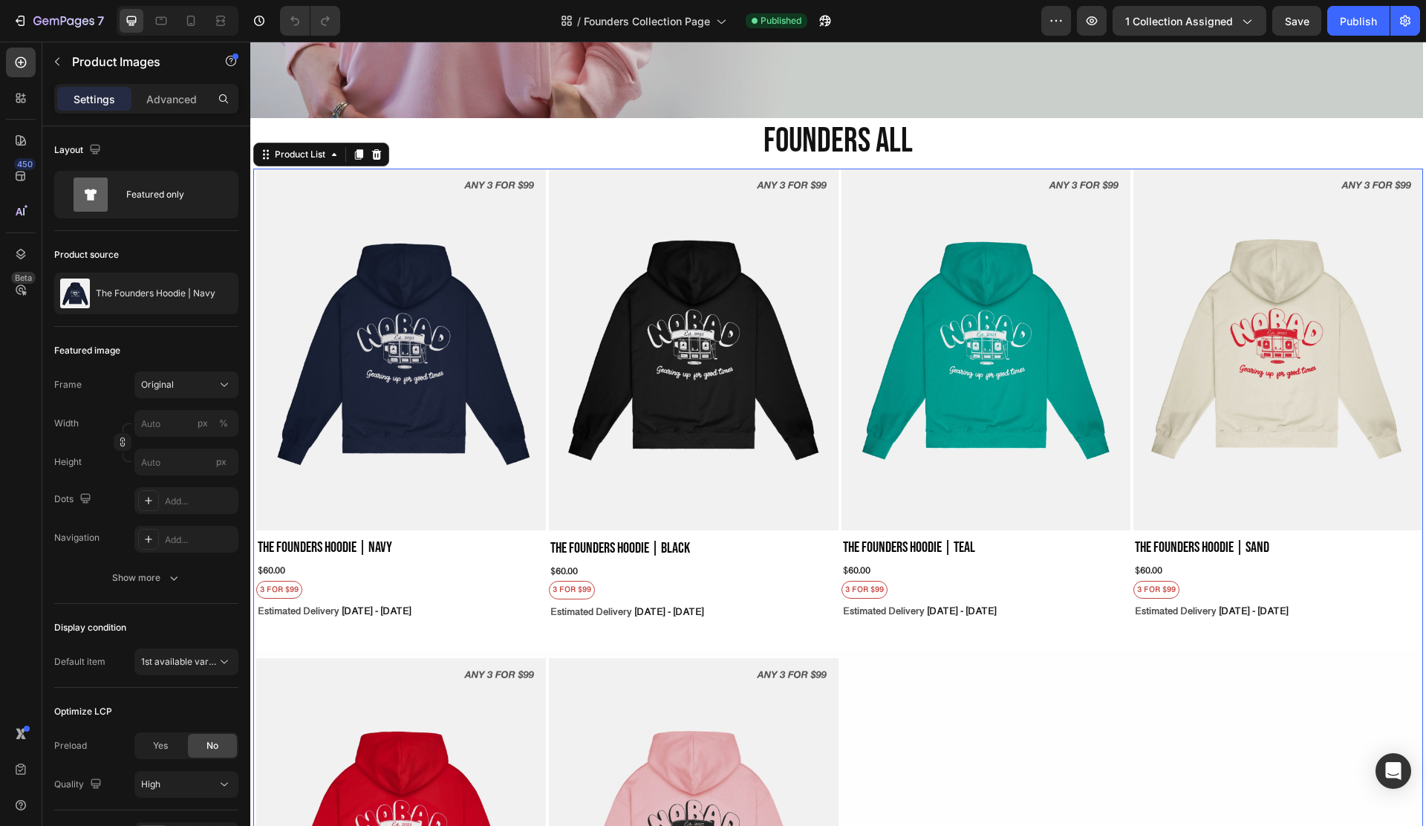
click at [1015, 735] on div "Product Images The Founders Hoodie | Navy Product Title $60.00 Product Price Pr…" at bounding box center [838, 654] width 1170 height 971
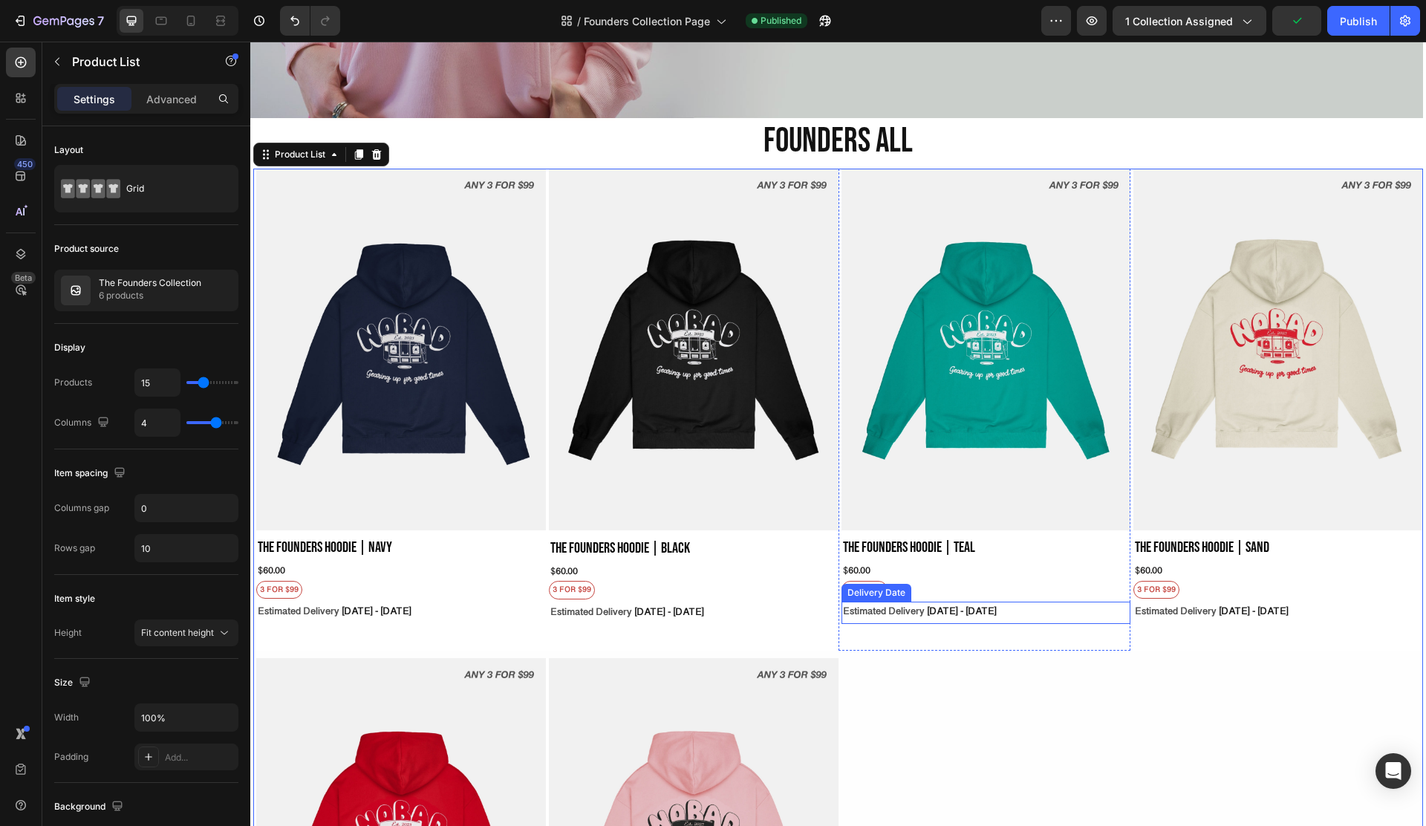
click at [877, 586] on div "Delivery Date" at bounding box center [876, 592] width 64 height 13
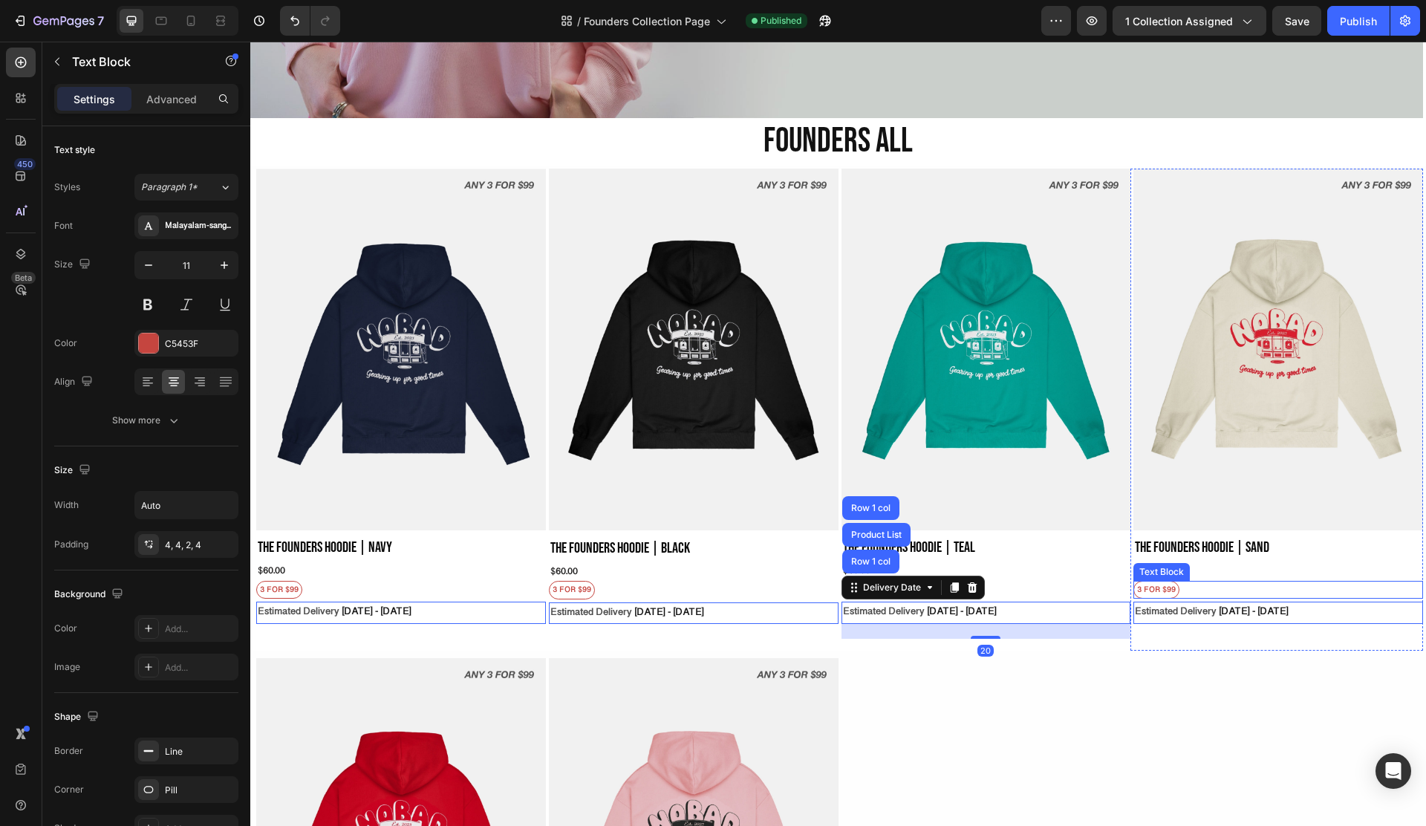
click at [1191, 581] on div "3 FOR $99" at bounding box center [1278, 590] width 290 height 19
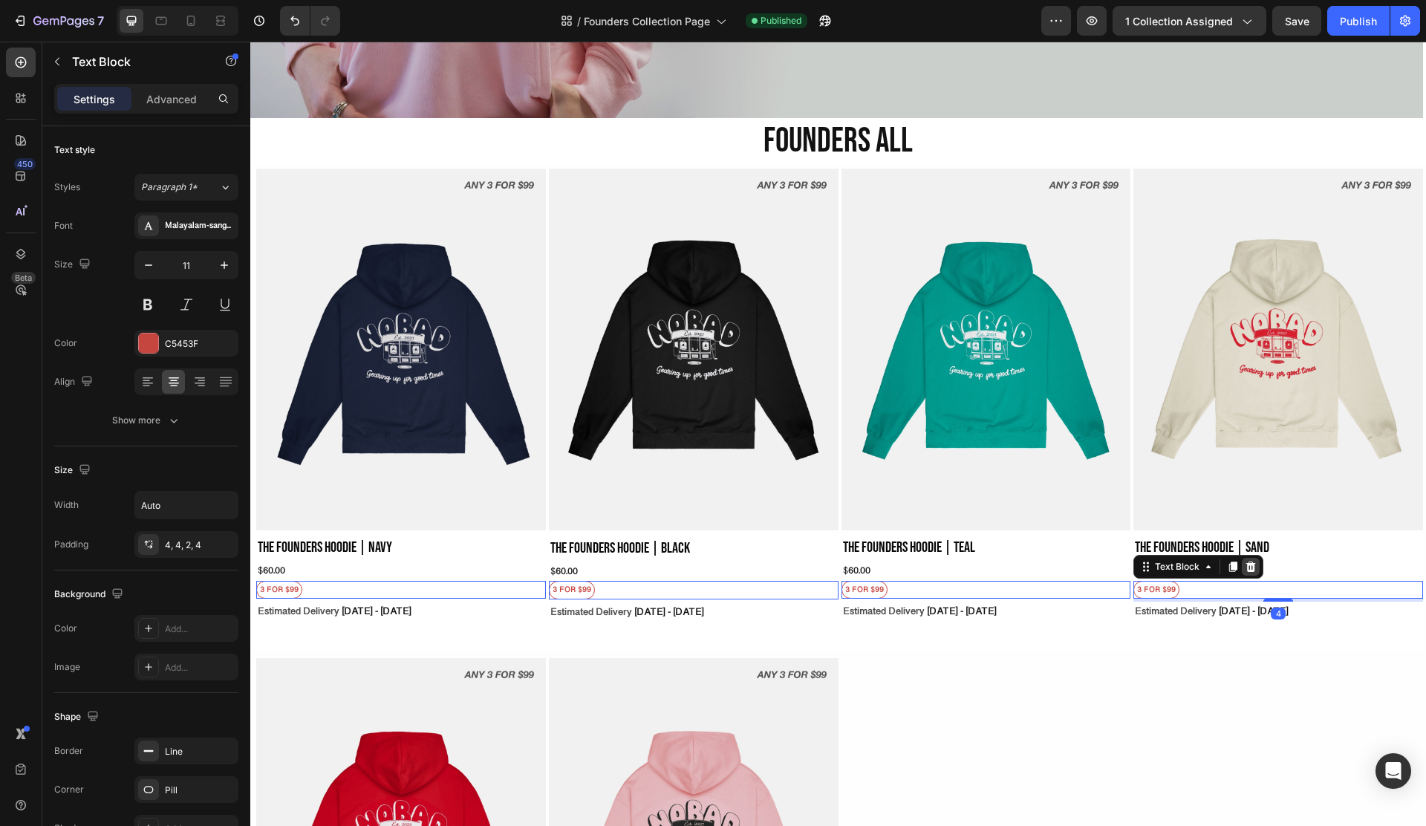
click at [1246, 561] on icon at bounding box center [1251, 566] width 10 height 10
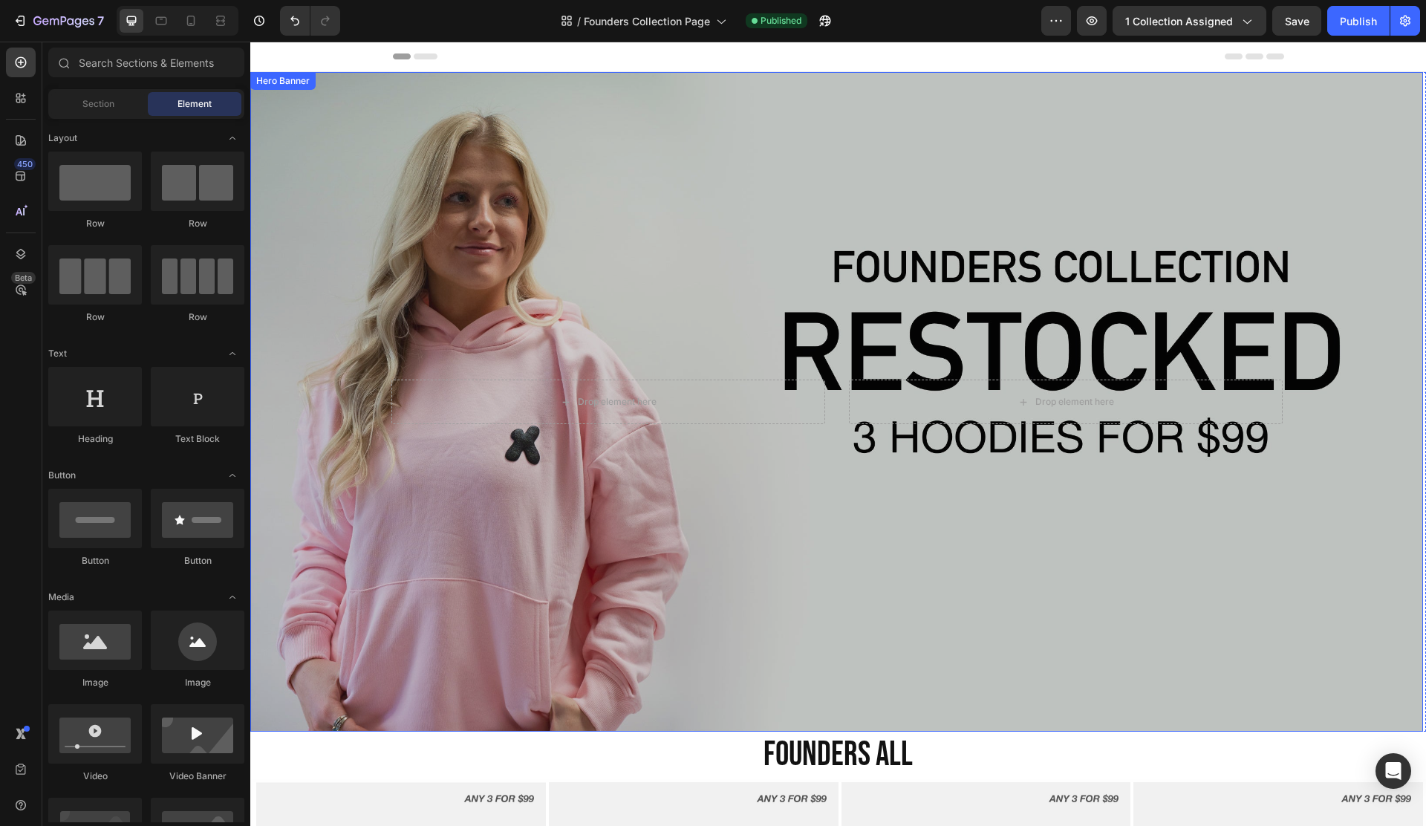
scroll to position [91, 0]
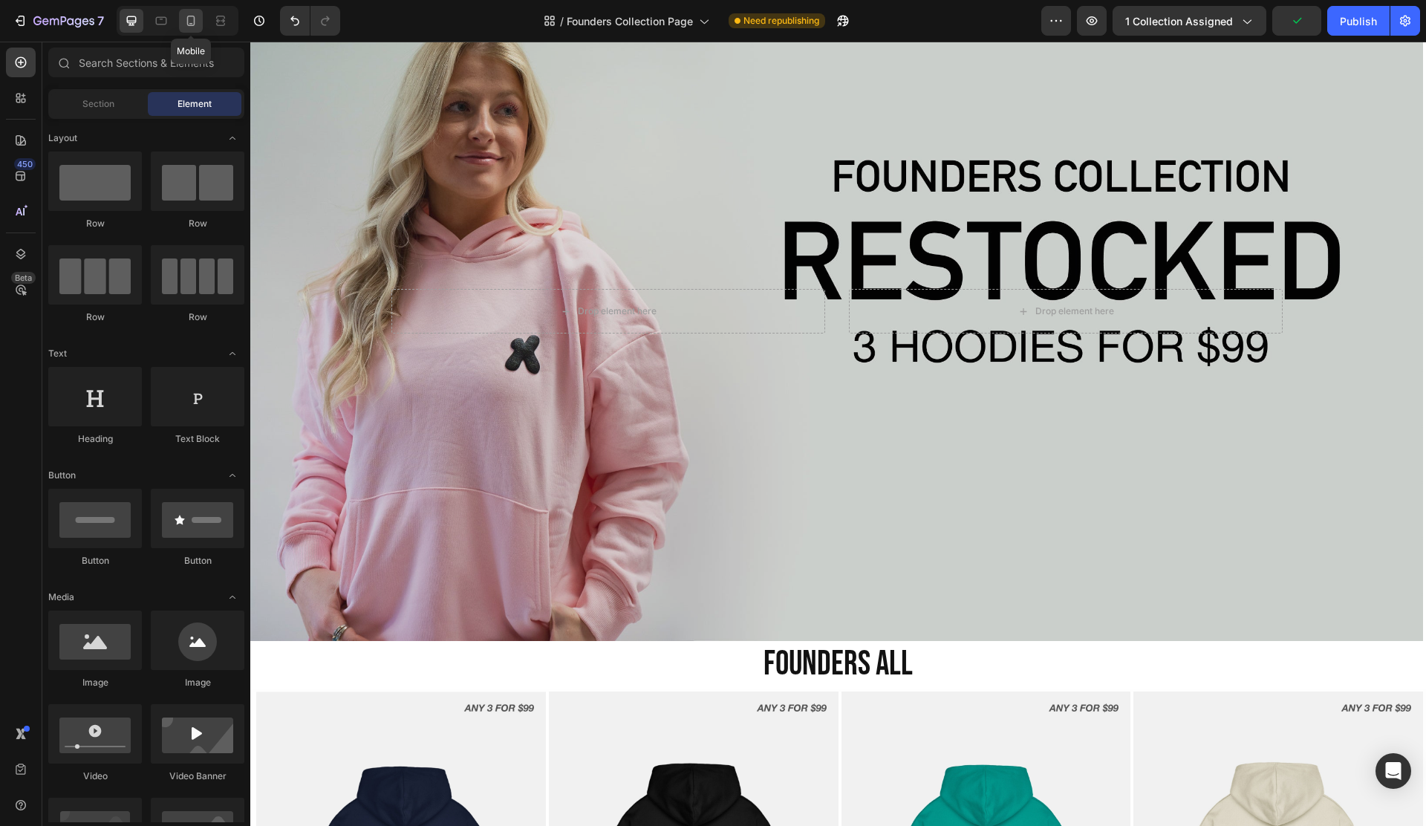
click at [192, 27] on icon at bounding box center [190, 20] width 15 height 15
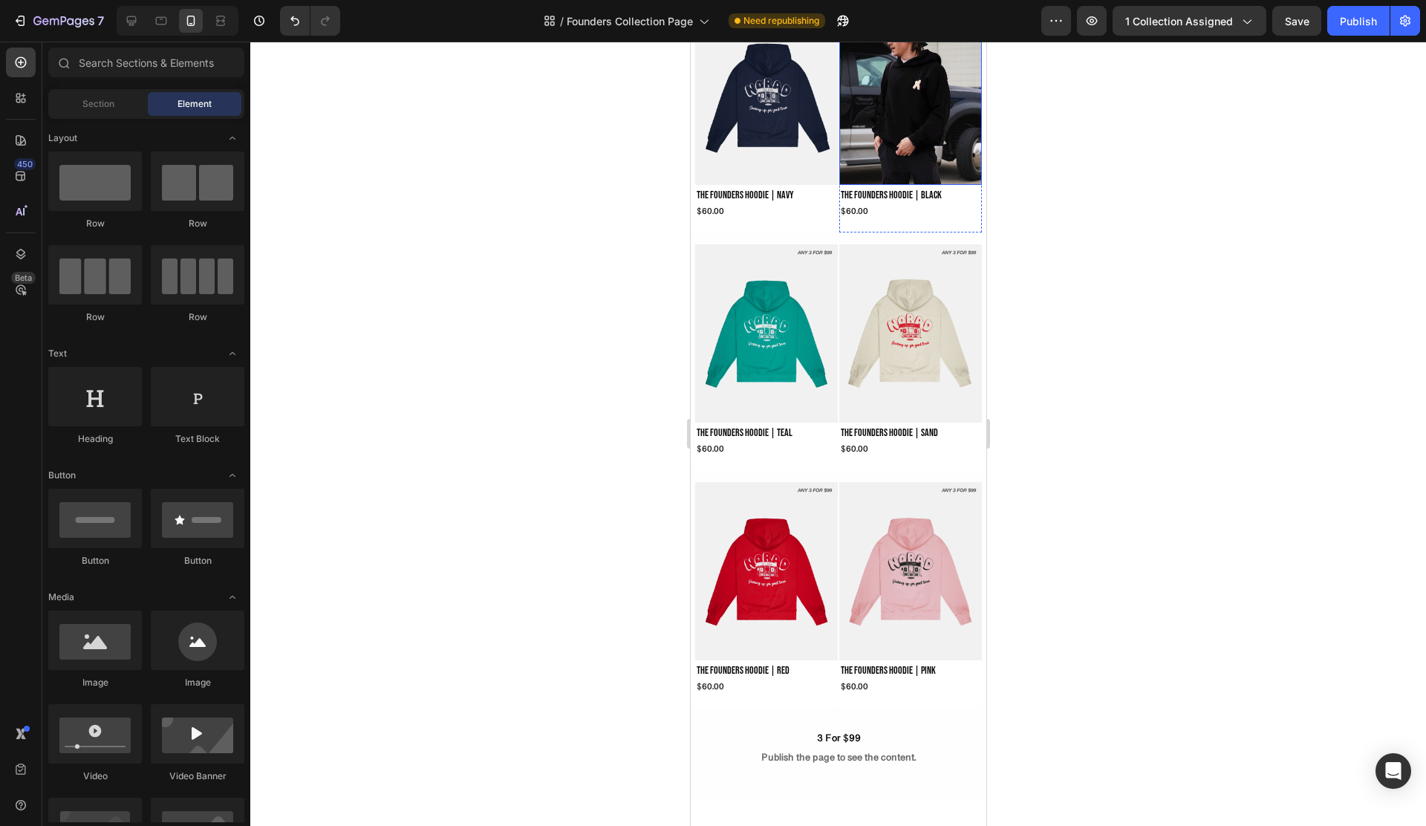
scroll to position [411, 0]
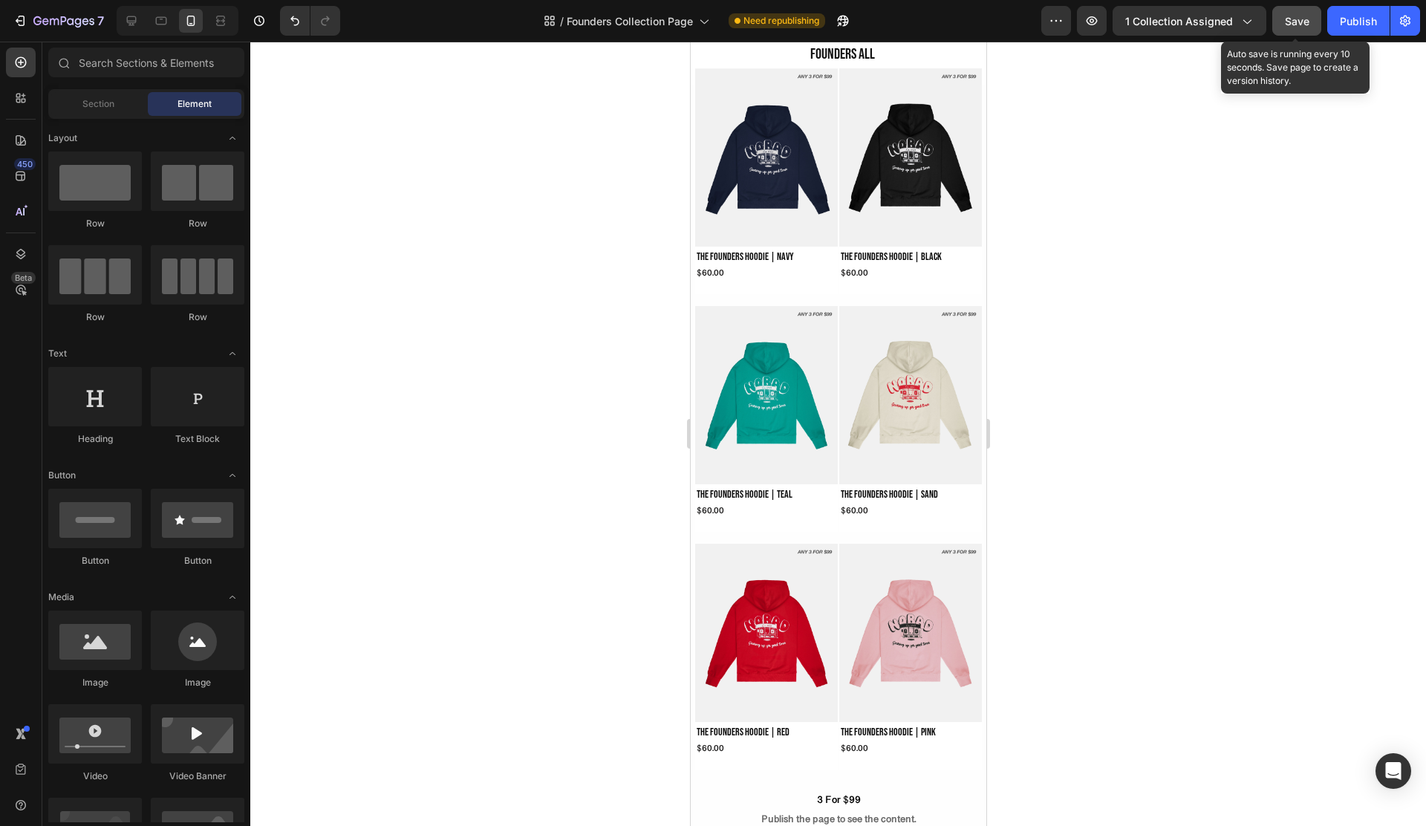
click at [1314, 33] on button "Save" at bounding box center [1296, 21] width 49 height 30
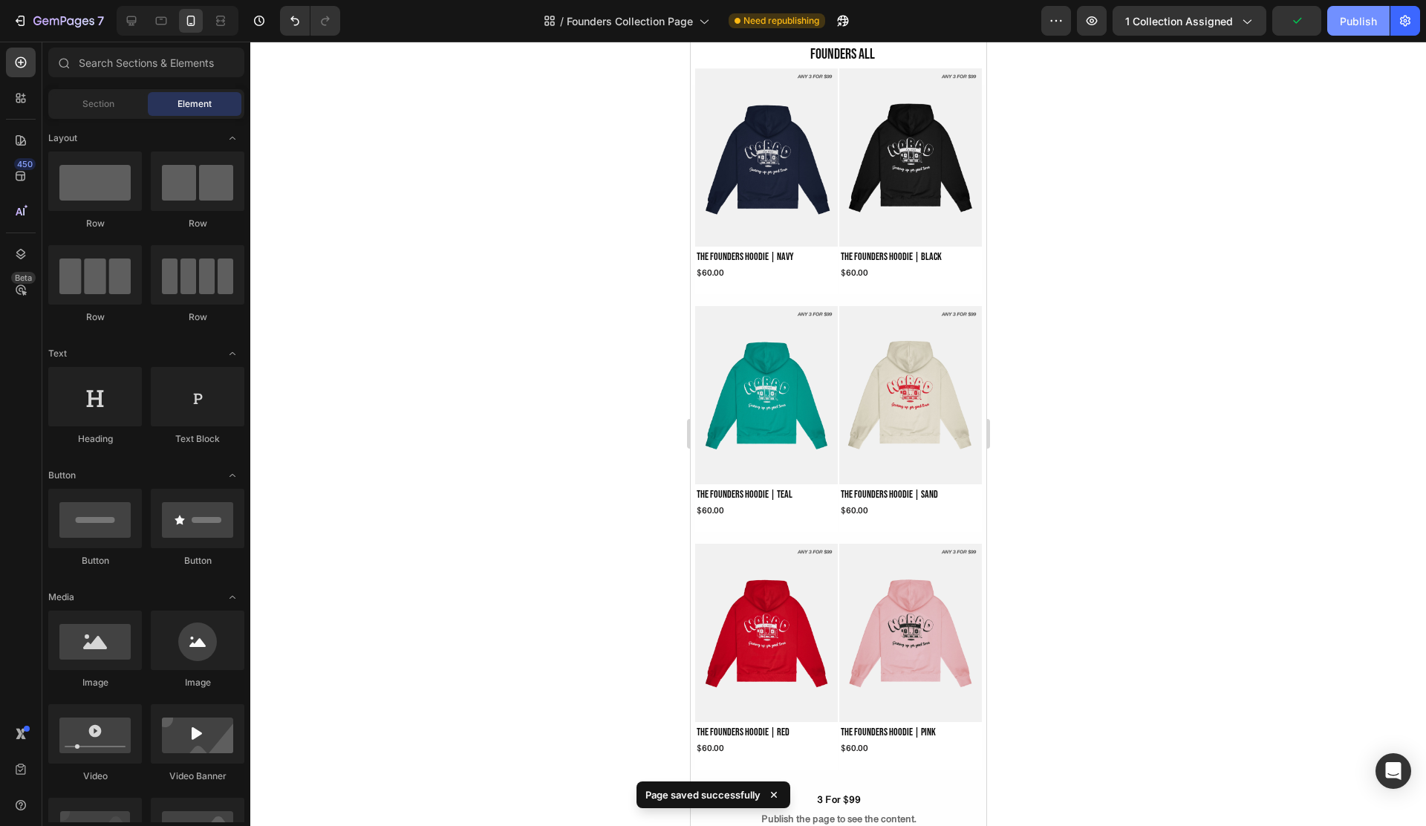
click at [1370, 33] on button "Publish" at bounding box center [1358, 21] width 62 height 30
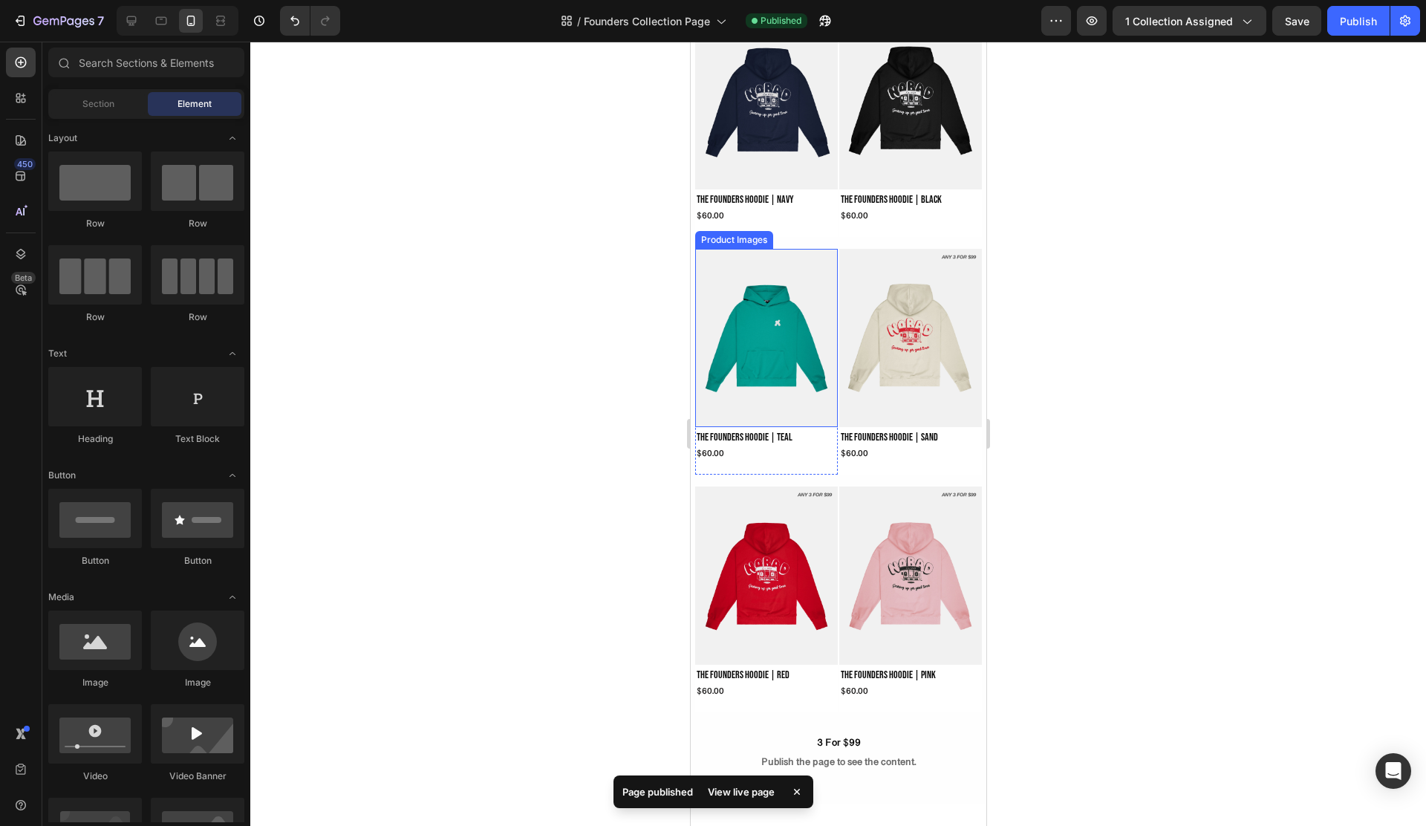
scroll to position [214, 0]
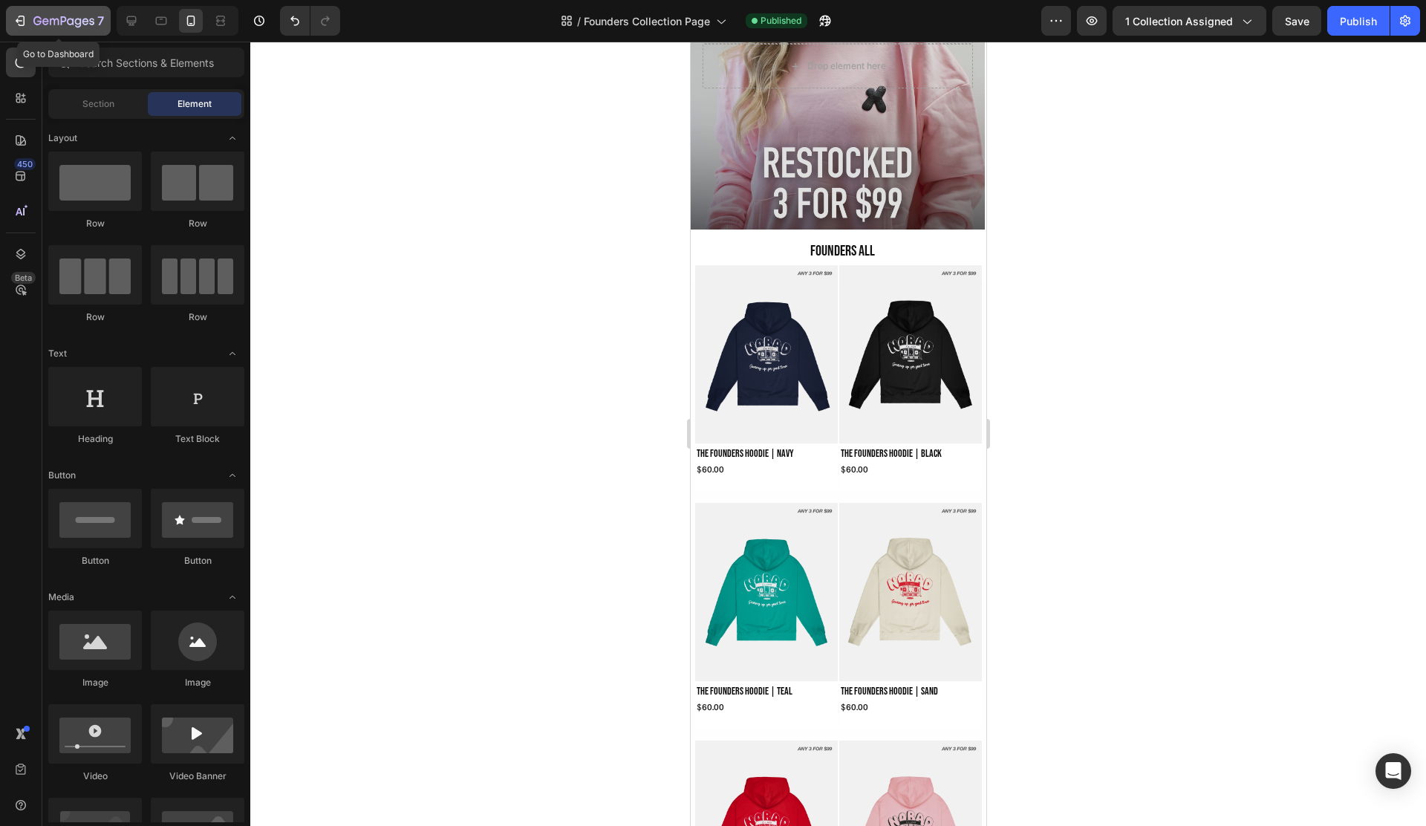
click at [36, 7] on button "7" at bounding box center [58, 21] width 105 height 30
